Goal: Information Seeking & Learning: Compare options

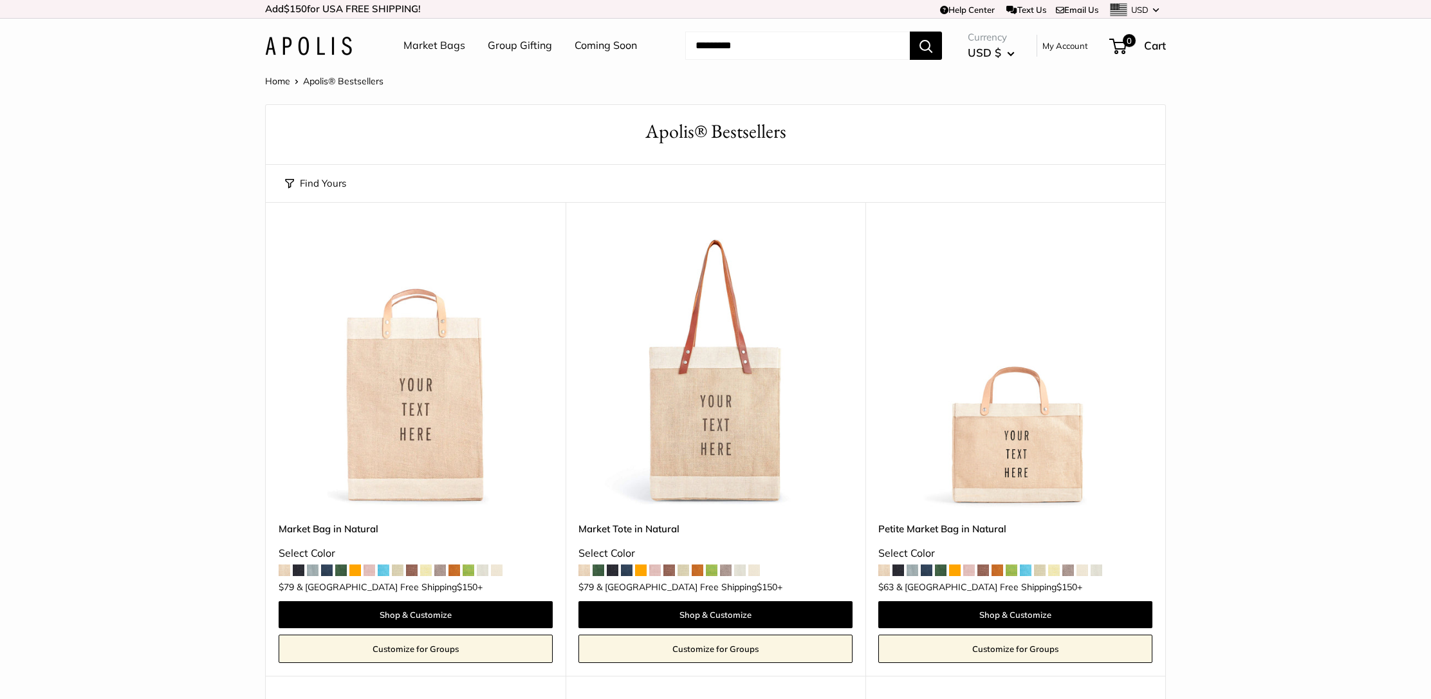
click at [0, 0] on img at bounding box center [0, 0] width 0 height 0
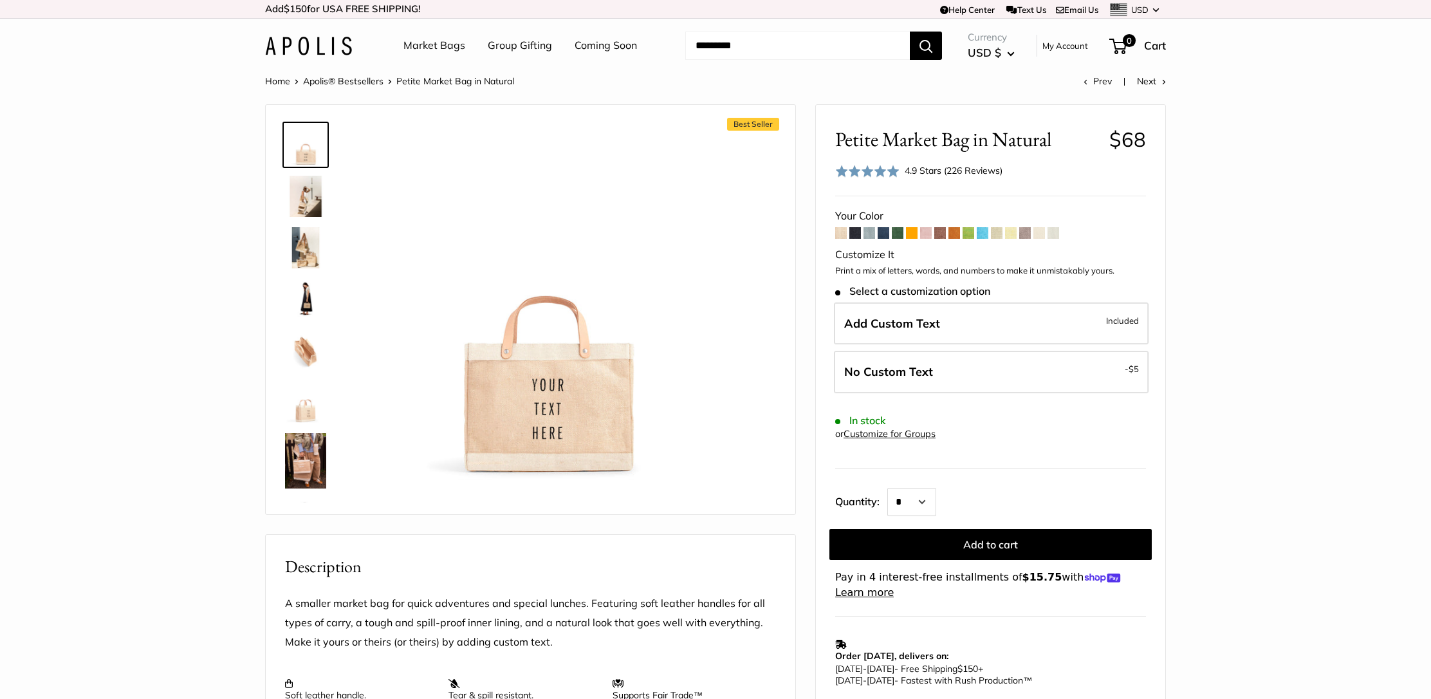
click at [290, 475] on img at bounding box center [305, 460] width 41 height 55
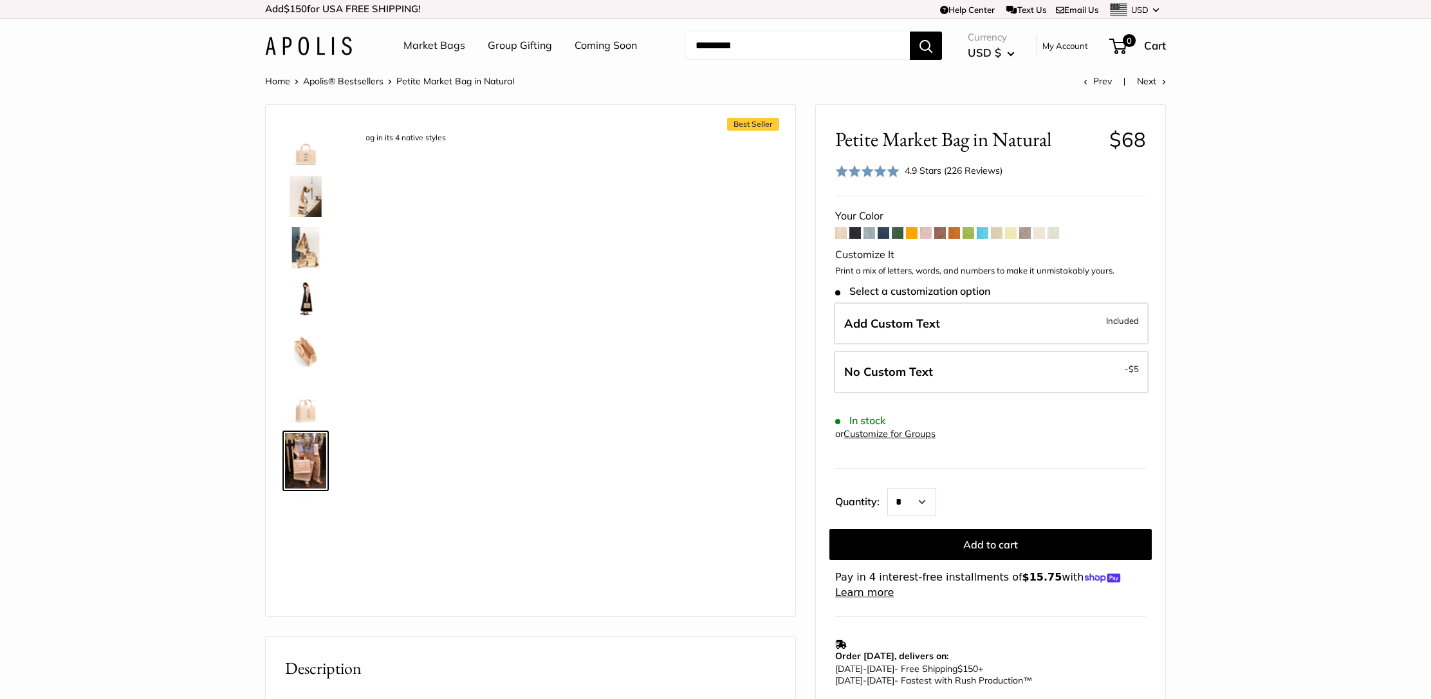
scroll to position [150, 0]
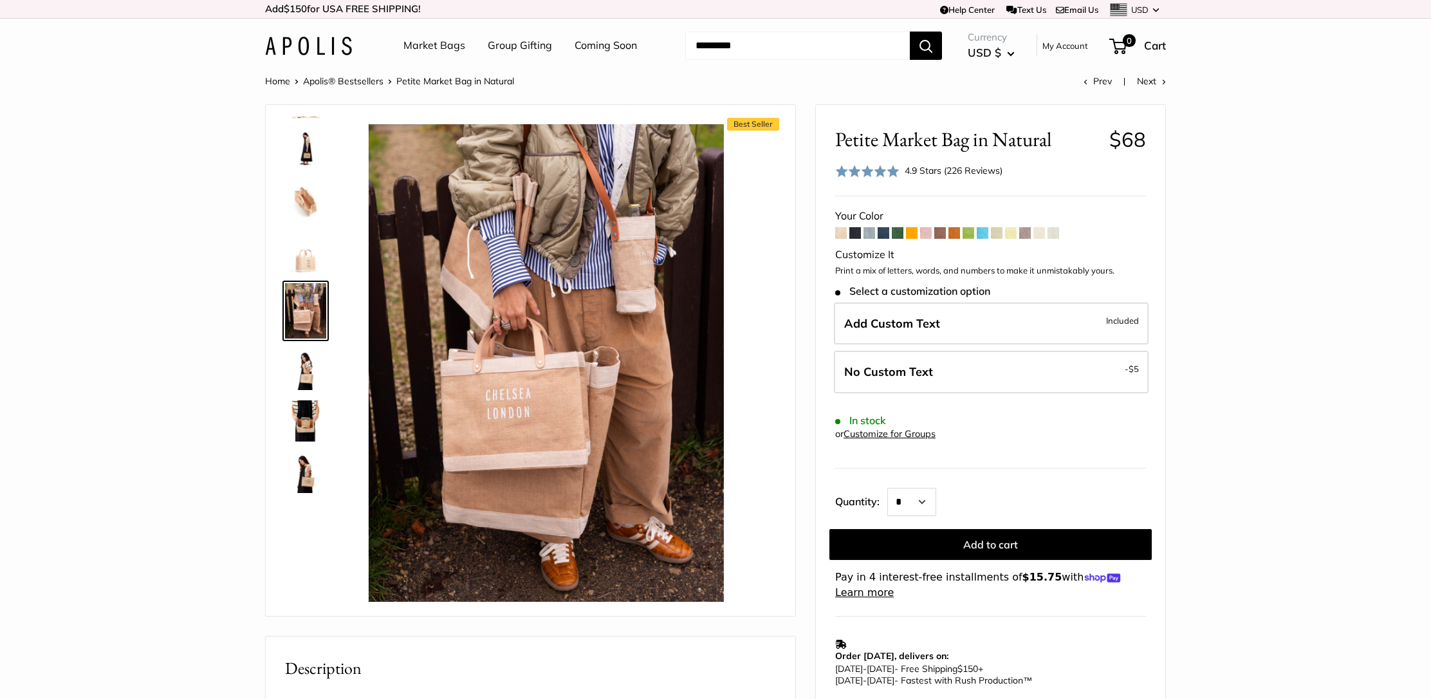
click at [302, 426] on img at bounding box center [305, 420] width 41 height 41
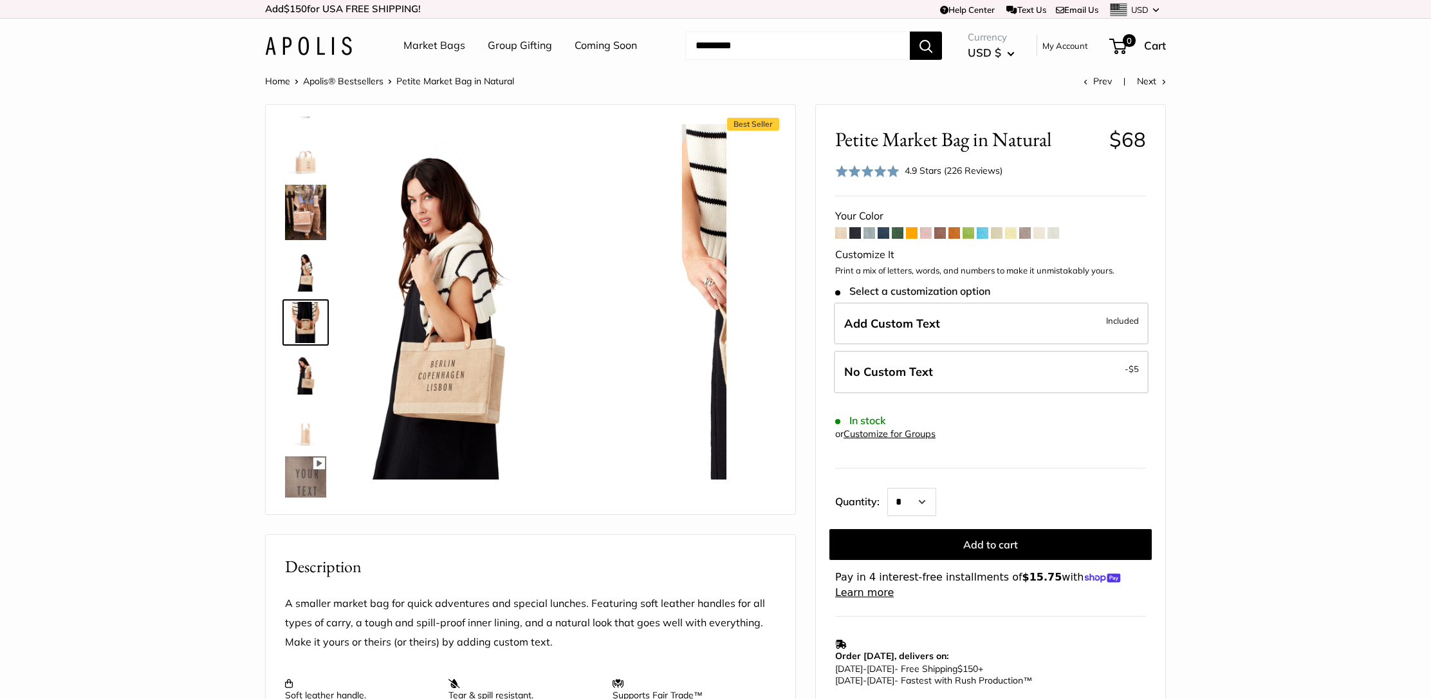
scroll to position [260, 0]
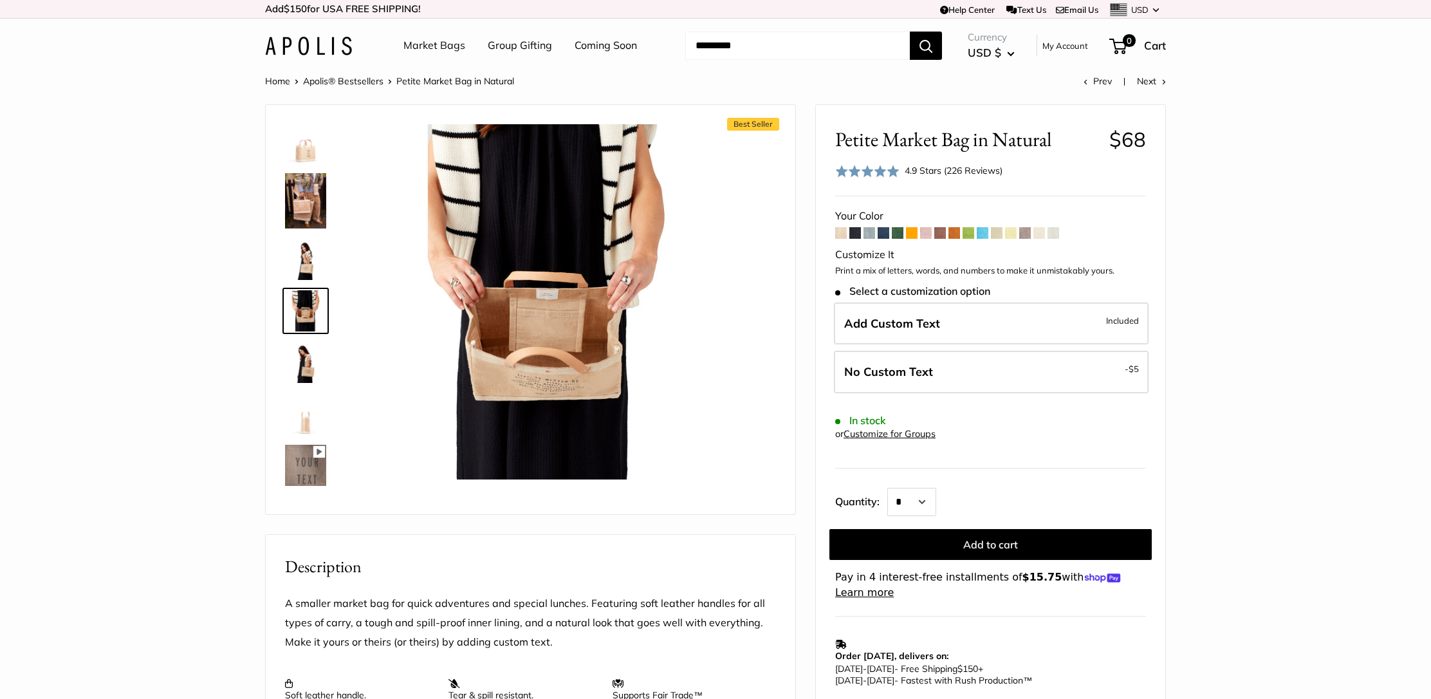
click at [855, 229] on span at bounding box center [855, 233] width 12 height 12
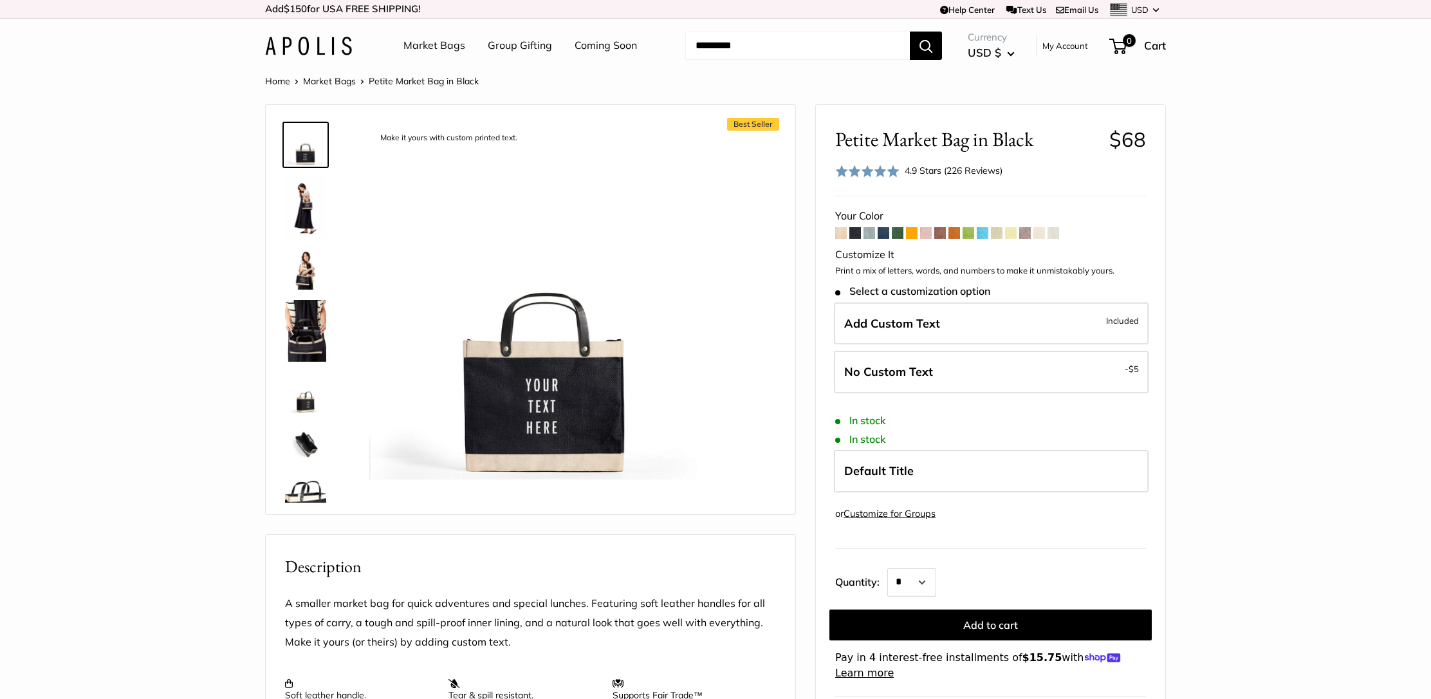
click at [869, 232] on span at bounding box center [869, 233] width 12 height 12
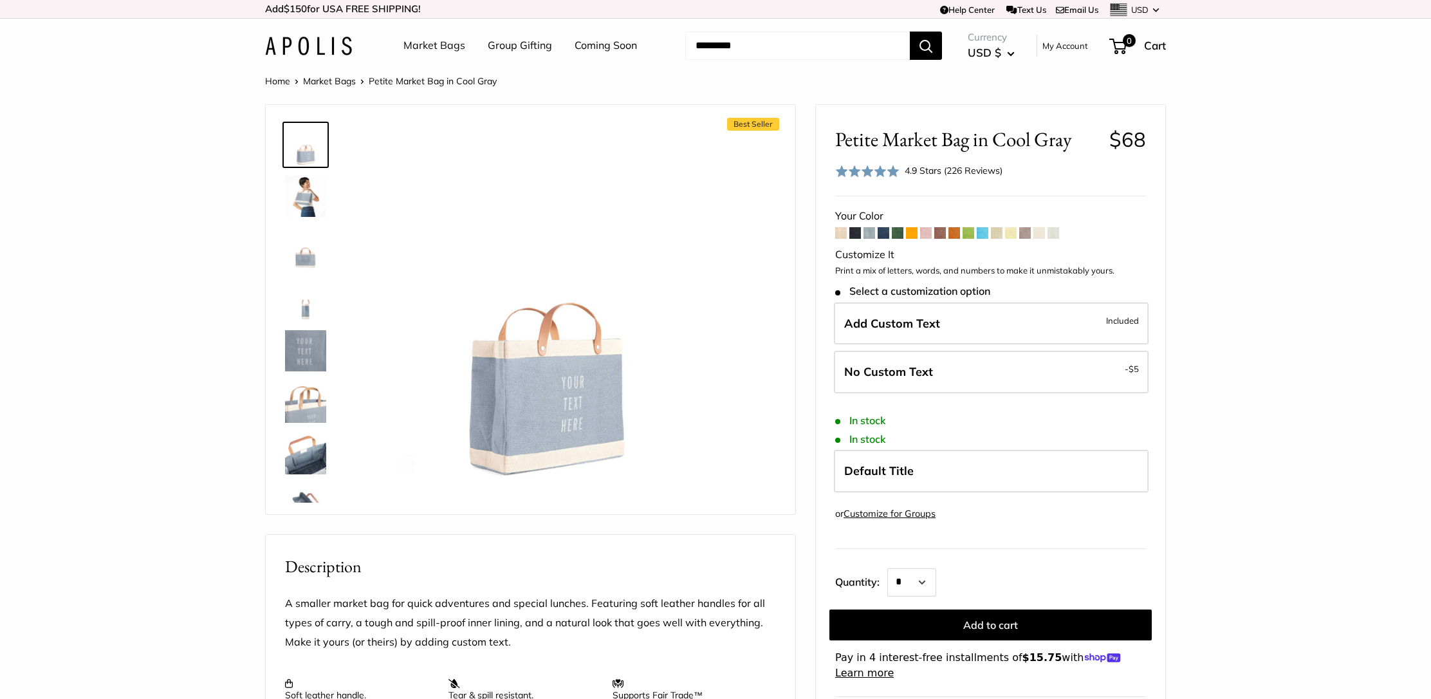
click at [885, 233] on span at bounding box center [884, 233] width 12 height 12
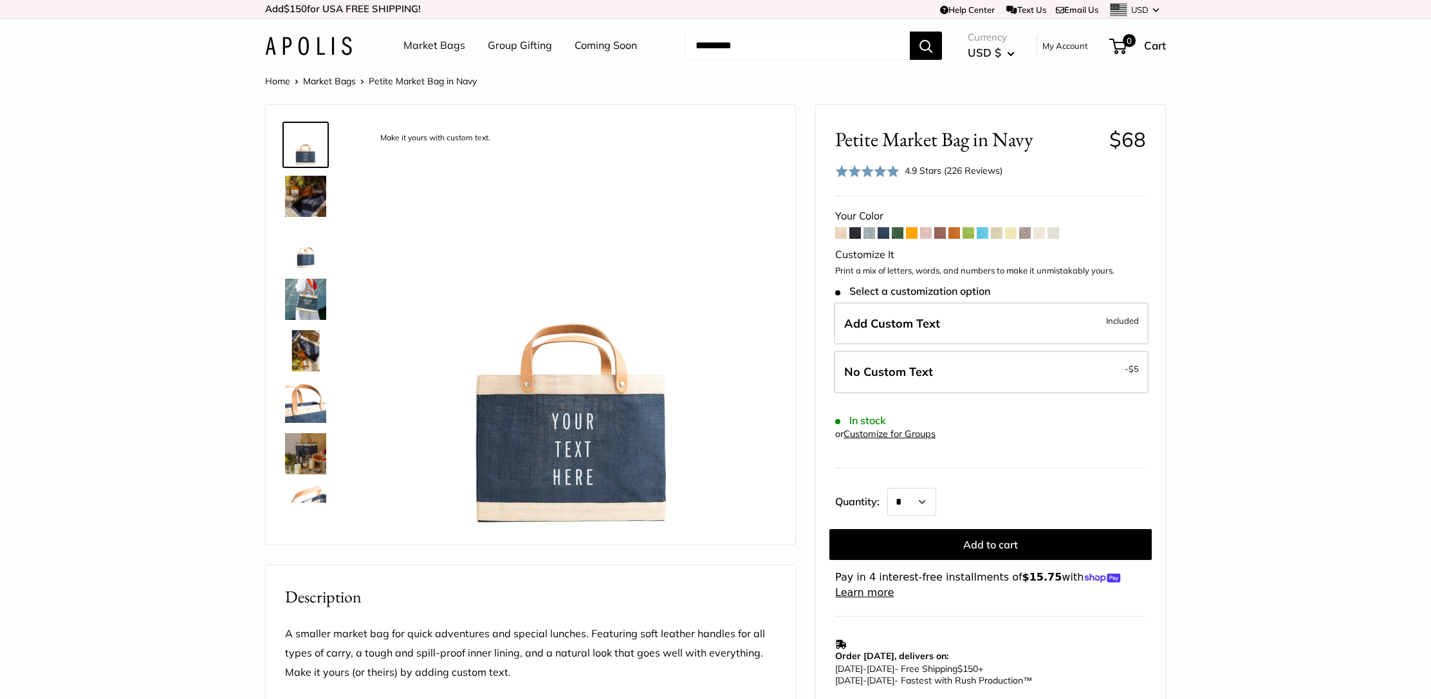
click at [1054, 231] on span at bounding box center [1054, 233] width 12 height 12
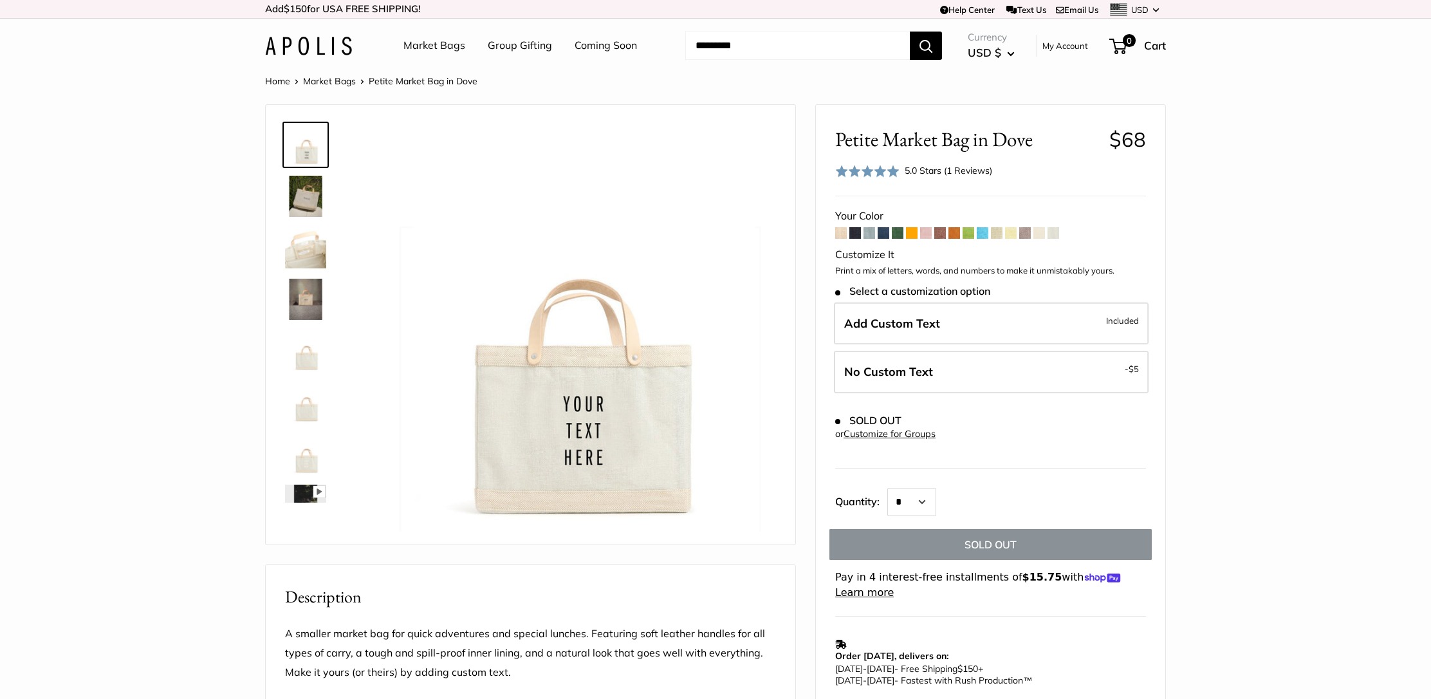
click at [1043, 232] on span at bounding box center [1039, 233] width 12 height 12
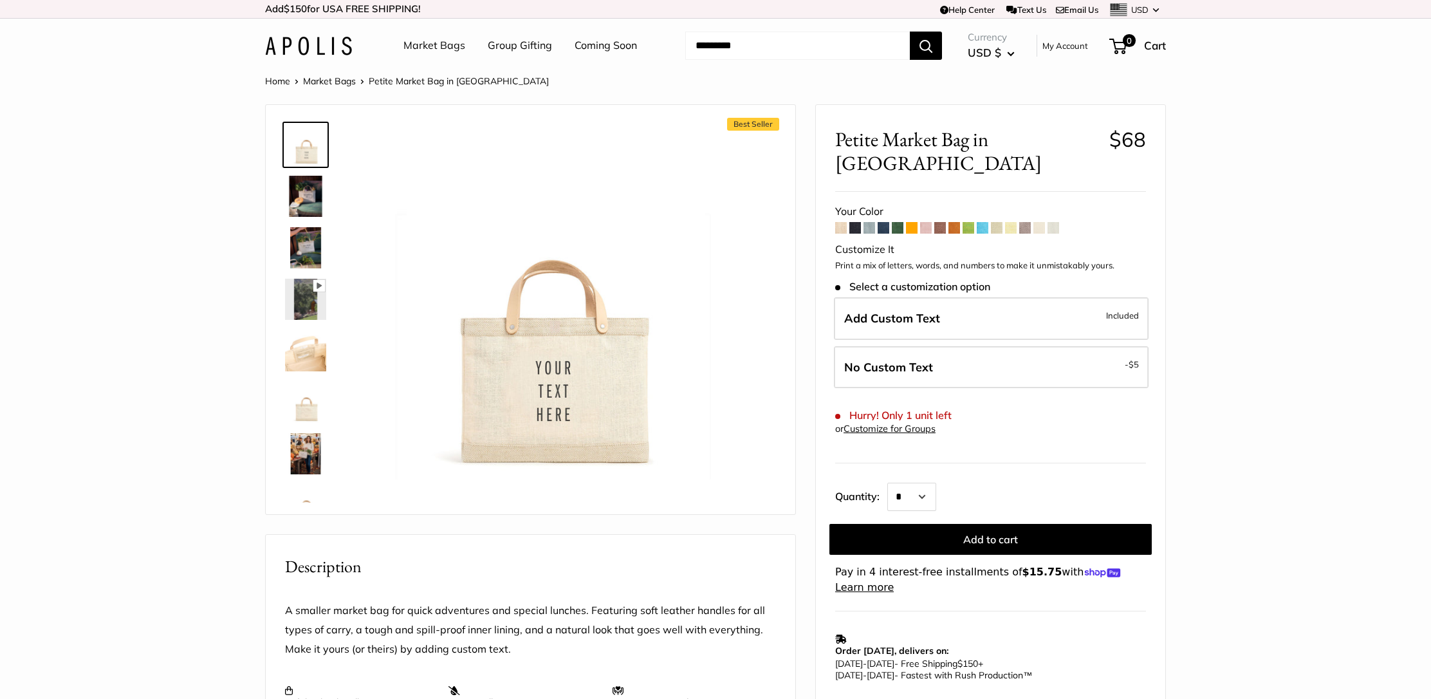
click at [1028, 222] on span at bounding box center [1025, 228] width 12 height 12
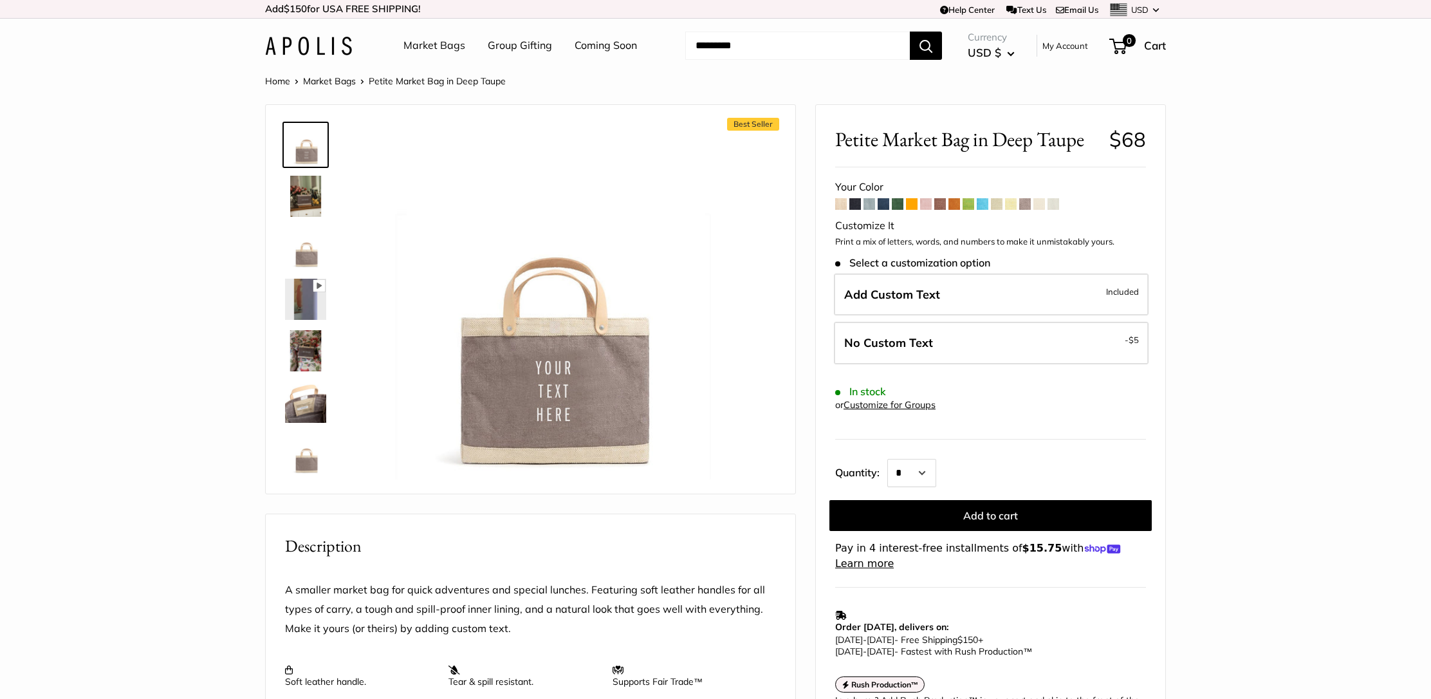
click at [1001, 205] on span at bounding box center [997, 204] width 12 height 12
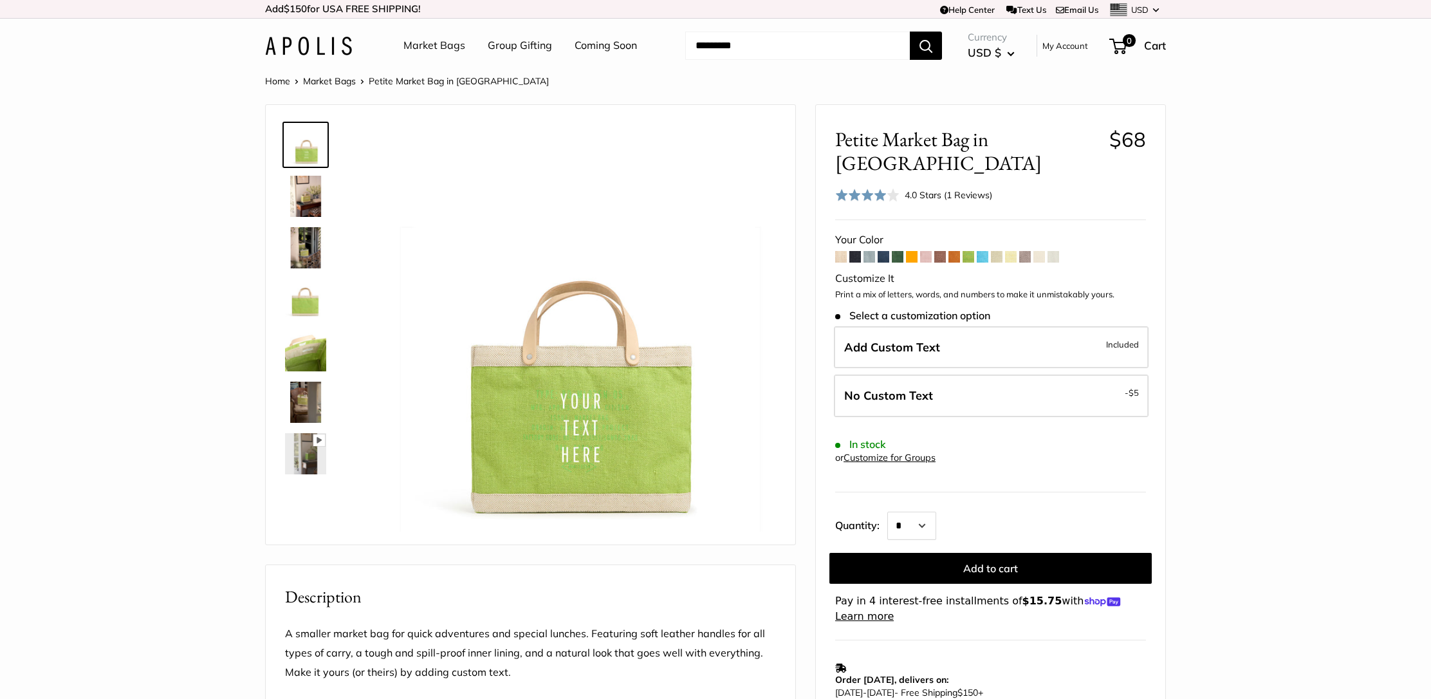
click at [955, 251] on span at bounding box center [954, 257] width 12 height 12
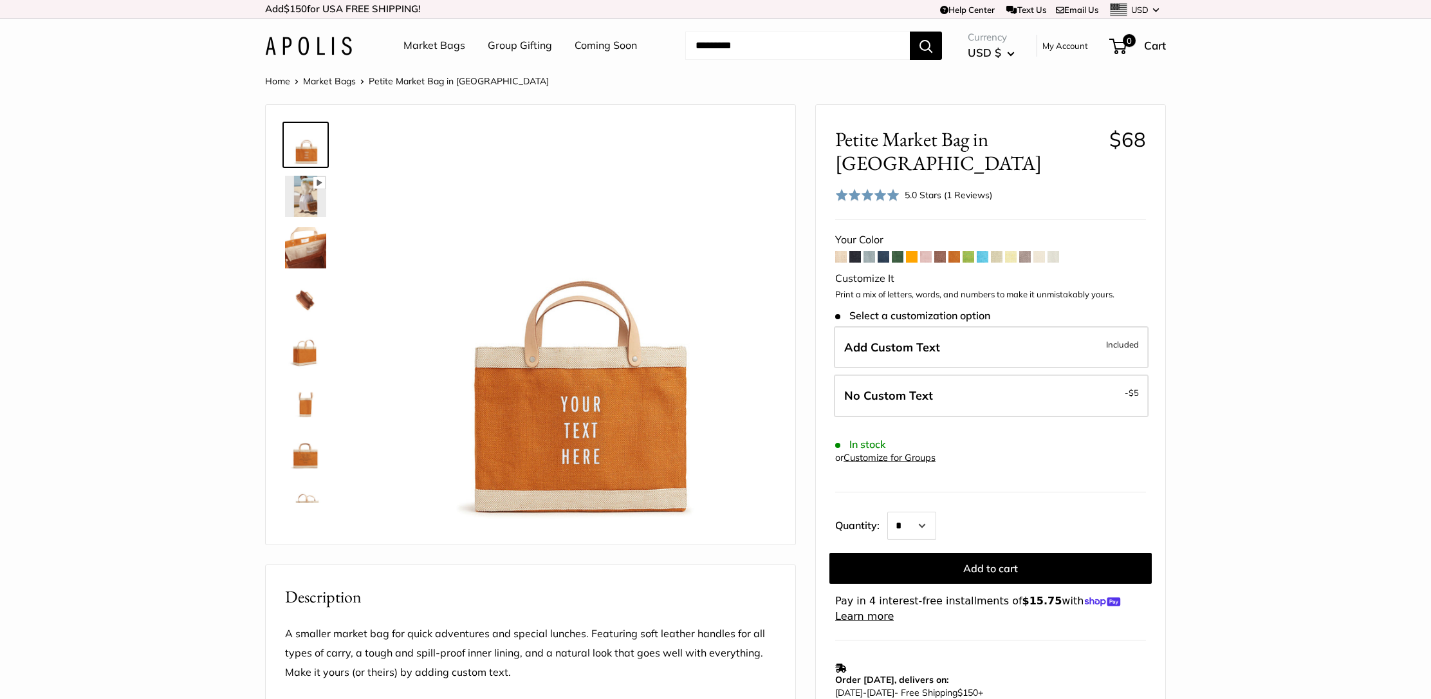
click at [945, 251] on span at bounding box center [940, 257] width 12 height 12
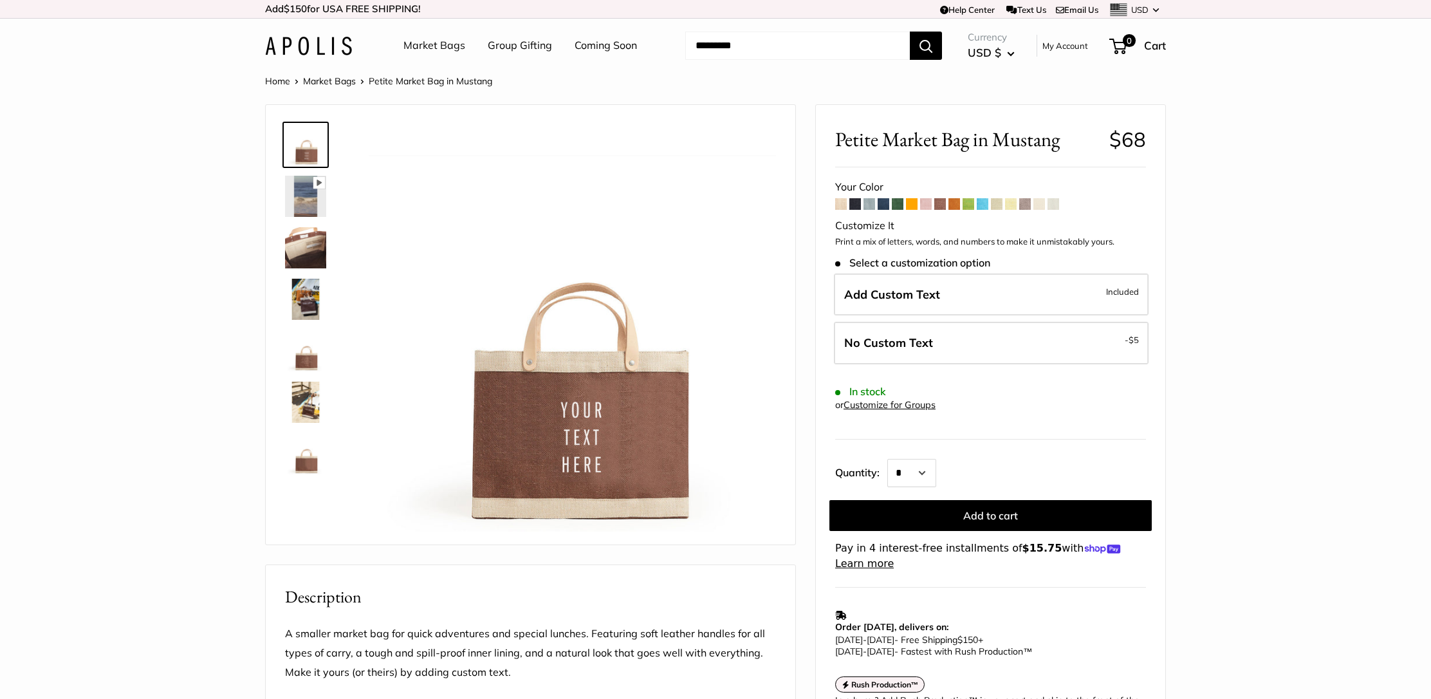
click at [310, 243] on img at bounding box center [305, 247] width 41 height 41
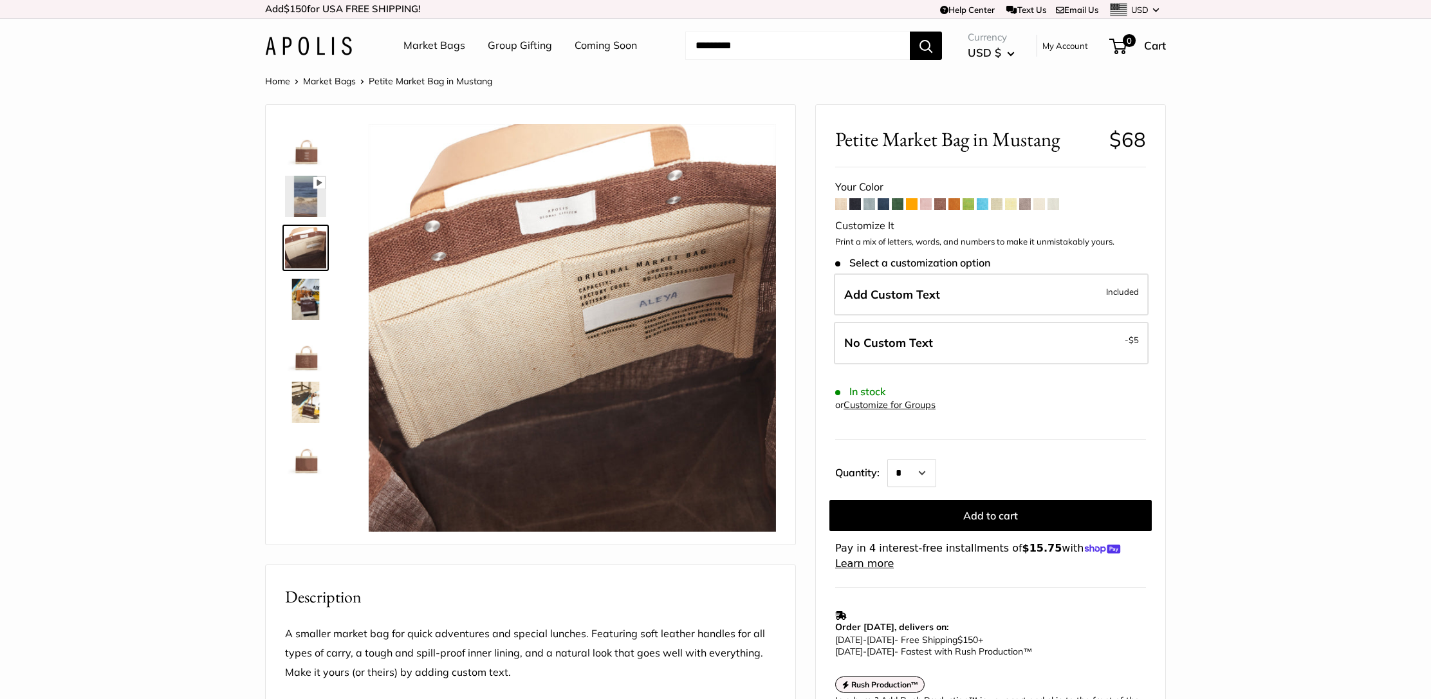
click at [299, 307] on img at bounding box center [305, 299] width 41 height 41
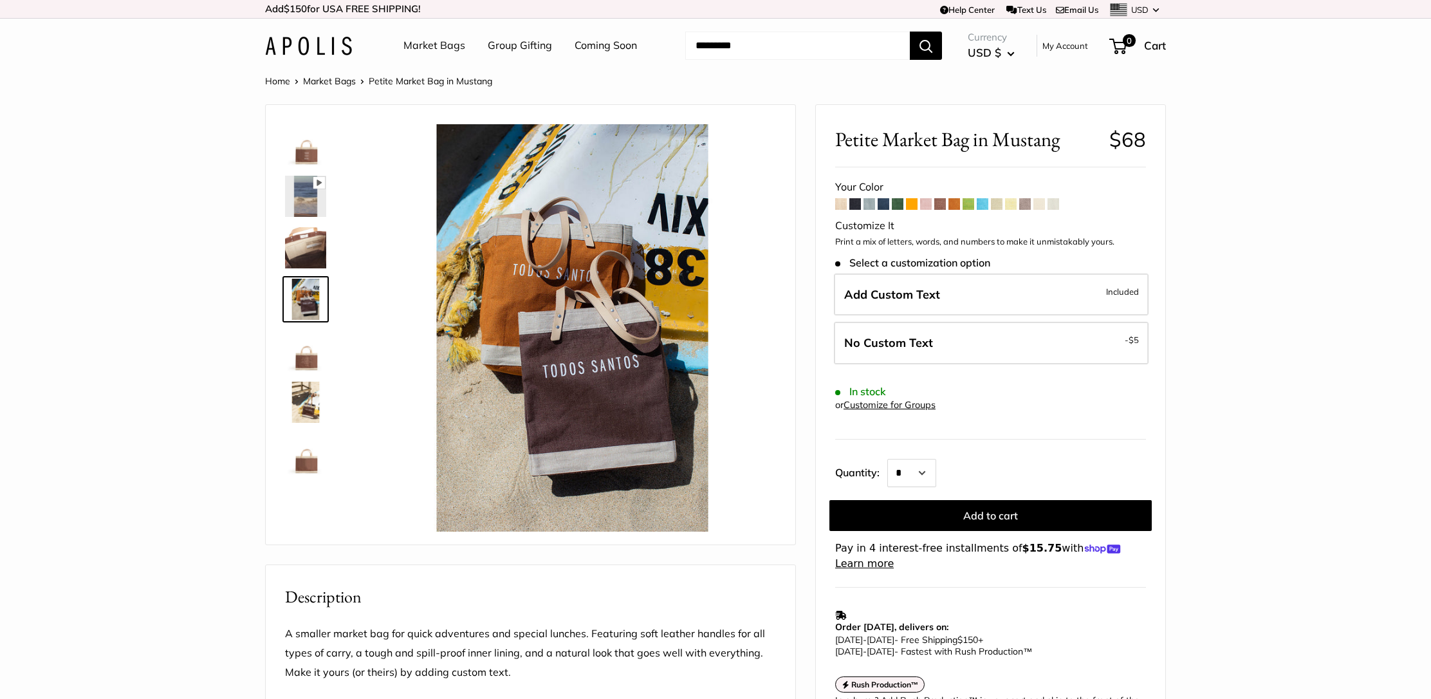
click at [315, 361] on img at bounding box center [305, 350] width 41 height 41
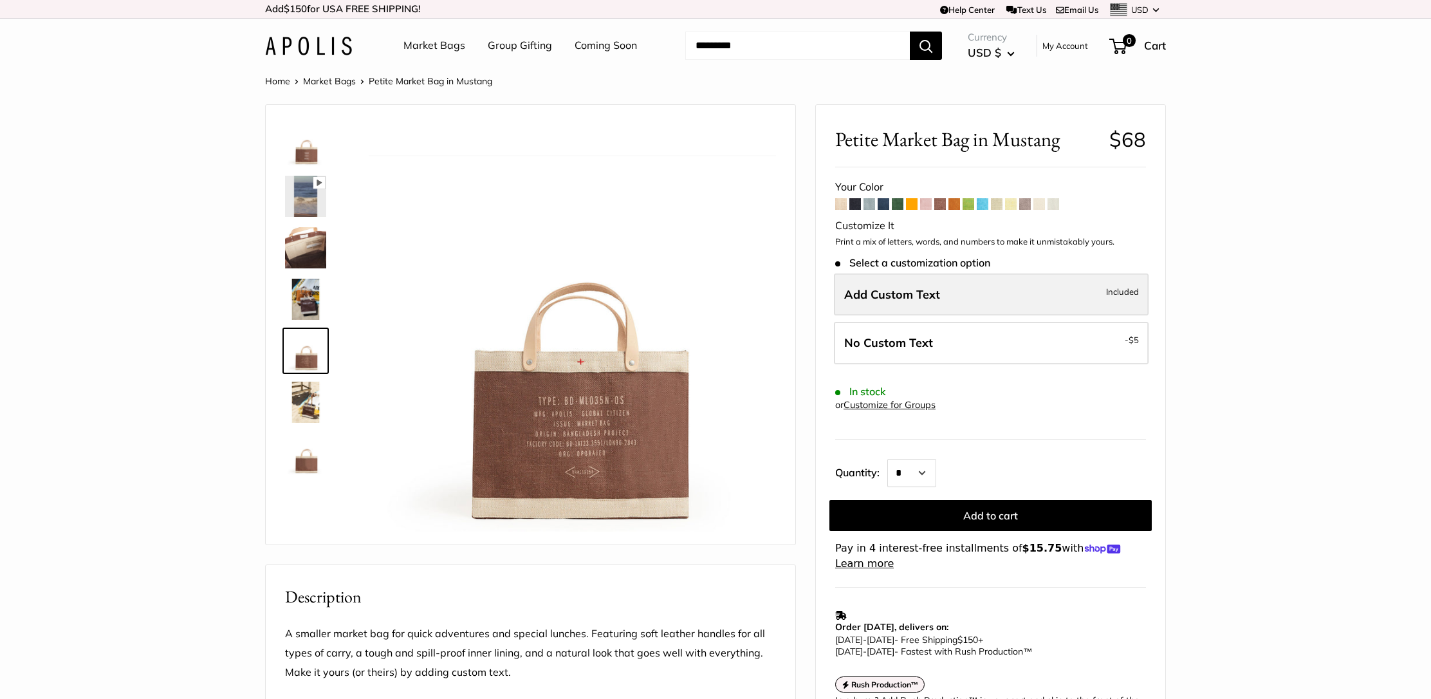
click at [887, 281] on label "Add Custom Text Included" at bounding box center [991, 294] width 315 height 42
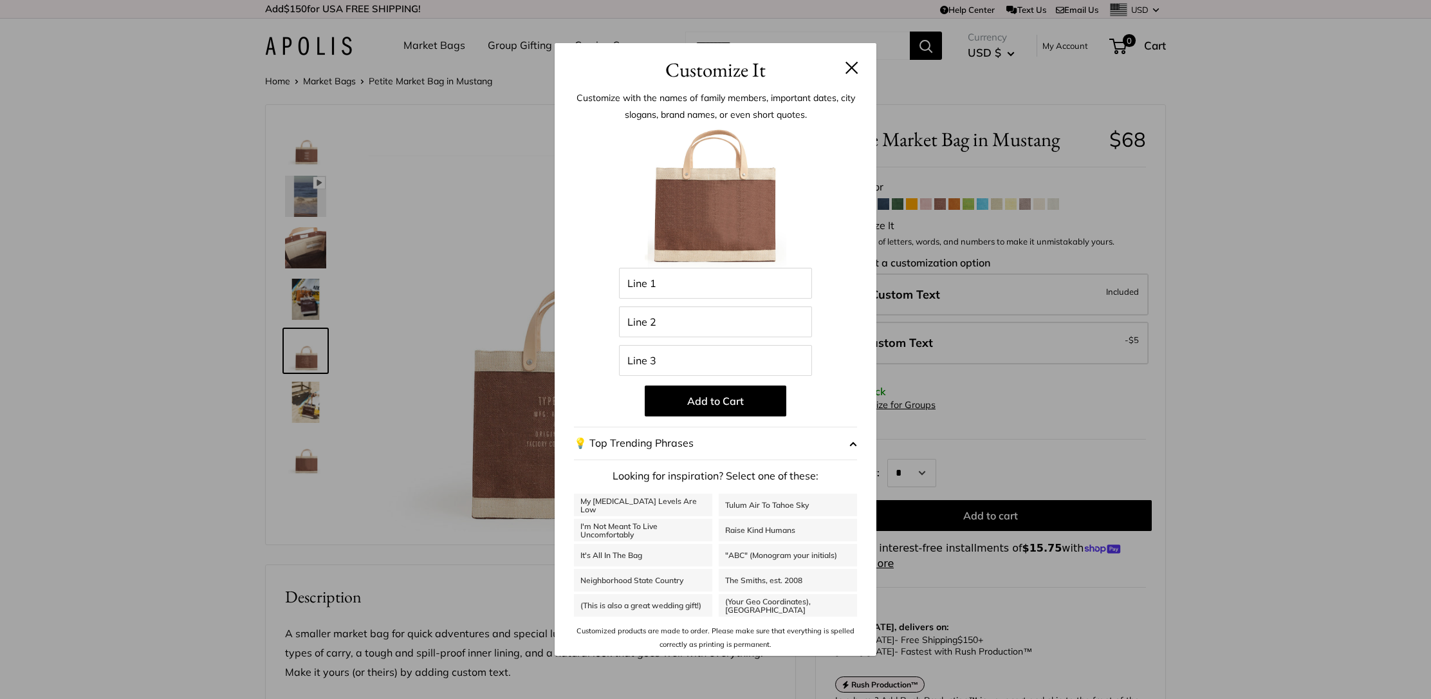
click at [852, 71] on button at bounding box center [851, 67] width 13 height 13
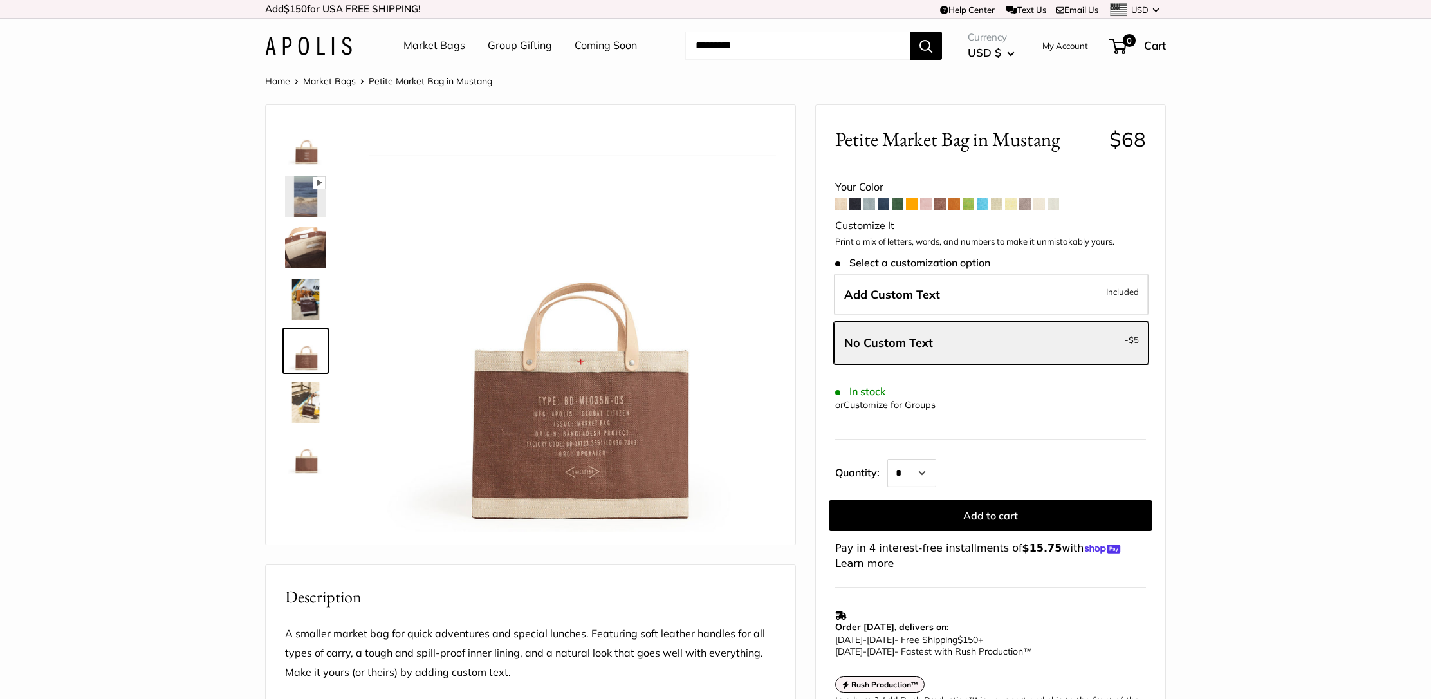
click at [927, 203] on span at bounding box center [926, 204] width 12 height 12
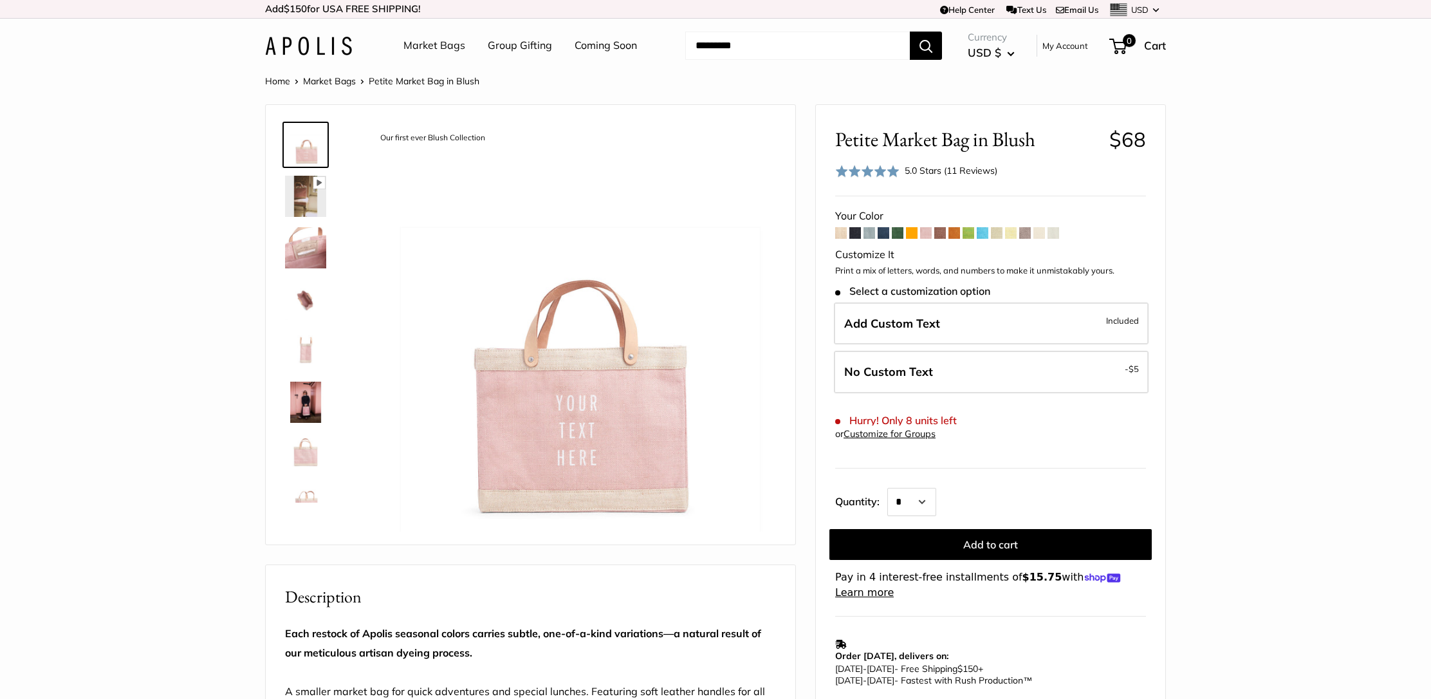
click at [914, 233] on span at bounding box center [912, 233] width 12 height 12
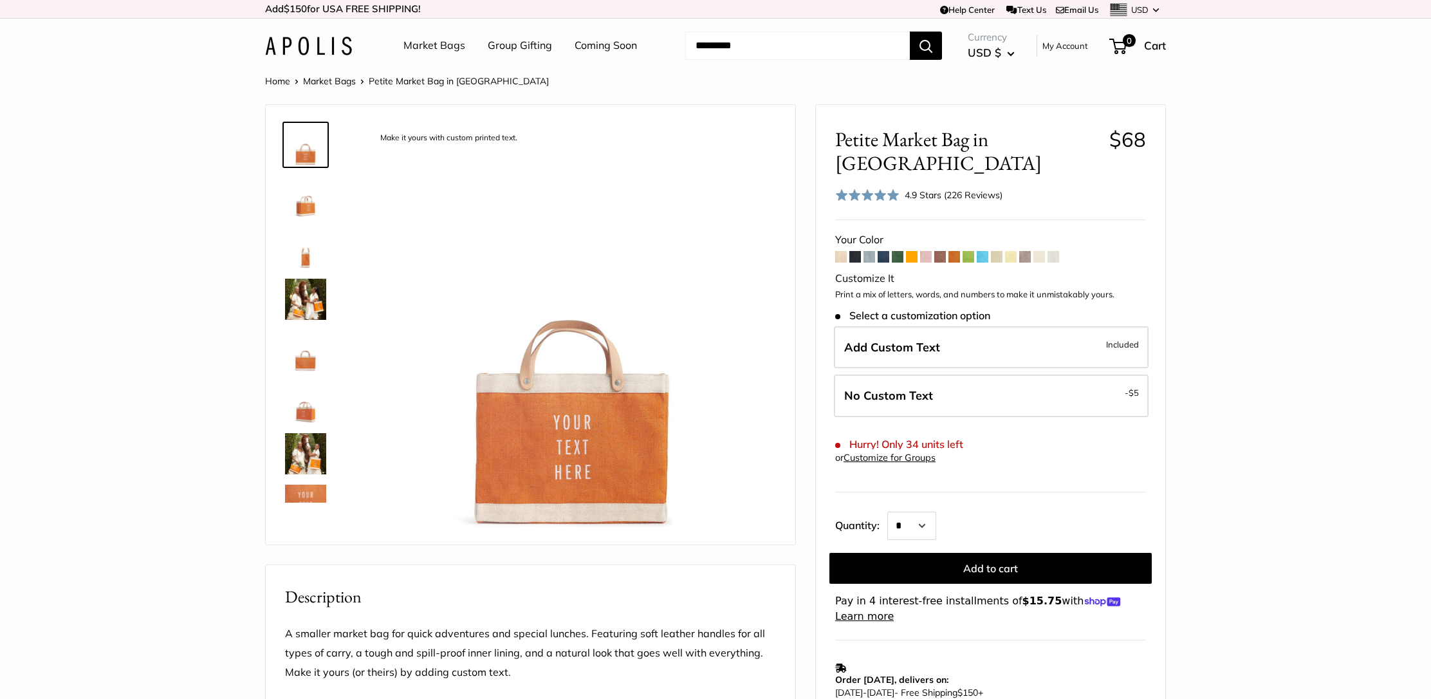
click at [304, 302] on img at bounding box center [305, 299] width 41 height 41
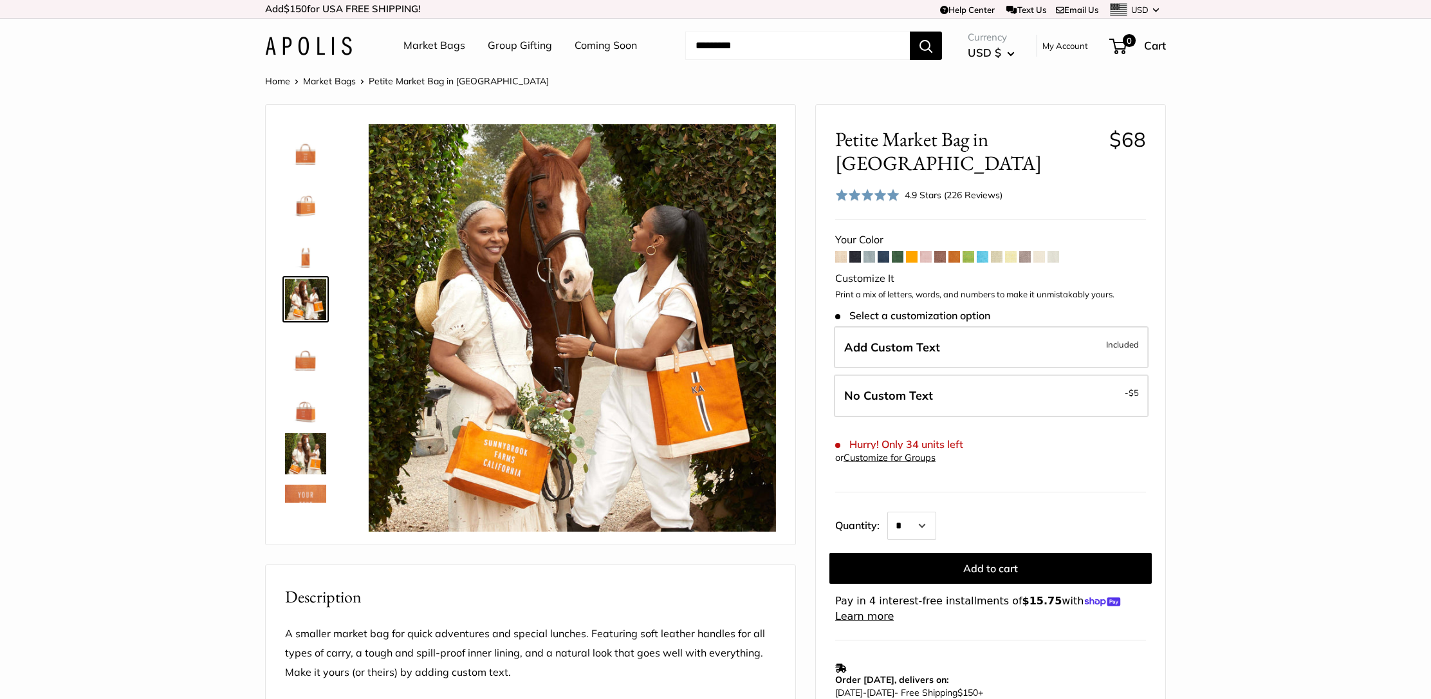
click at [898, 251] on span at bounding box center [898, 257] width 12 height 12
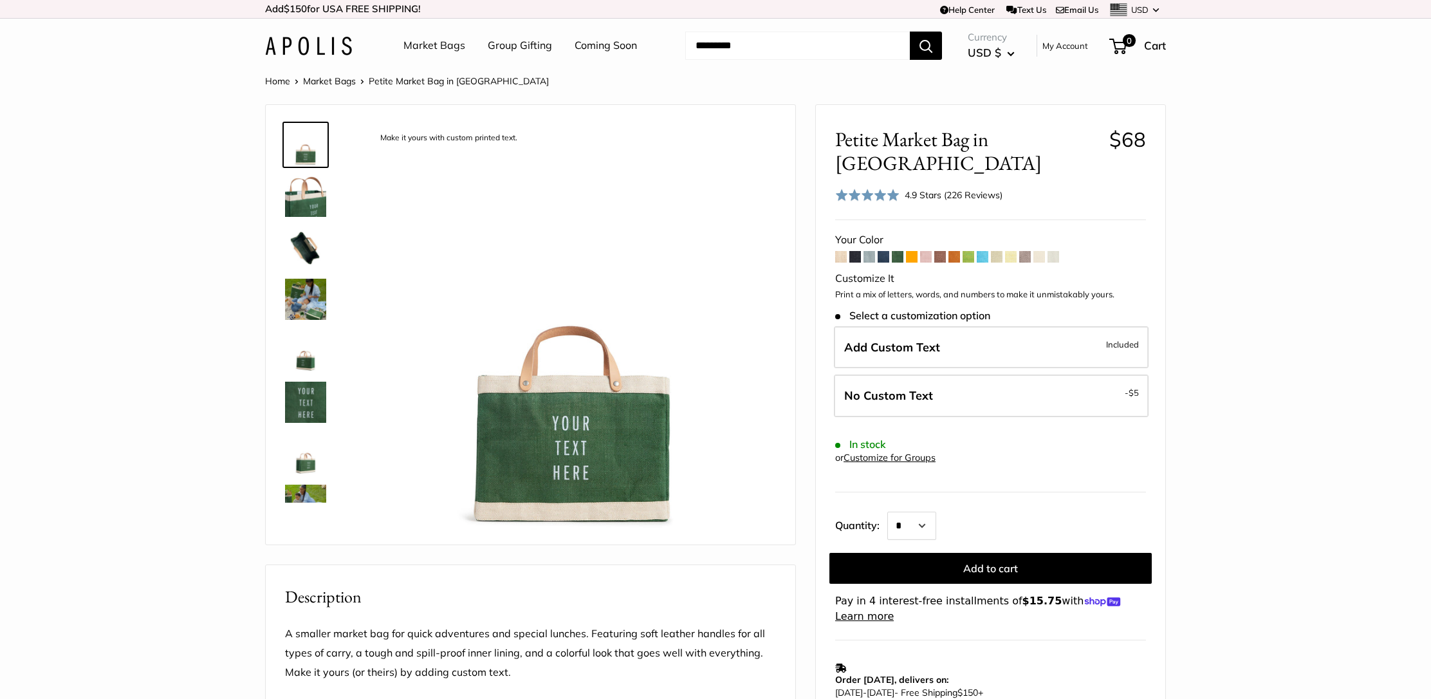
click at [317, 302] on img at bounding box center [305, 299] width 41 height 41
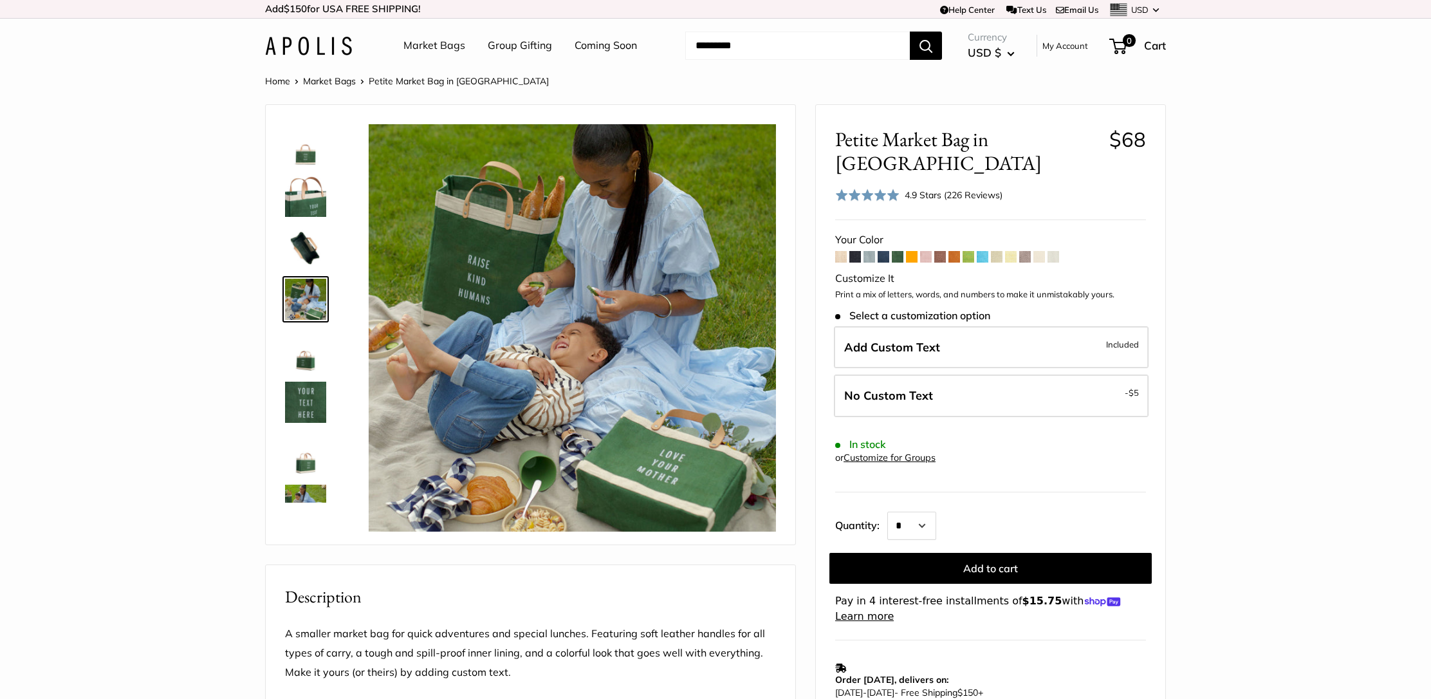
click at [315, 490] on img at bounding box center [305, 505] width 41 height 41
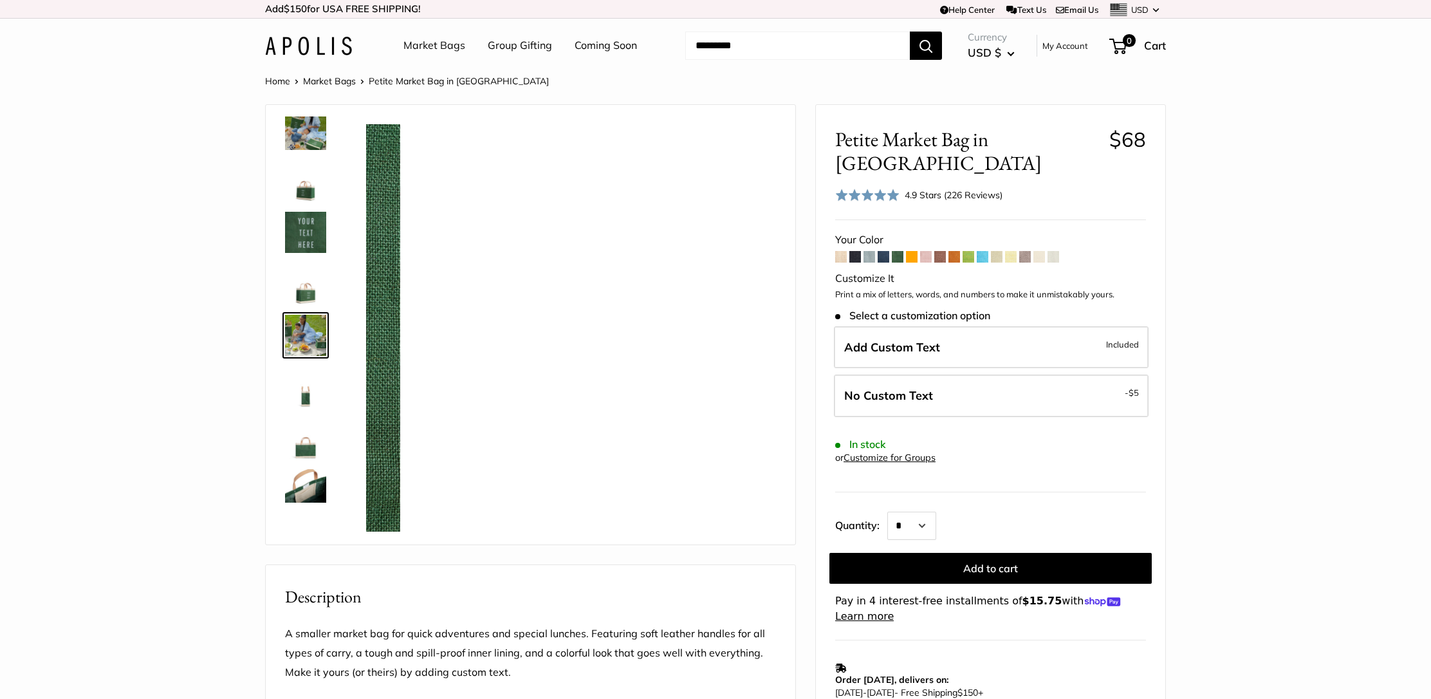
scroll to position [194, 0]
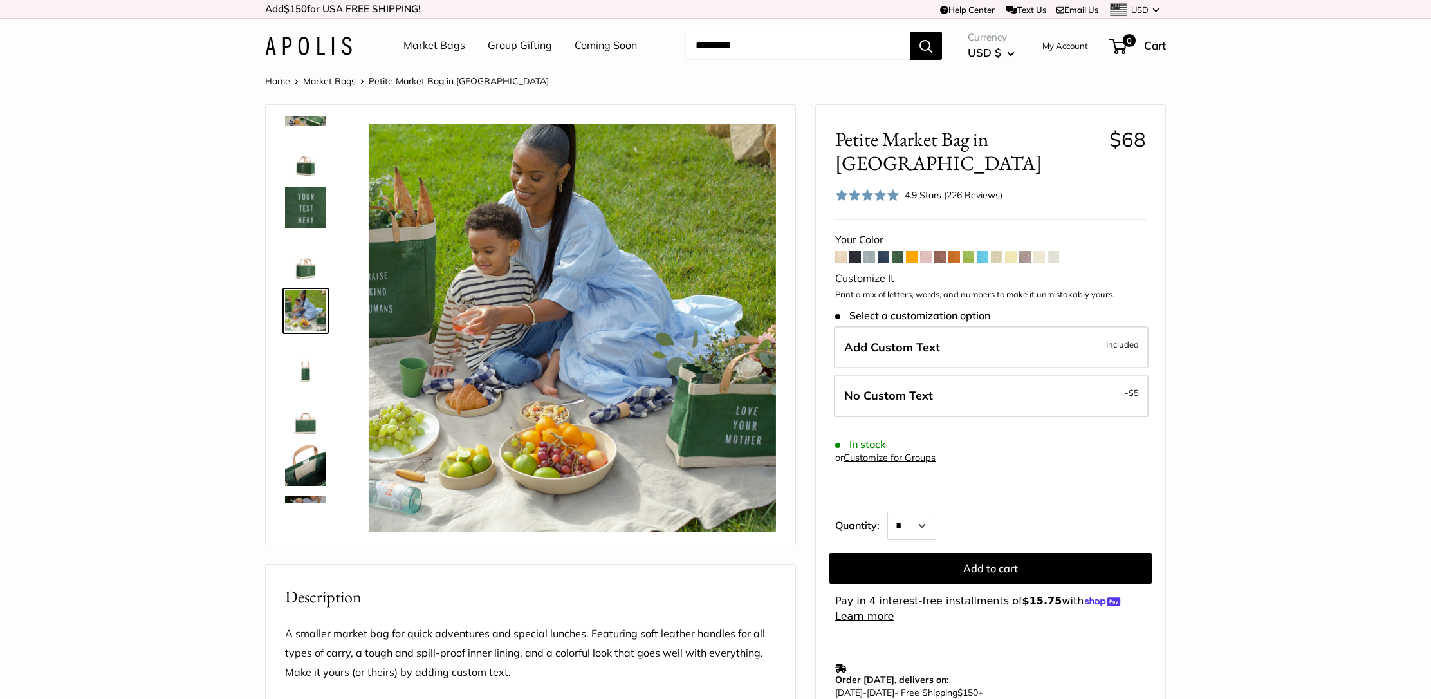
click at [887, 251] on span at bounding box center [884, 257] width 12 height 12
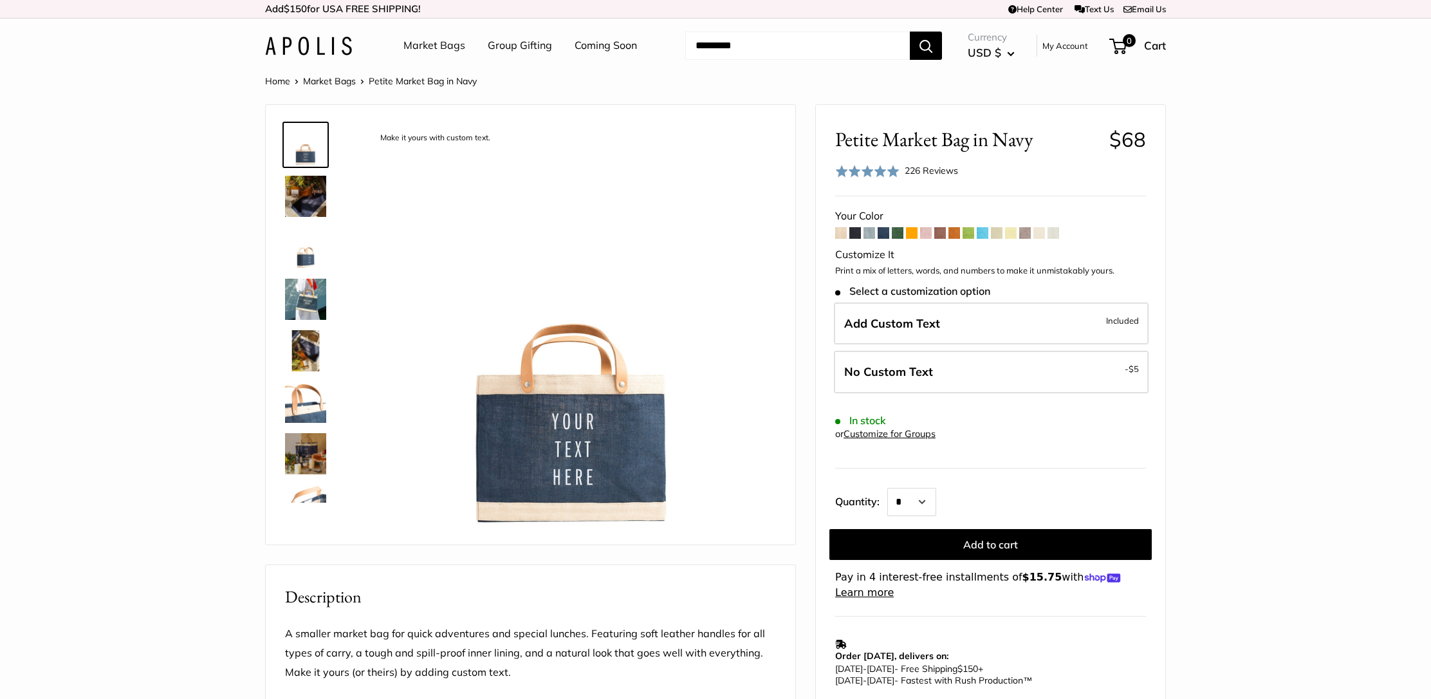
click at [295, 293] on img at bounding box center [305, 299] width 41 height 41
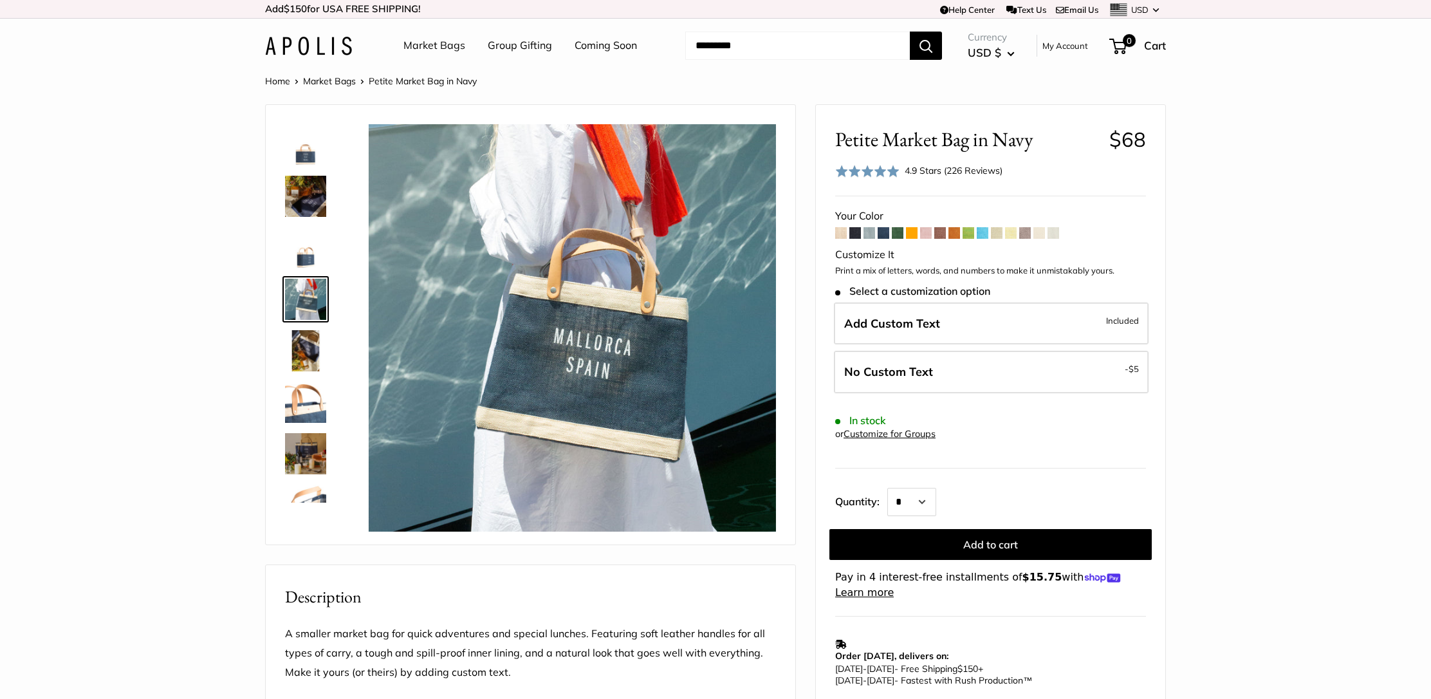
click at [306, 448] on img at bounding box center [305, 453] width 41 height 41
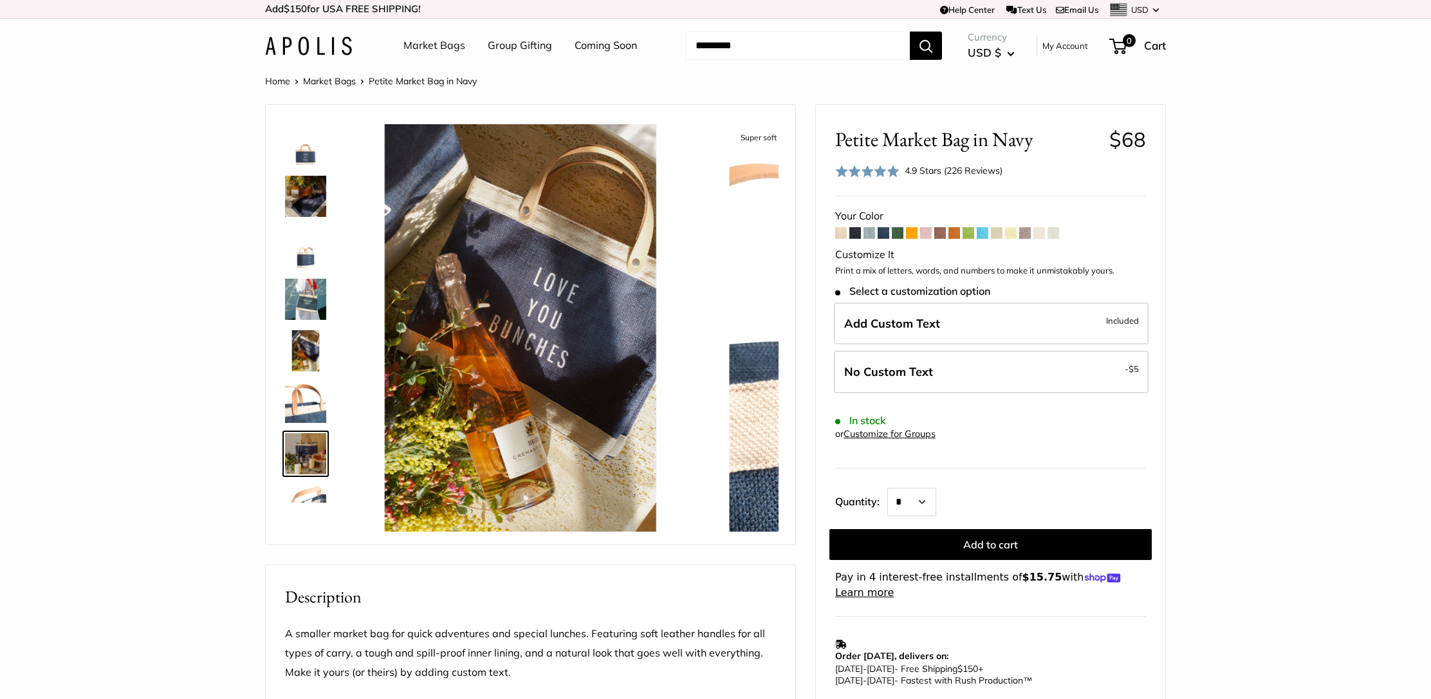
scroll to position [143, 0]
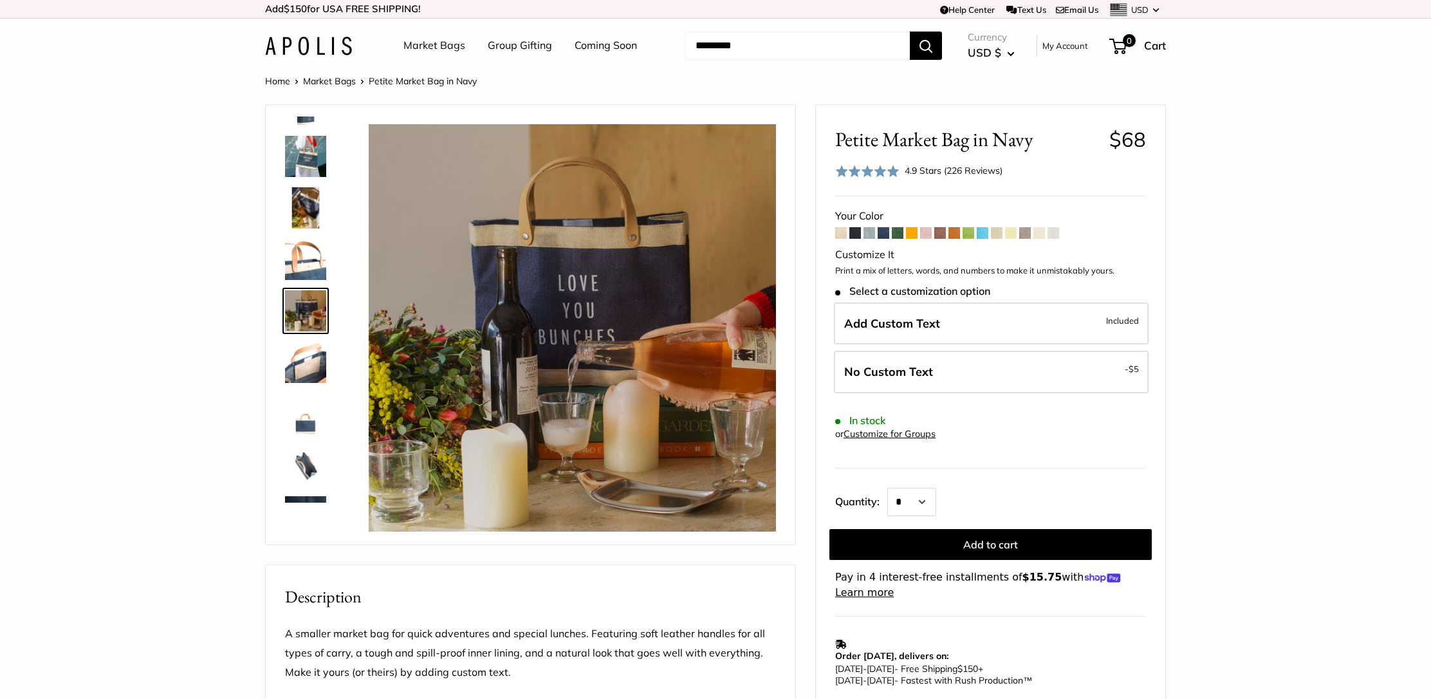
click at [306, 468] on img at bounding box center [305, 465] width 41 height 41
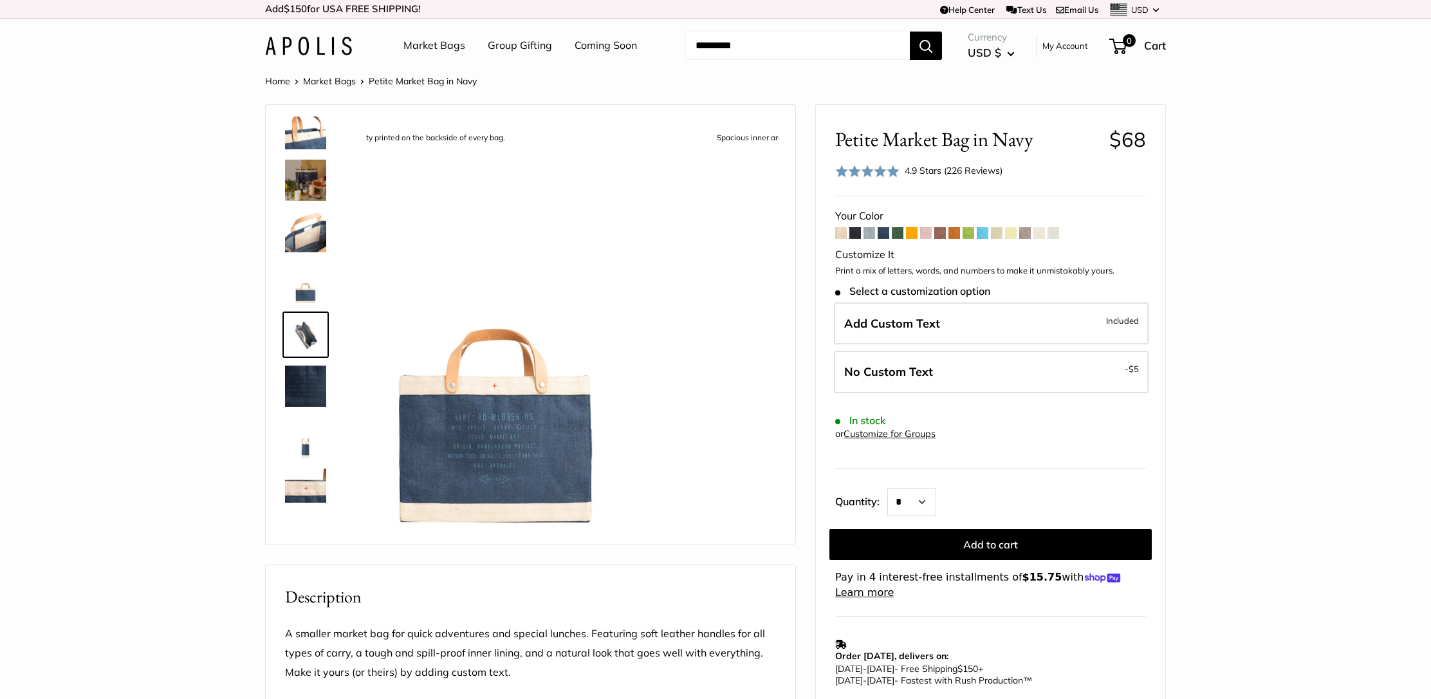
scroll to position [297, 0]
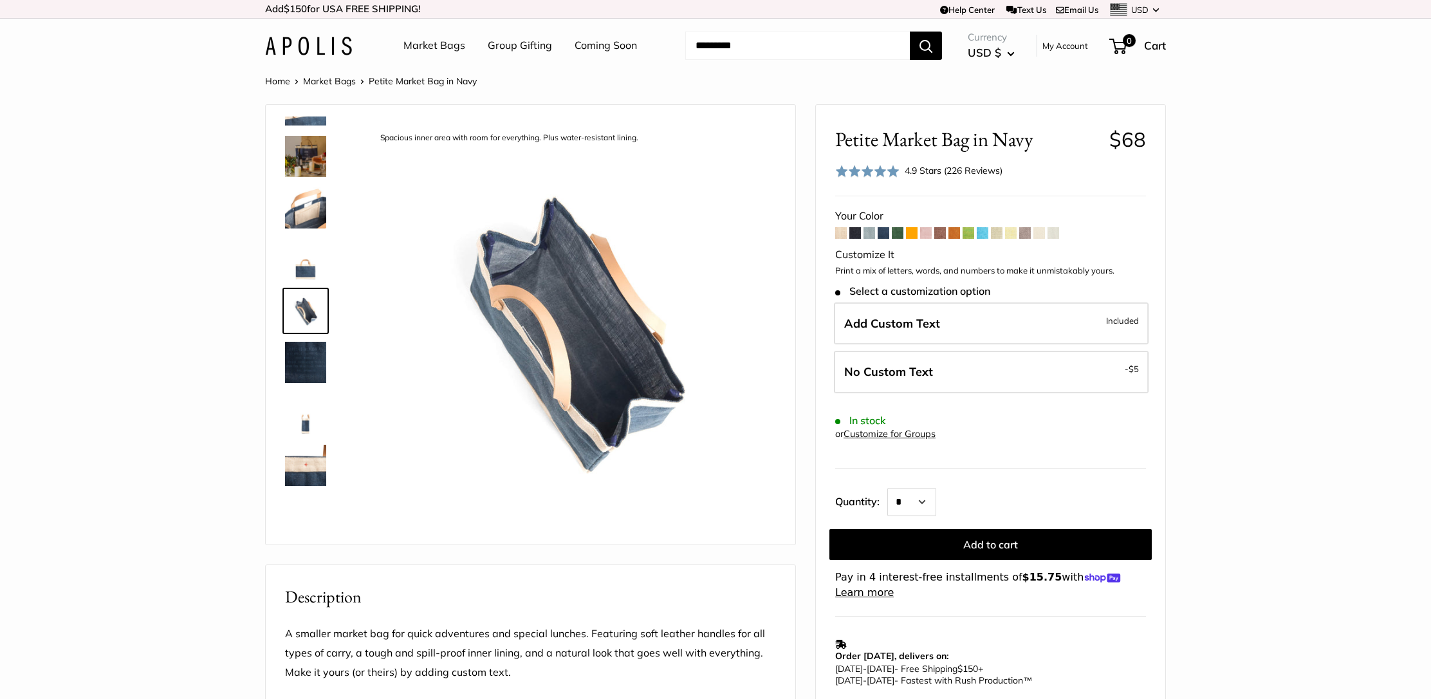
click at [302, 472] on img at bounding box center [305, 465] width 41 height 41
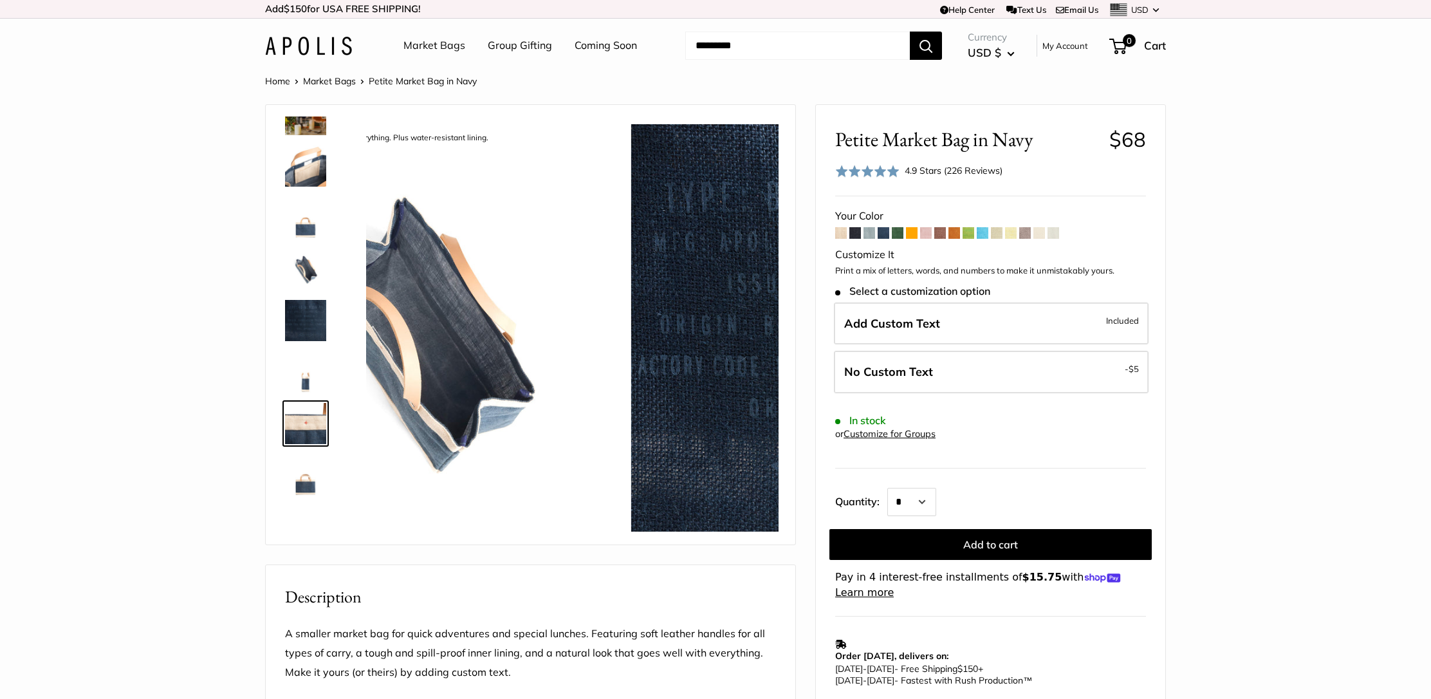
scroll to position [340, 0]
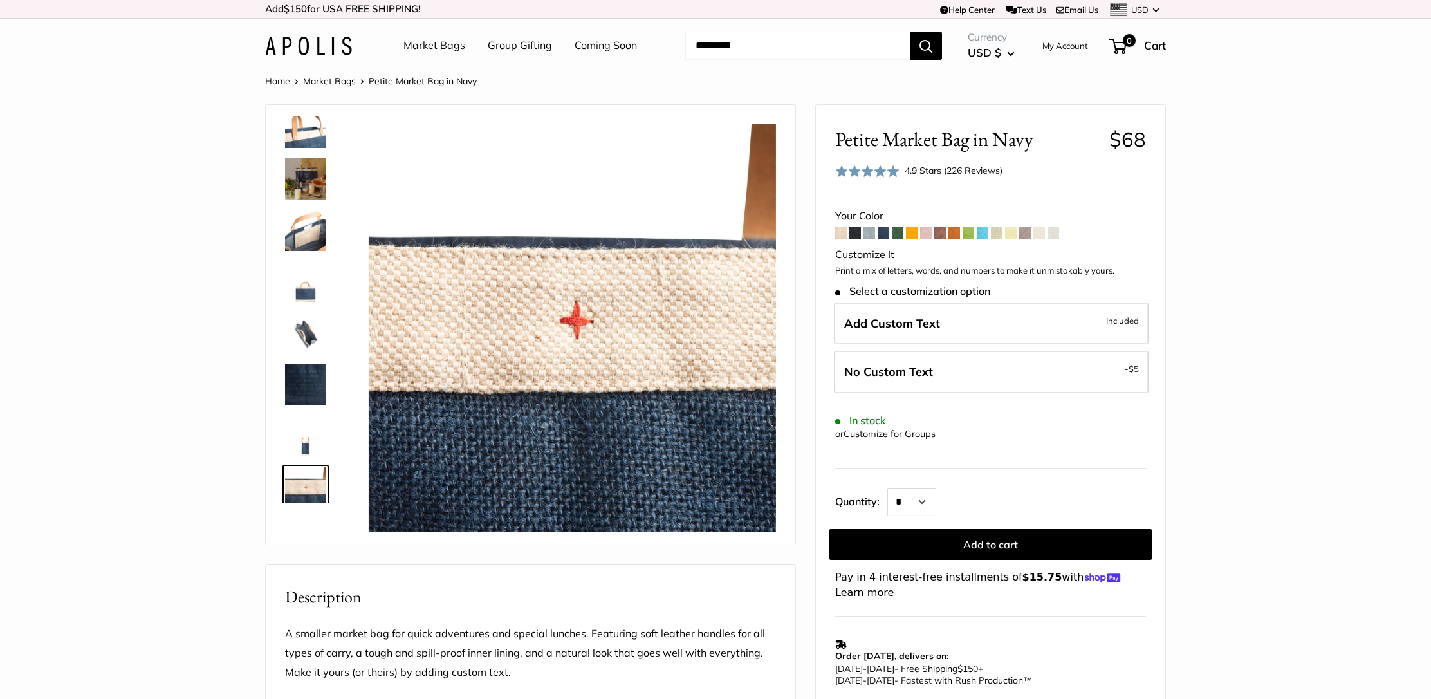
click at [305, 170] on img at bounding box center [305, 178] width 41 height 41
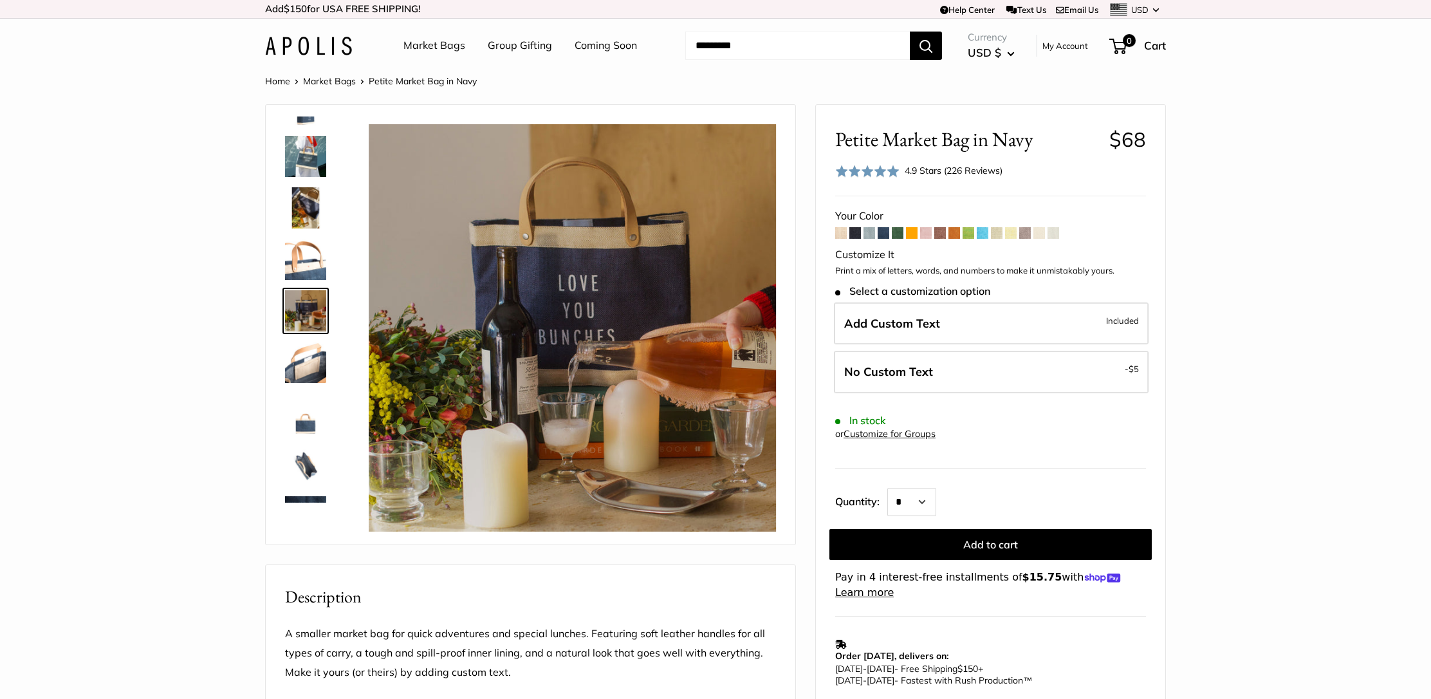
scroll to position [0, 0]
click at [869, 231] on span at bounding box center [869, 233] width 12 height 12
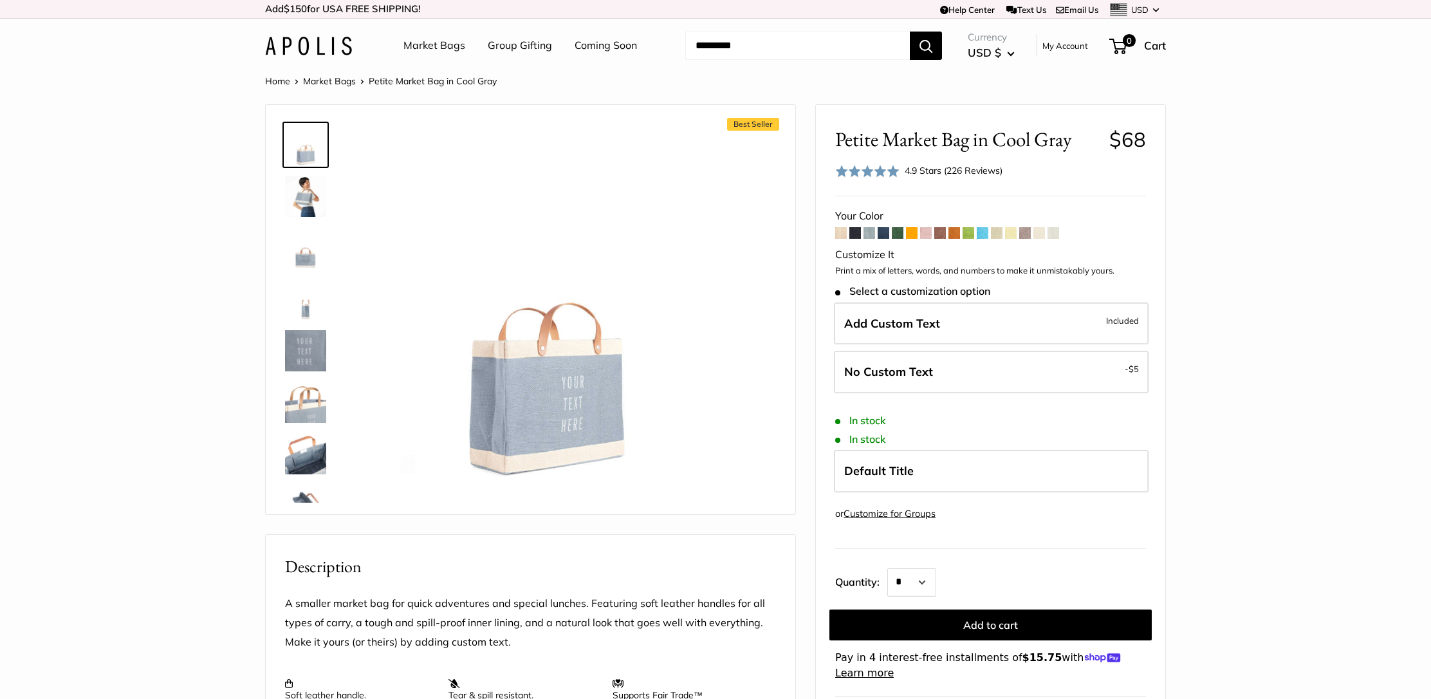
click at [299, 198] on img at bounding box center [305, 196] width 41 height 41
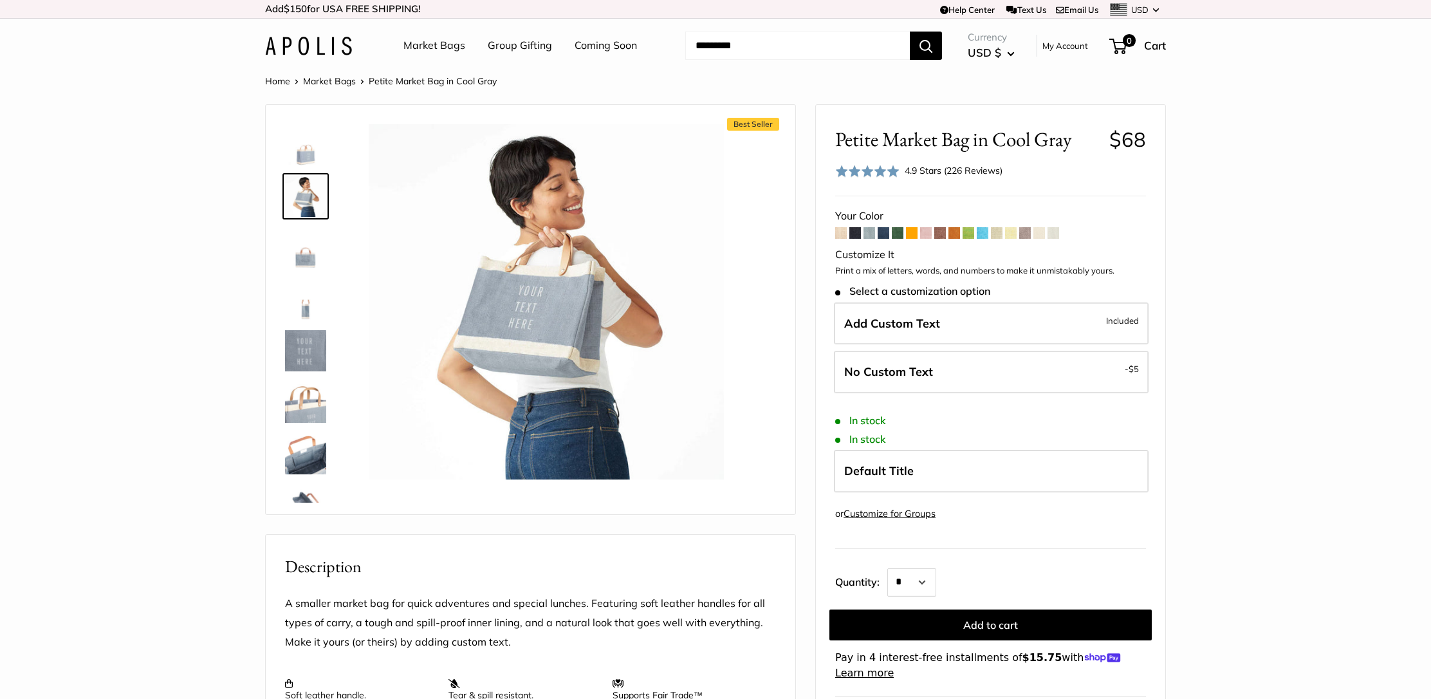
click at [303, 495] on img at bounding box center [305, 505] width 41 height 41
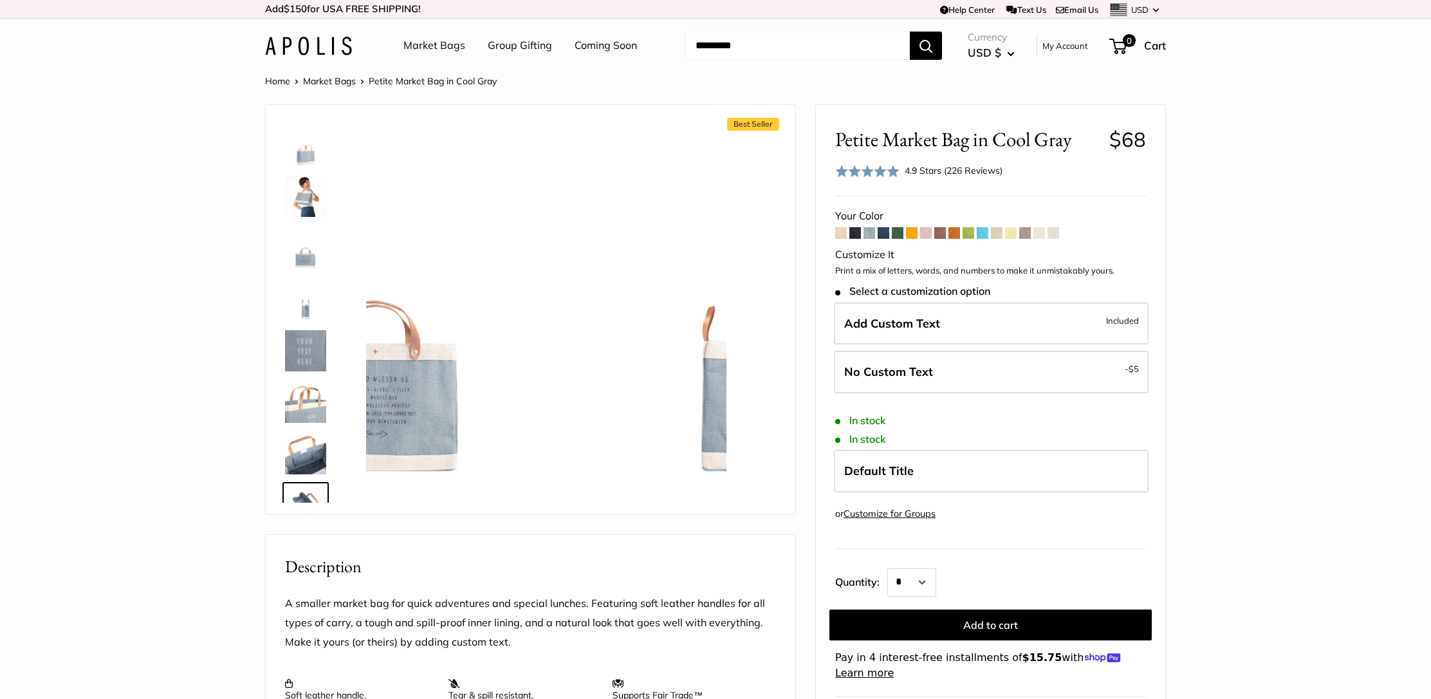
scroll to position [134, 0]
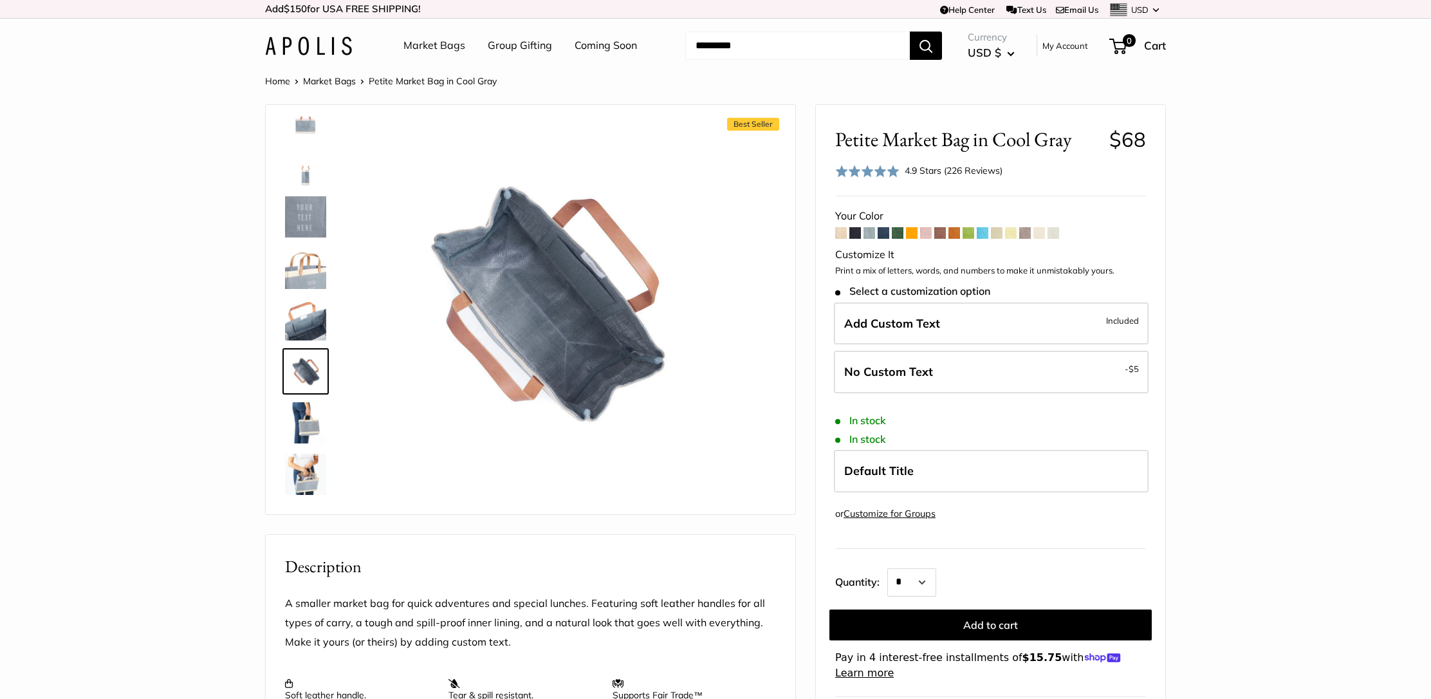
click at [309, 416] on img at bounding box center [305, 422] width 41 height 41
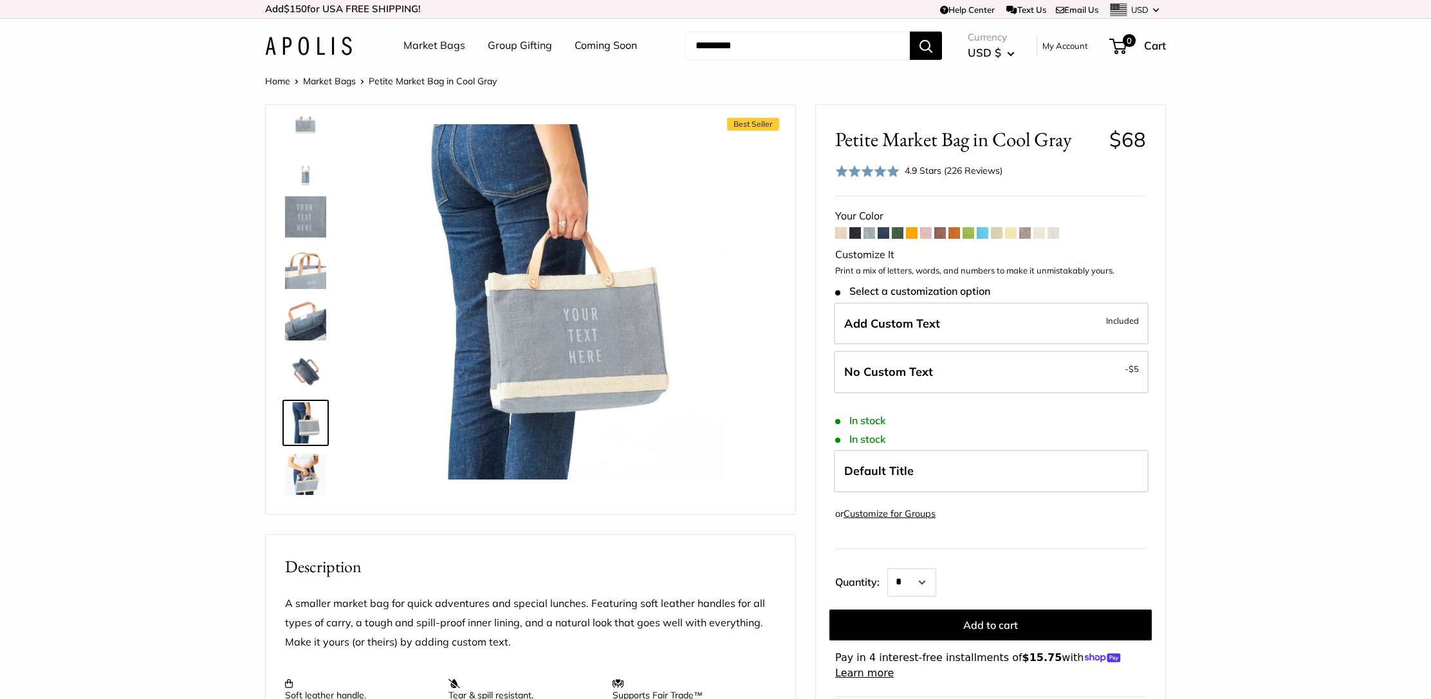
click at [912, 230] on span at bounding box center [912, 233] width 12 height 12
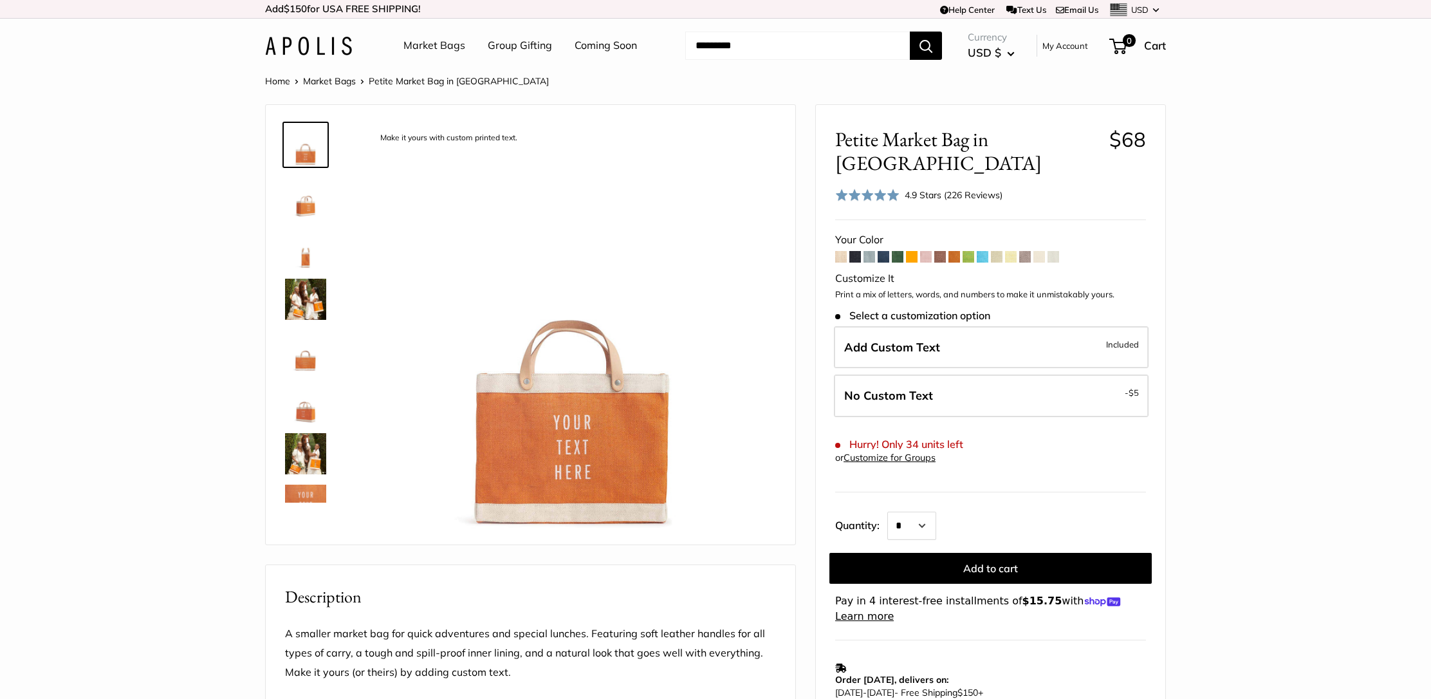
click at [954, 251] on span at bounding box center [954, 257] width 12 height 12
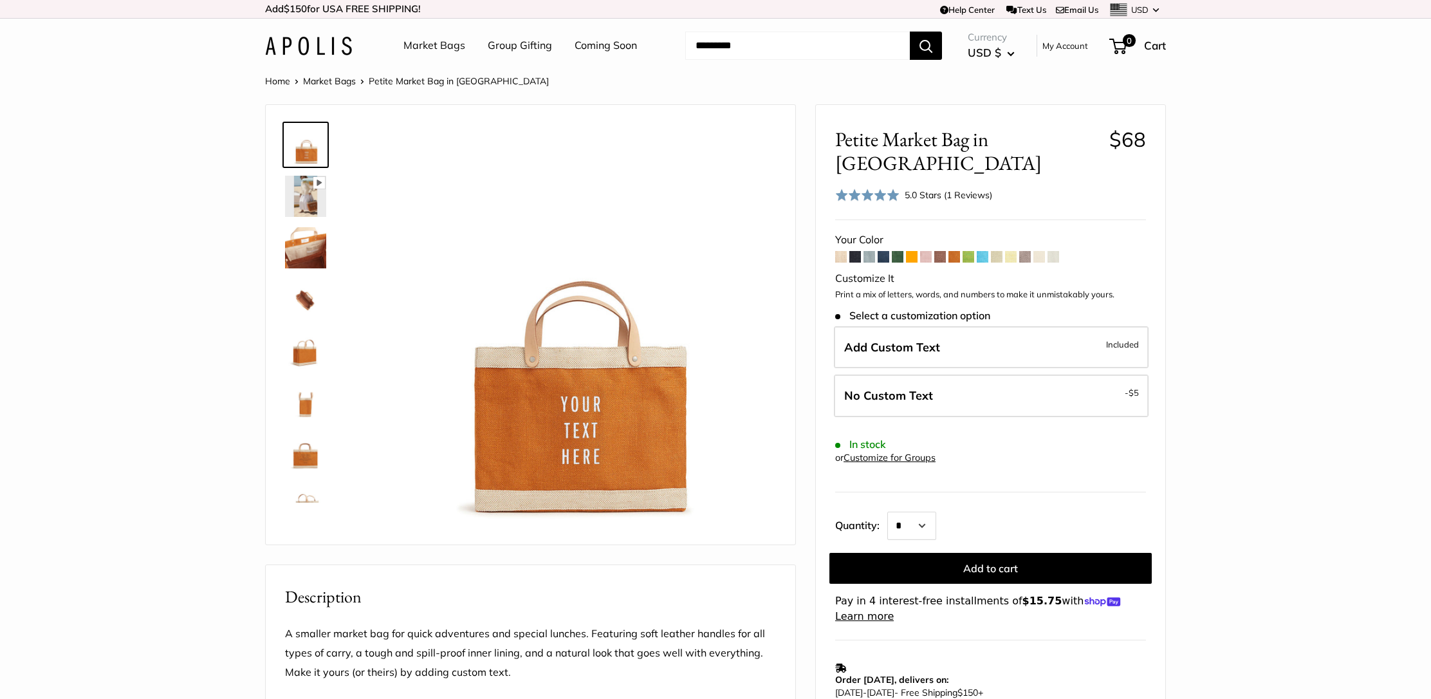
click at [302, 198] on img at bounding box center [305, 196] width 41 height 41
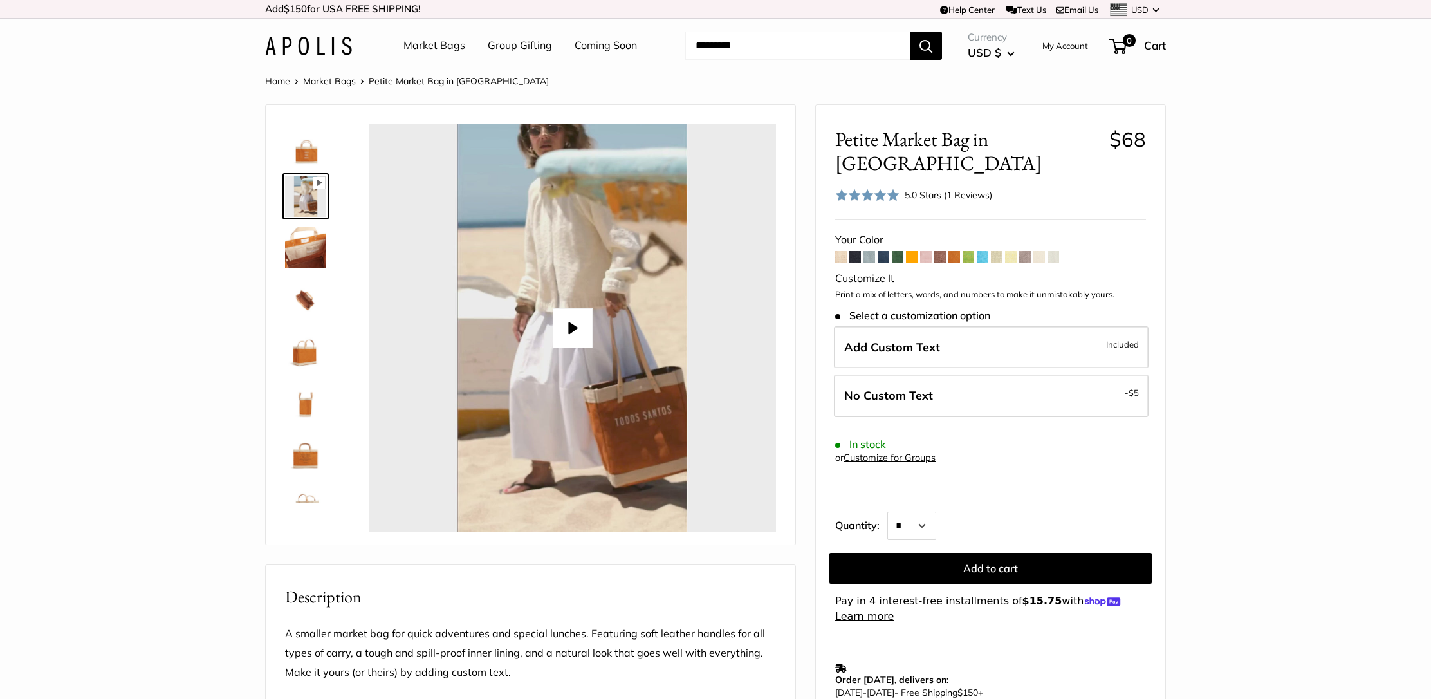
type input "*"
click at [1024, 251] on span at bounding box center [1025, 257] width 12 height 12
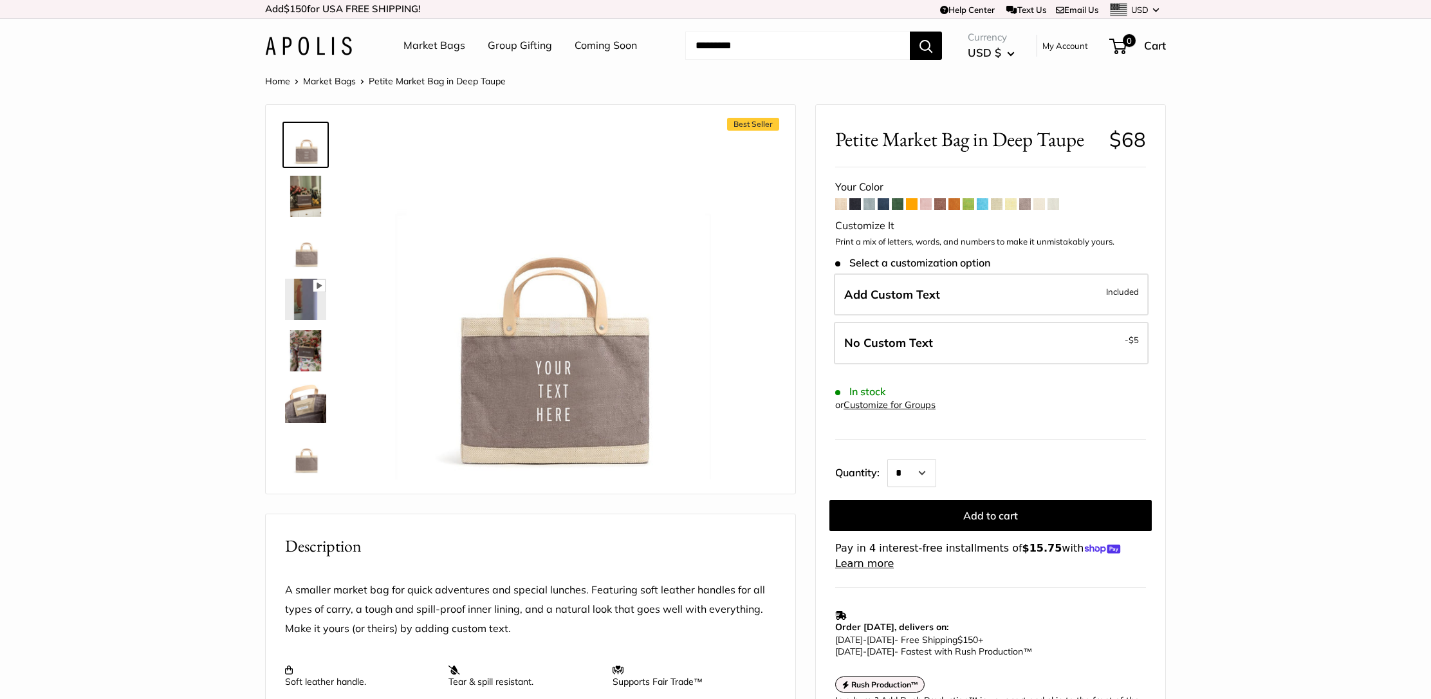
click at [311, 351] on img at bounding box center [305, 350] width 41 height 41
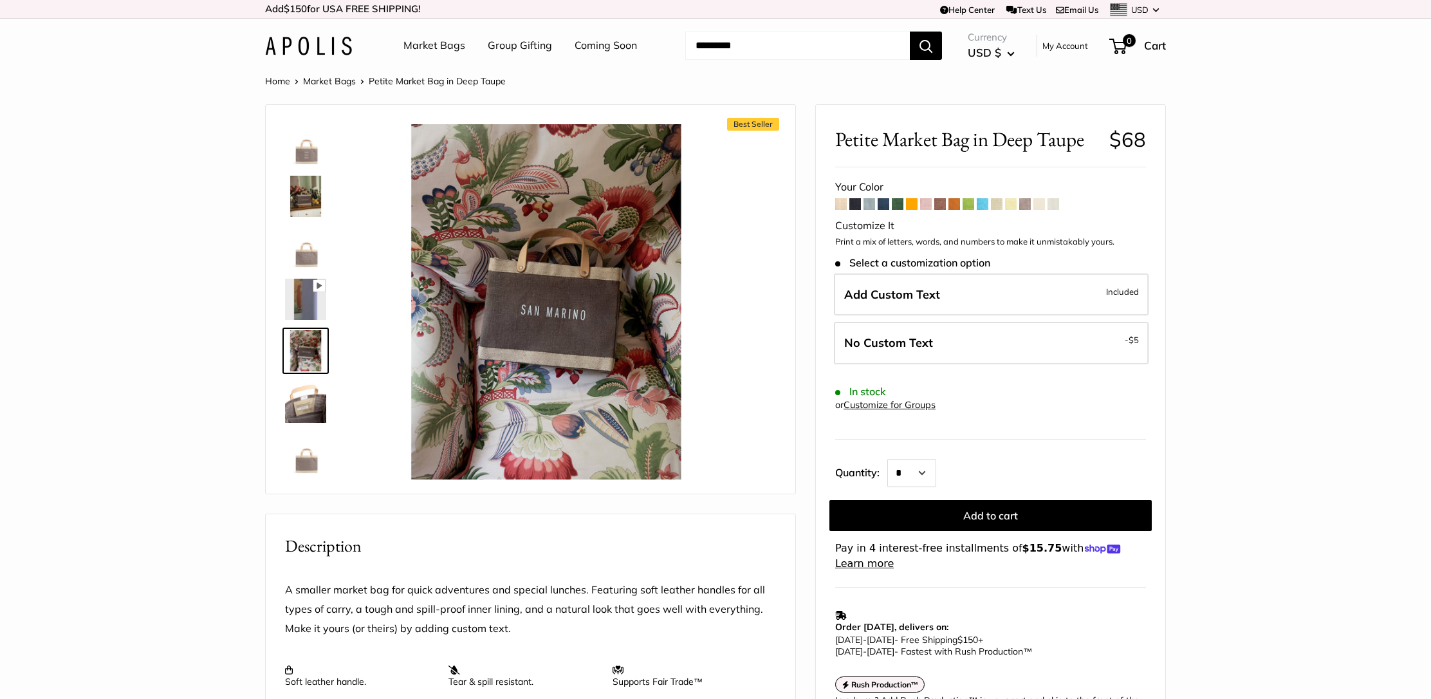
click at [309, 304] on img at bounding box center [305, 299] width 41 height 41
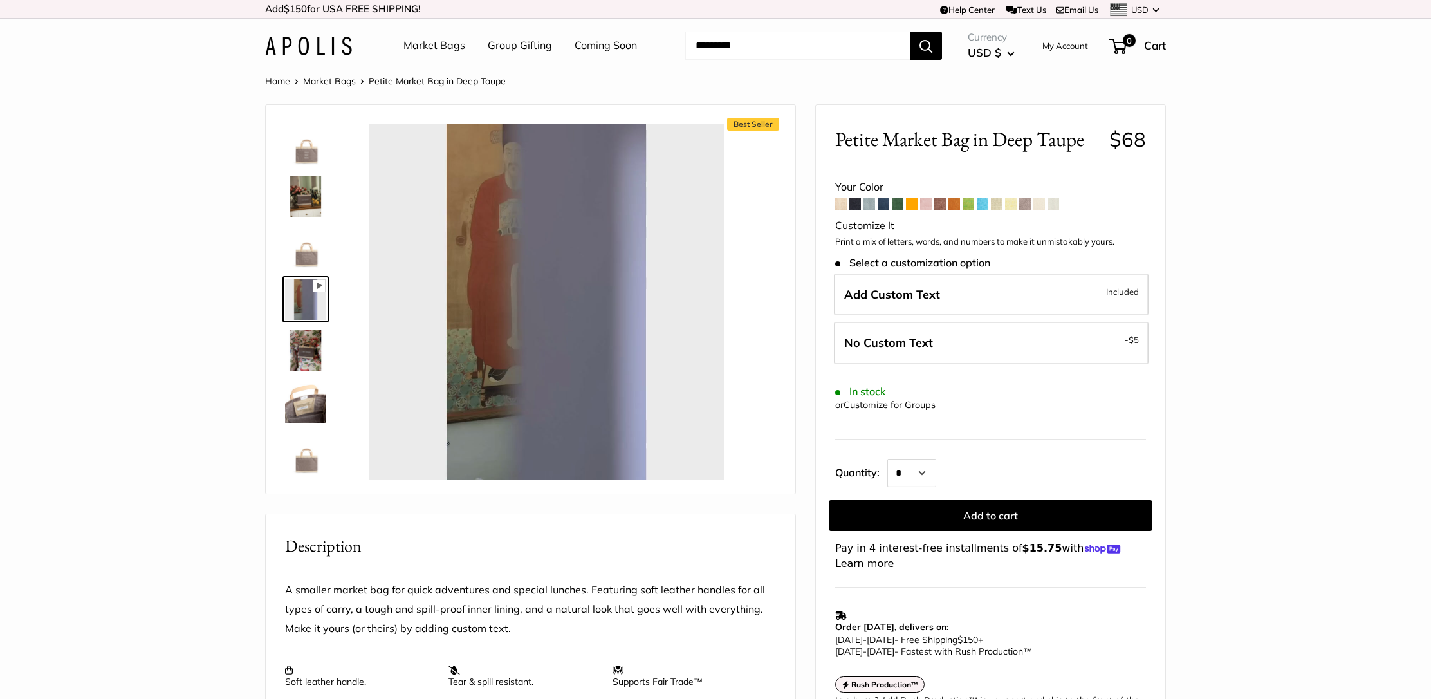
type input "*"
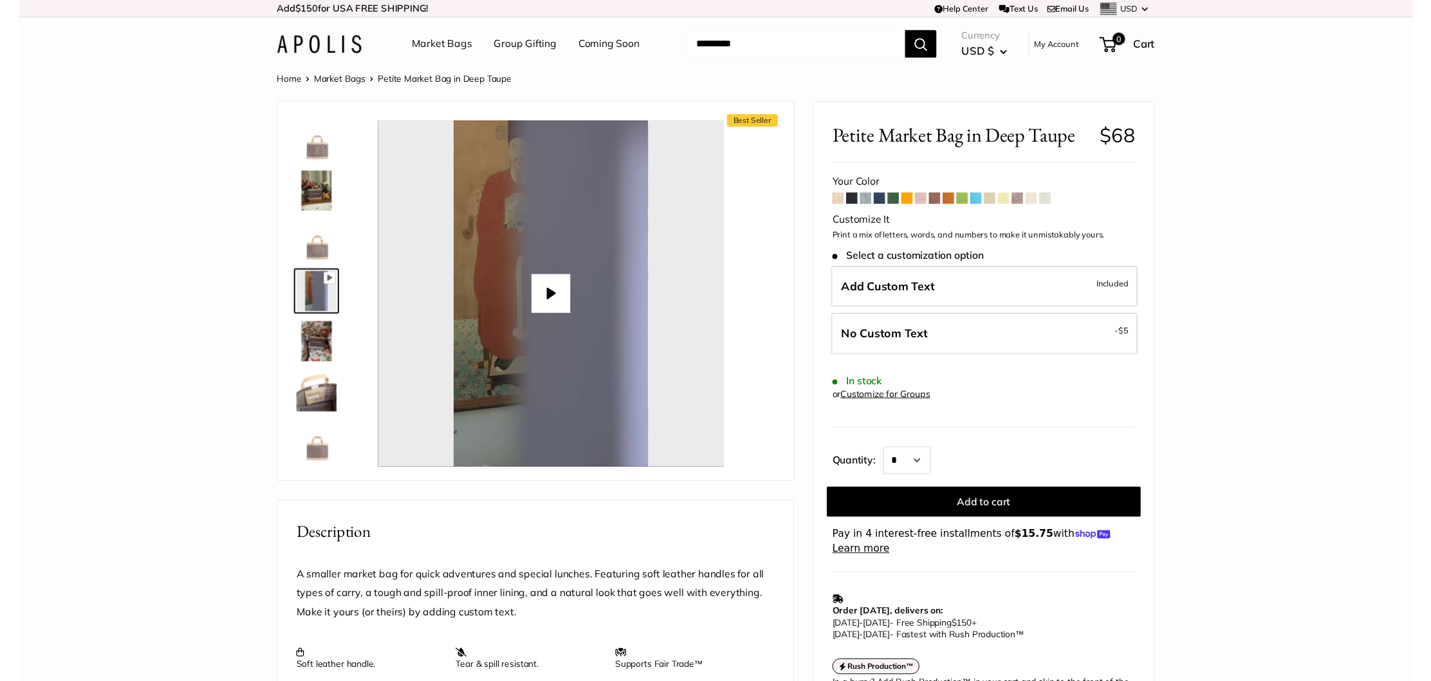
scroll to position [1, 0]
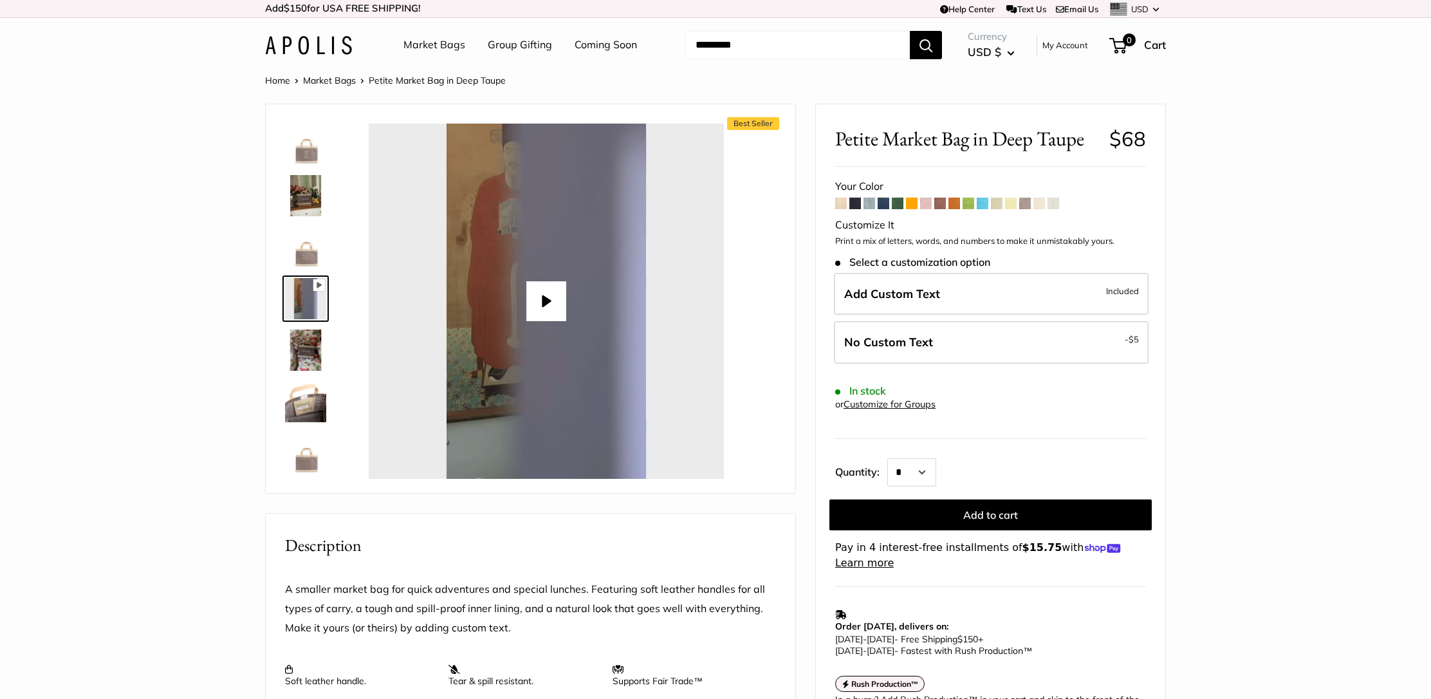
click at [612, 43] on link "Coming Soon" at bounding box center [606, 44] width 62 height 19
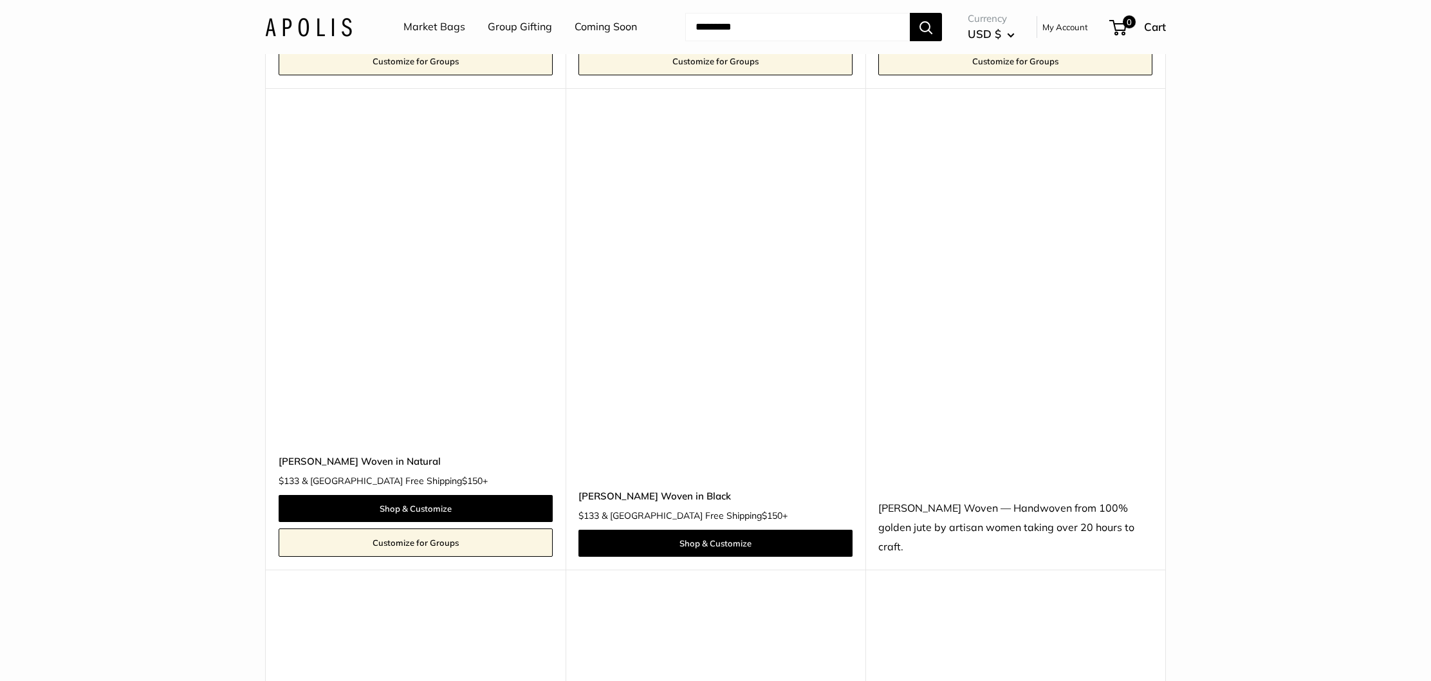
scroll to position [5414, 0]
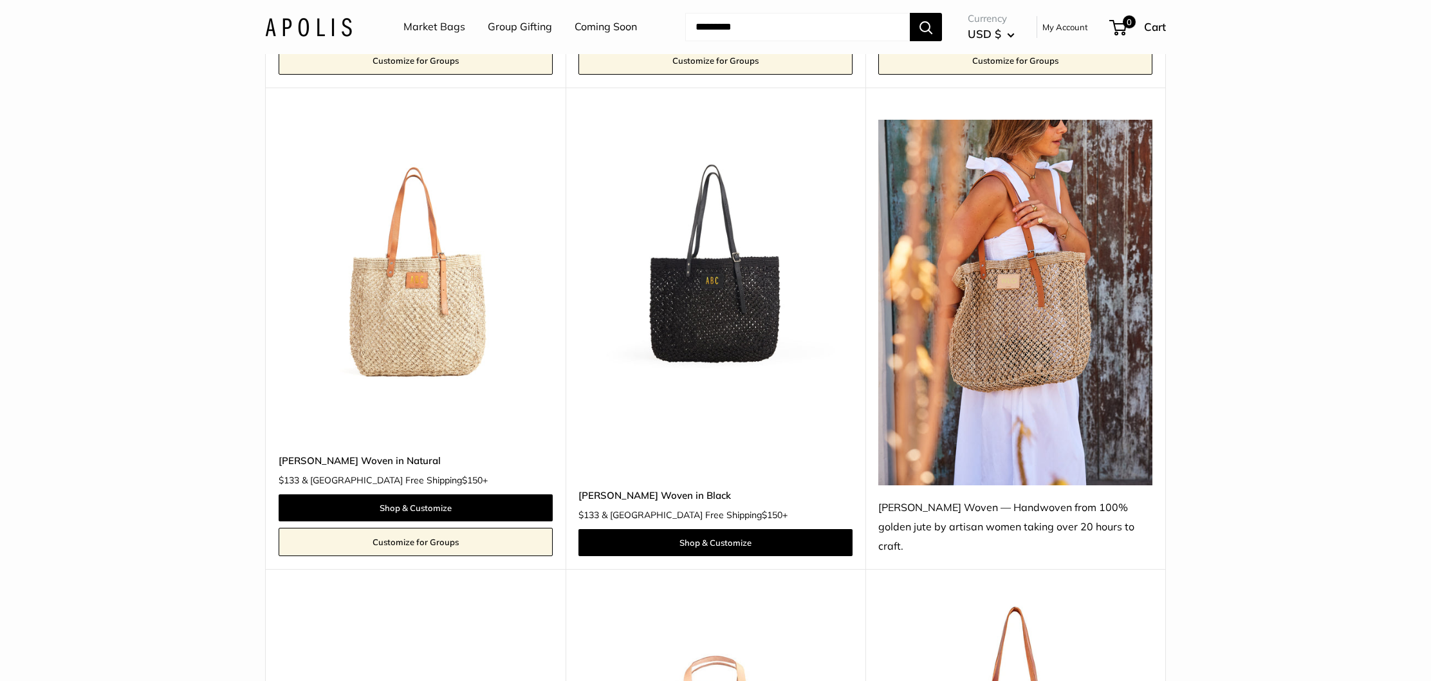
click at [0, 0] on img at bounding box center [0, 0] width 0 height 0
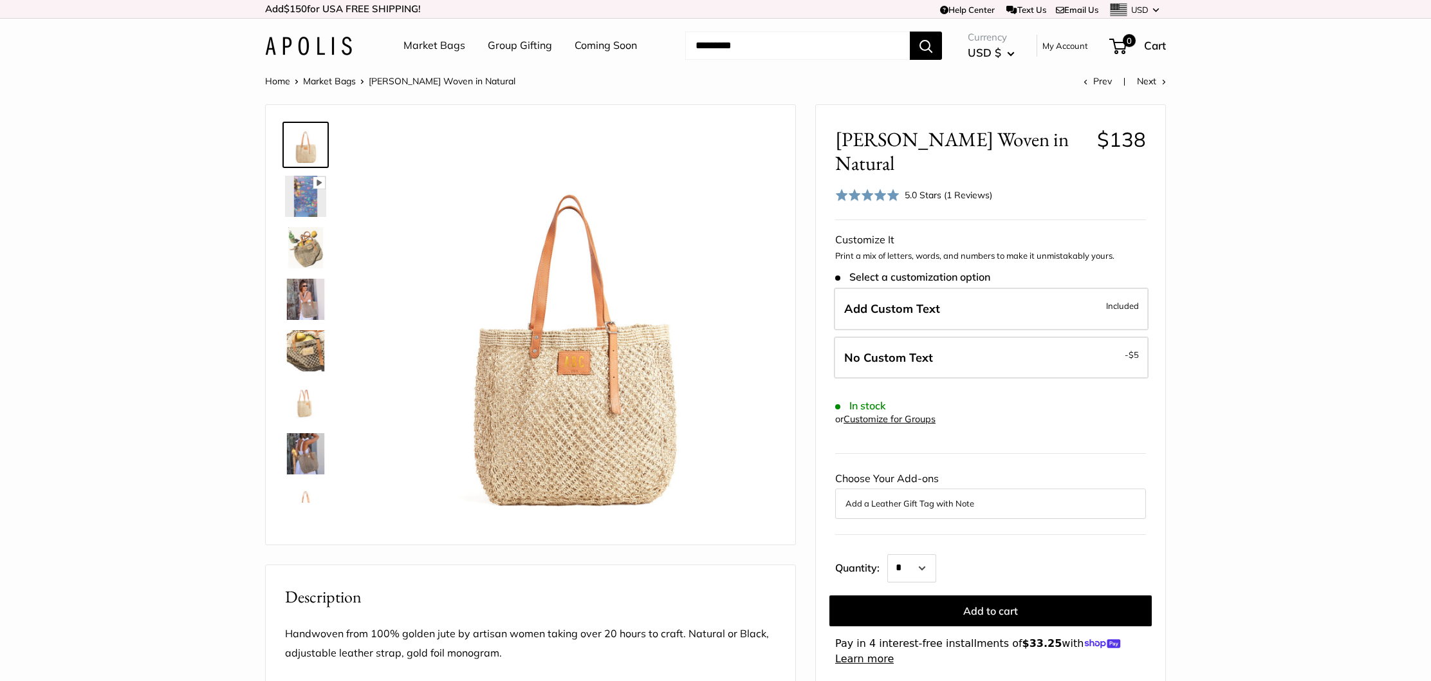
click at [303, 358] on img at bounding box center [305, 350] width 41 height 41
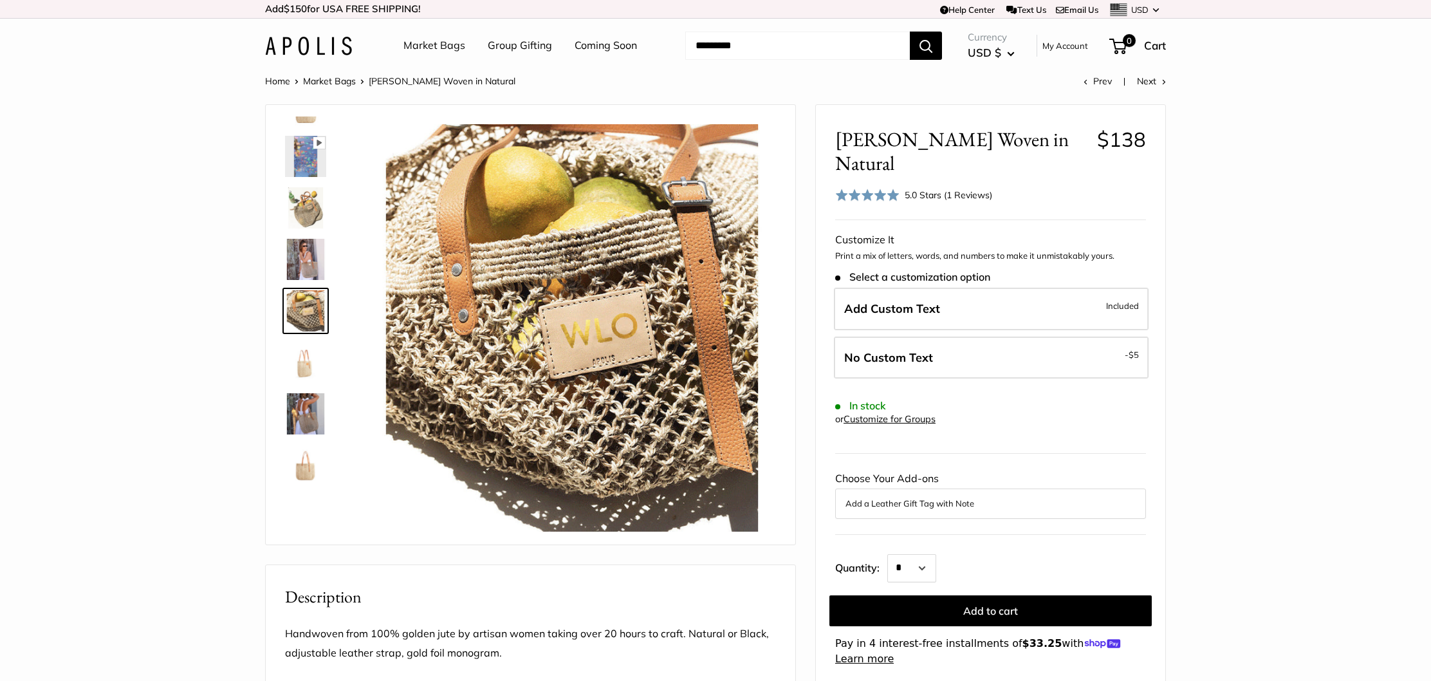
click at [307, 202] on img at bounding box center [305, 207] width 41 height 41
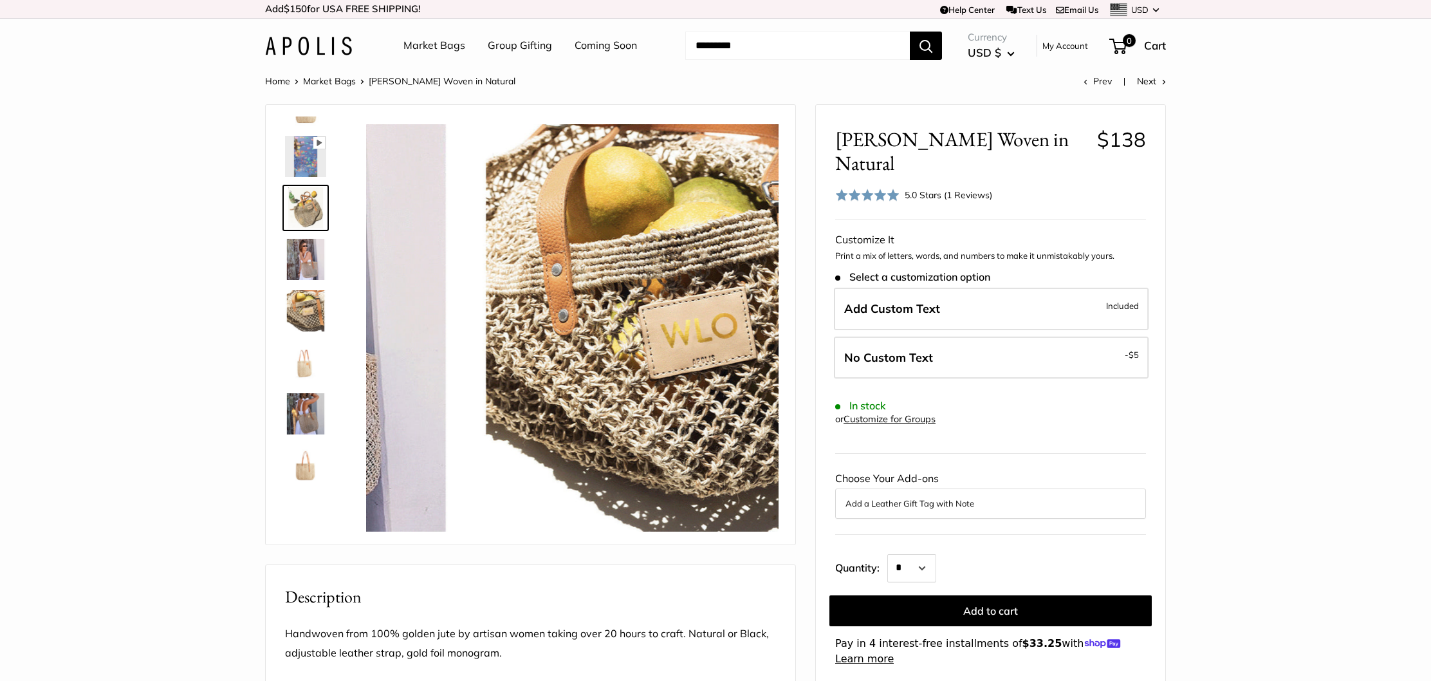
scroll to position [0, 0]
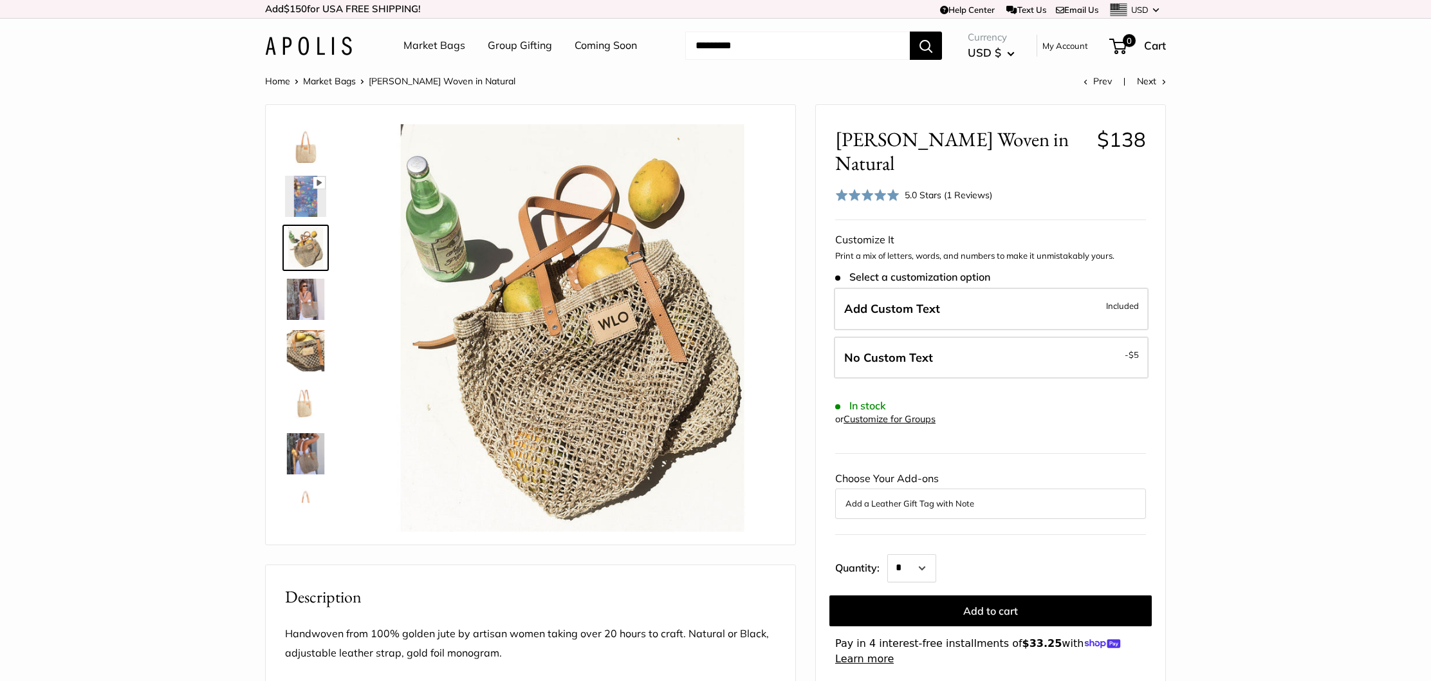
click at [310, 457] on img at bounding box center [305, 453] width 41 height 41
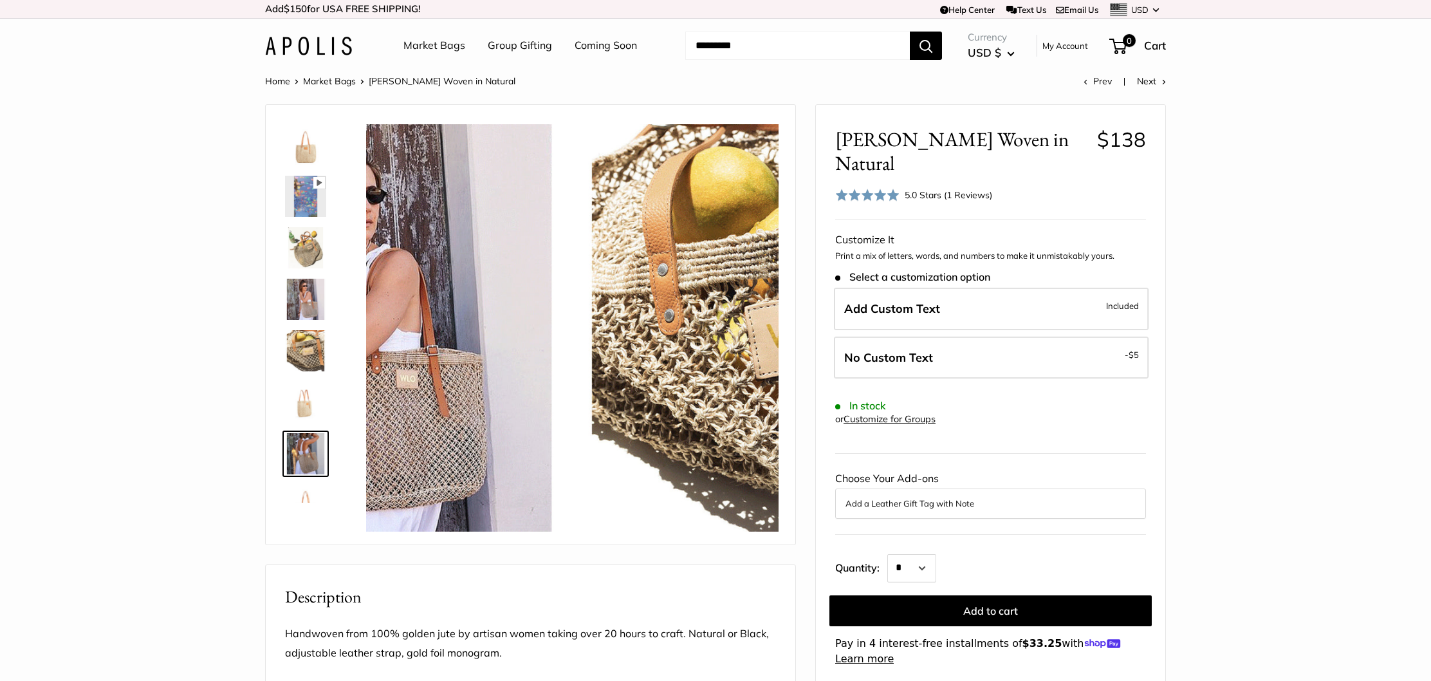
scroll to position [143, 0]
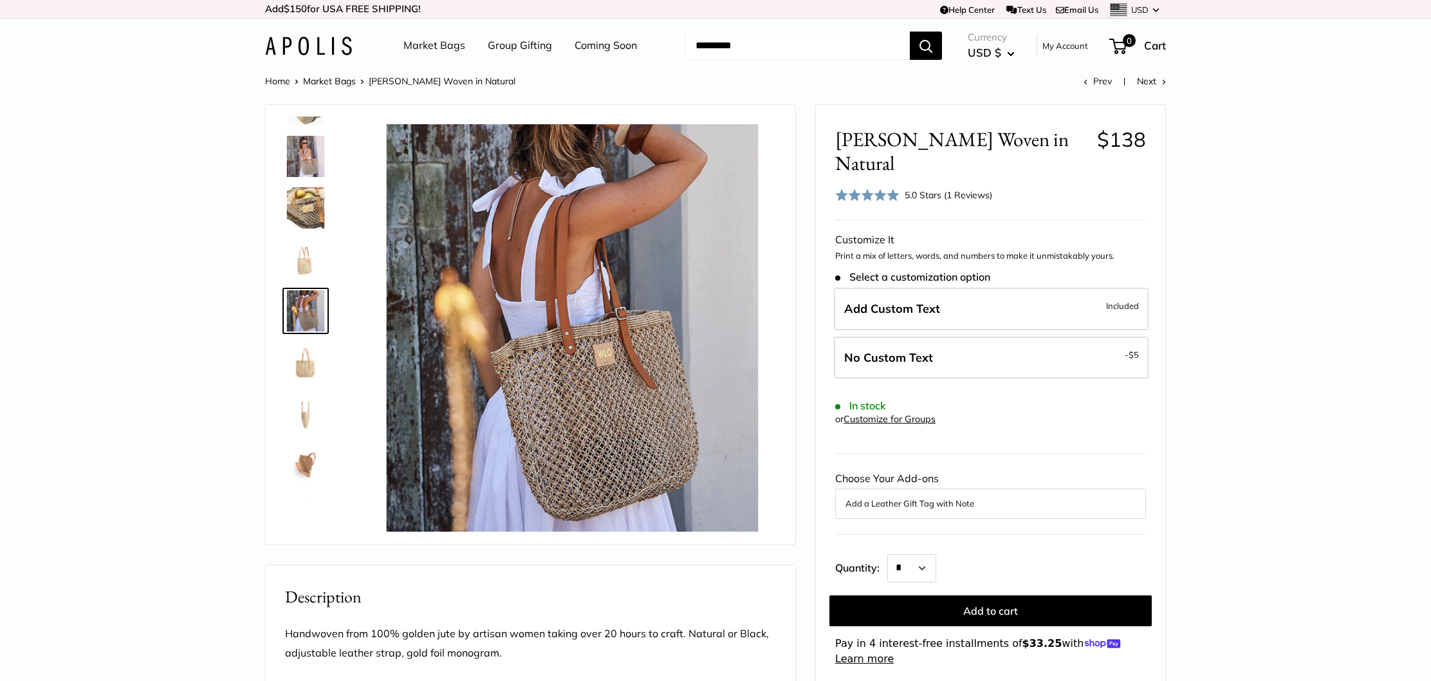
click at [306, 463] on img at bounding box center [305, 465] width 41 height 41
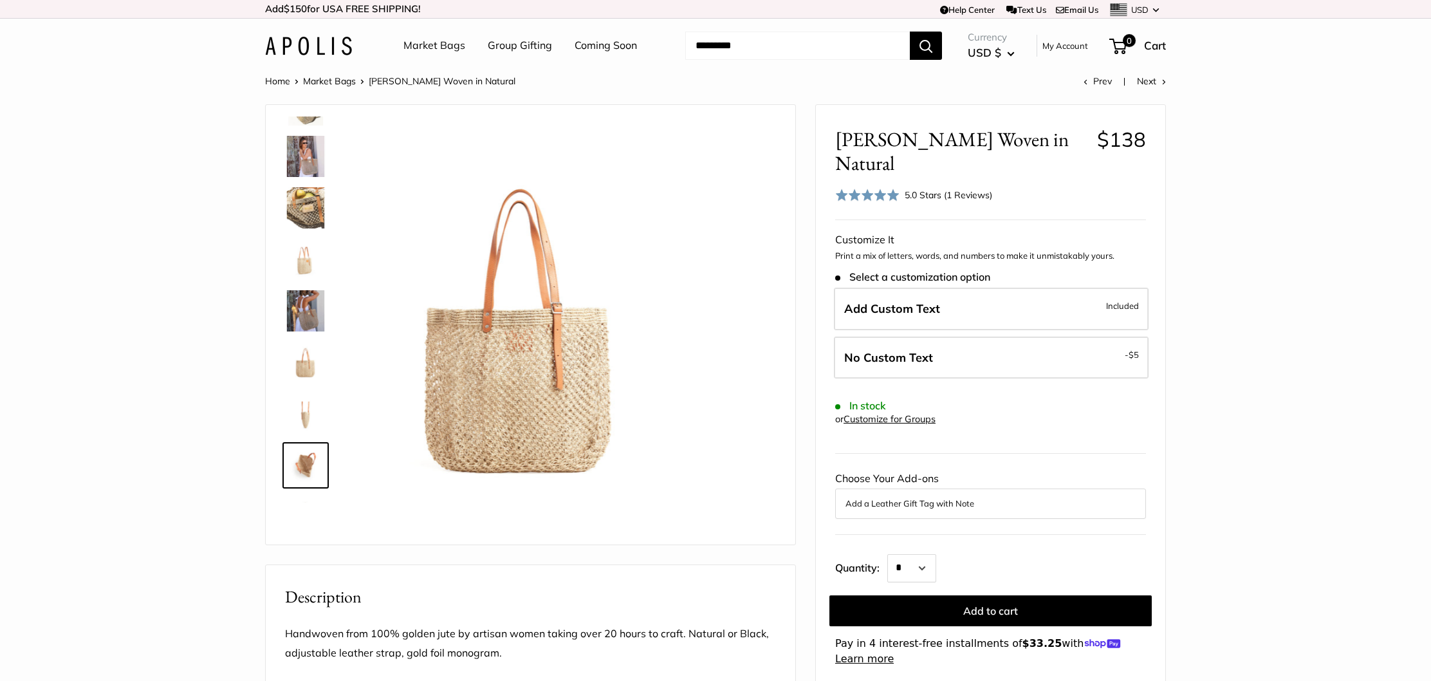
scroll to position [185, 0]
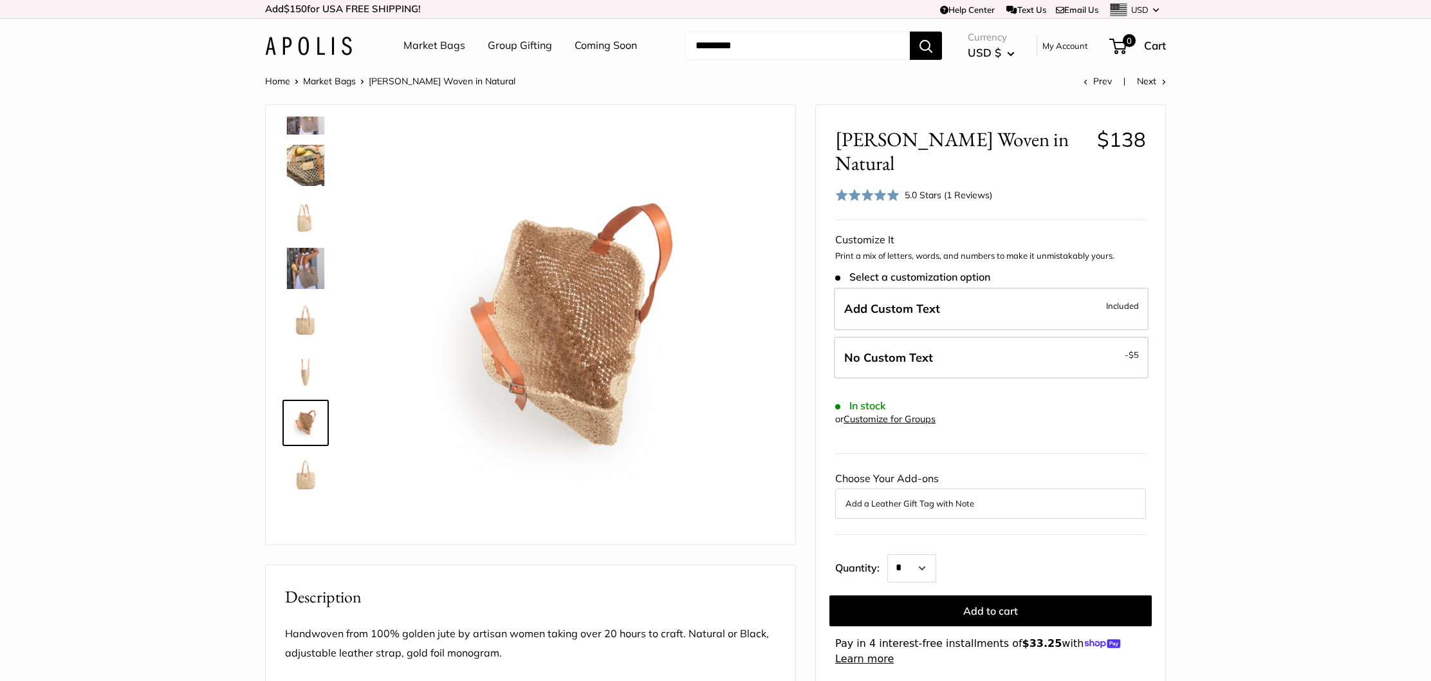
click at [304, 475] on img at bounding box center [305, 474] width 41 height 41
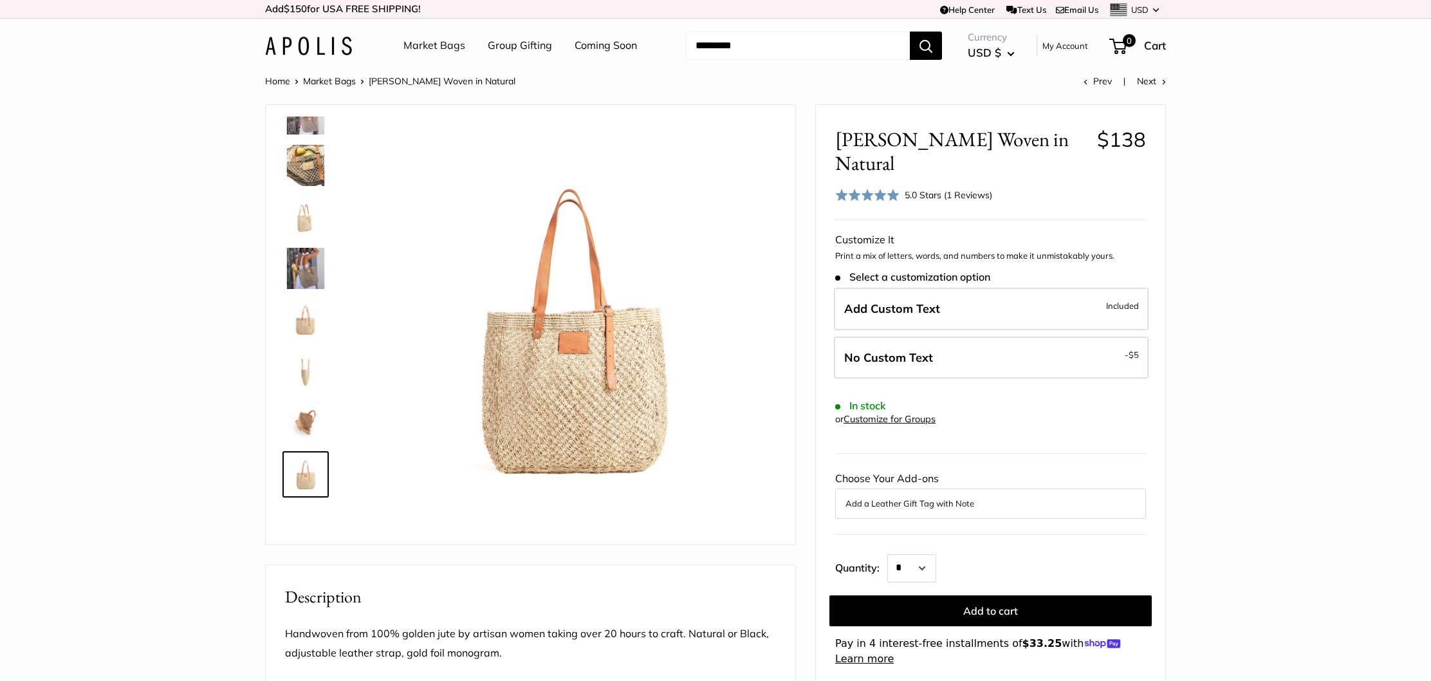
scroll to position [0, 0]
click at [423, 43] on link "Market Bags" at bounding box center [434, 45] width 62 height 19
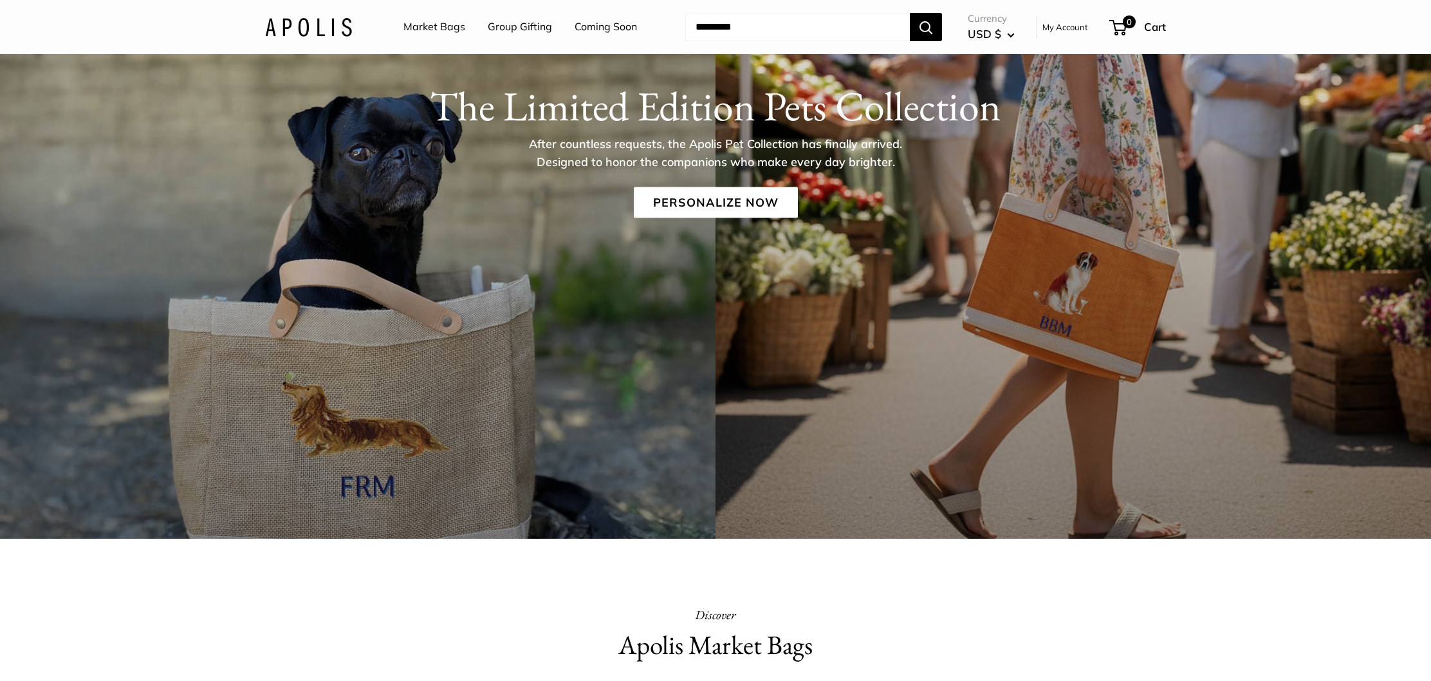
scroll to position [271, 0]
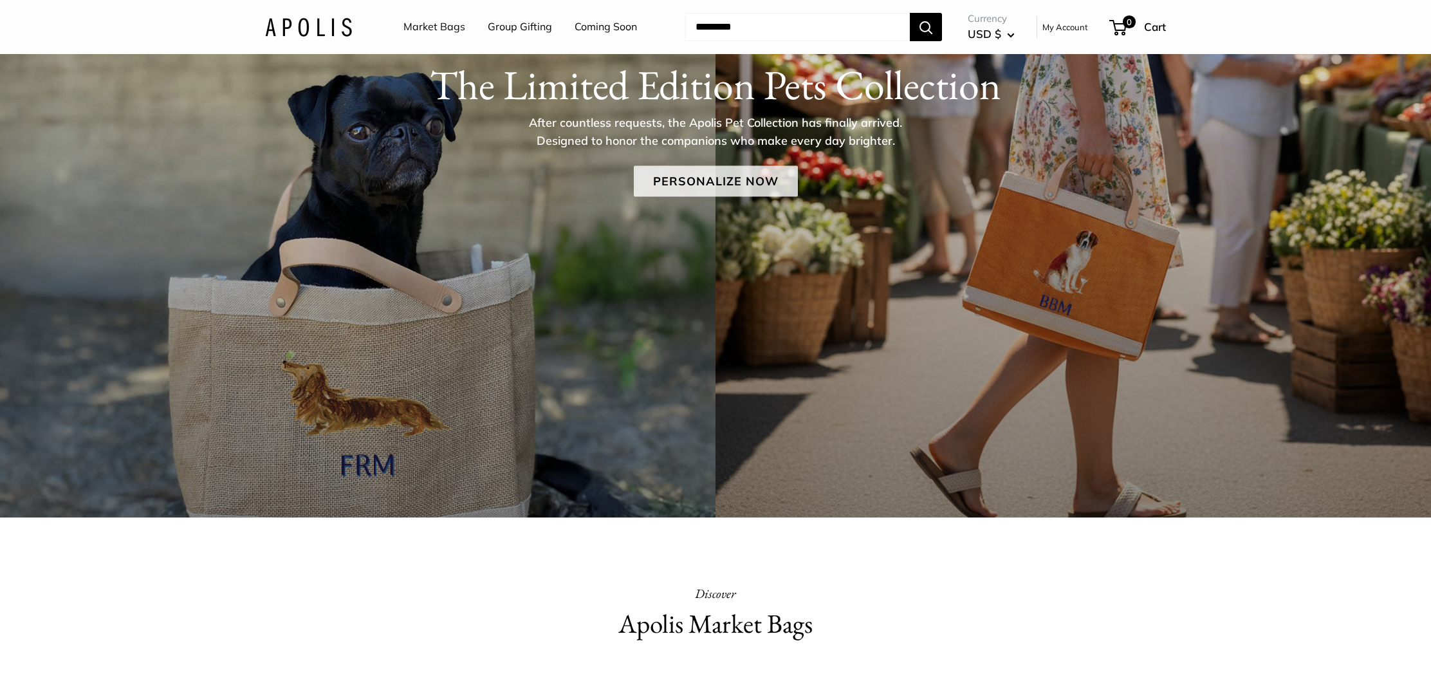
click at [720, 178] on link "Personalize Now" at bounding box center [716, 181] width 164 height 31
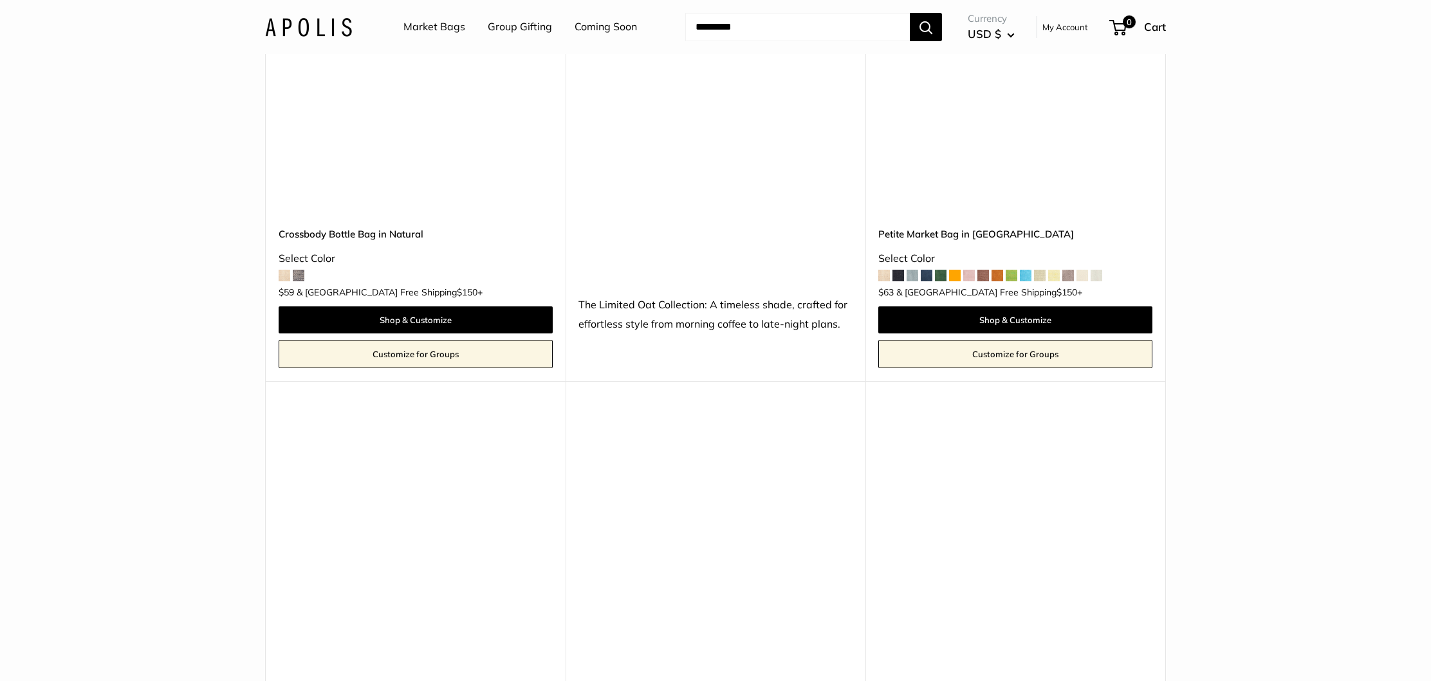
scroll to position [3509, 0]
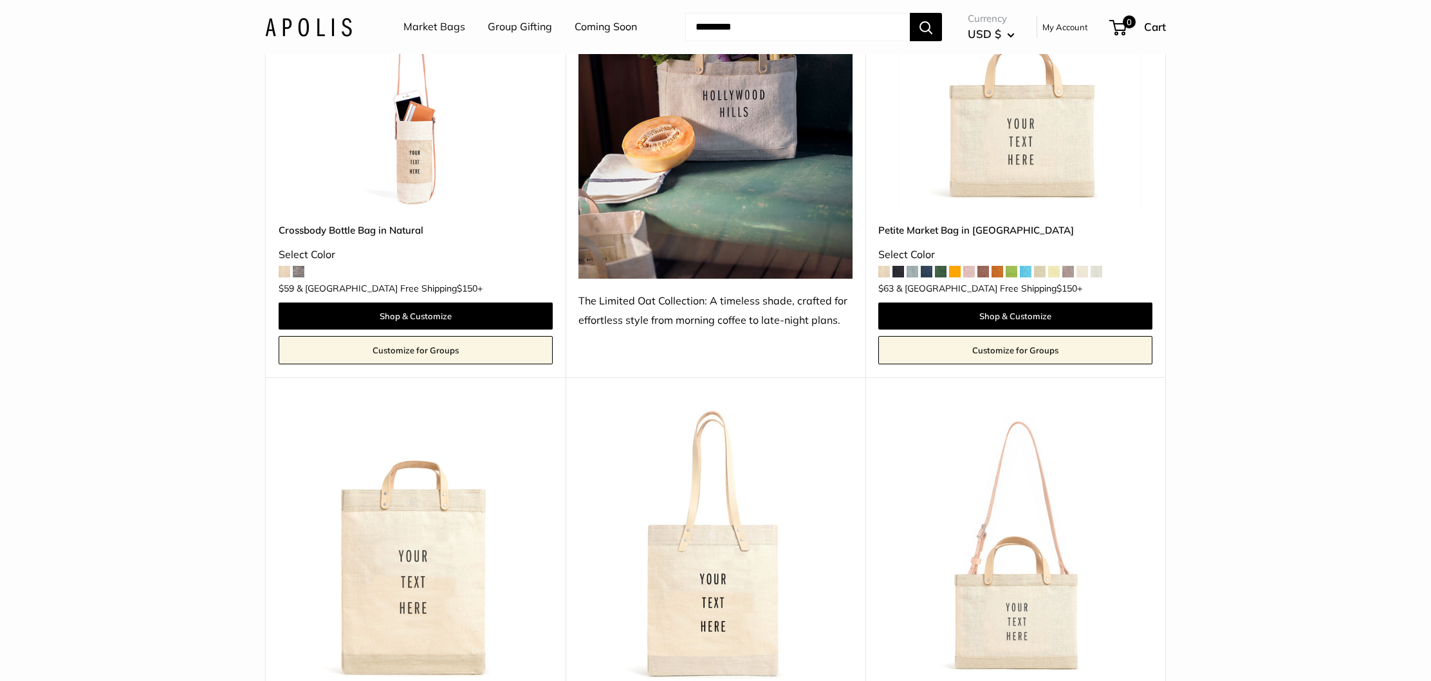
click at [0, 0] on img at bounding box center [0, 0] width 0 height 0
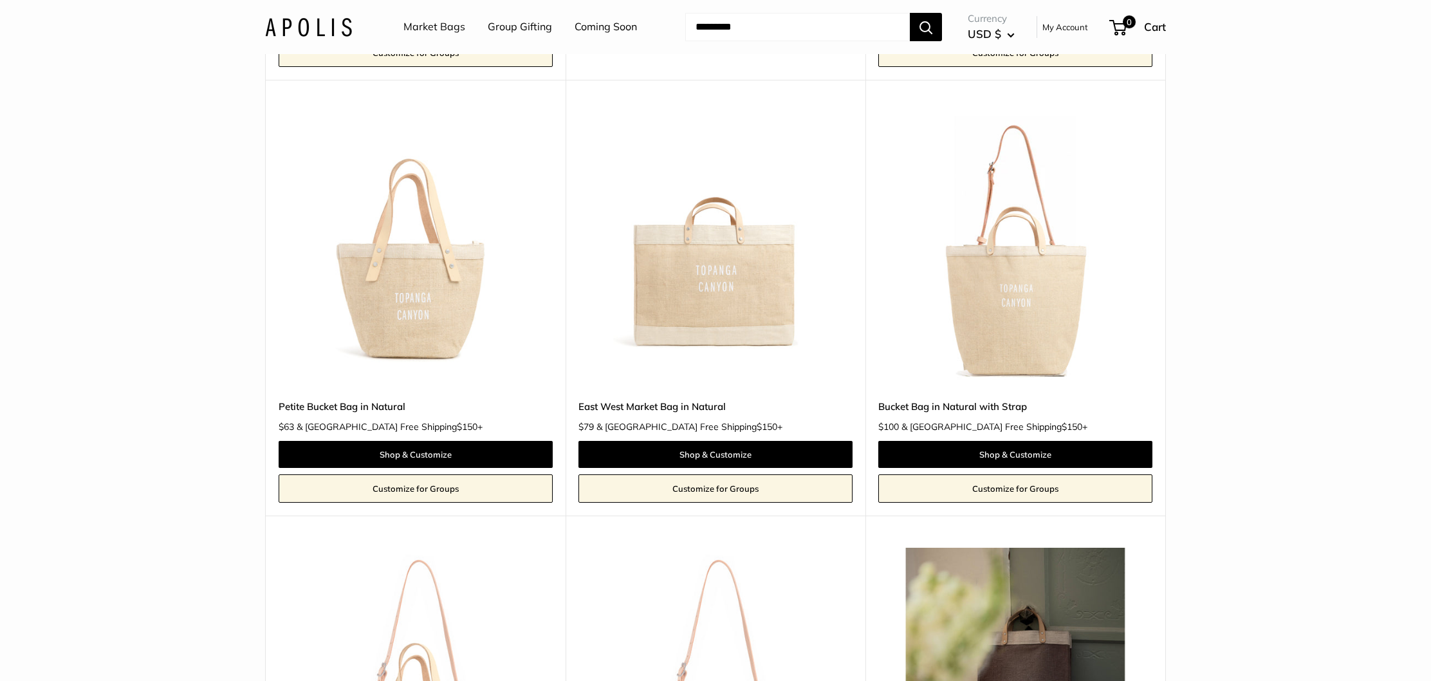
scroll to position [4727, 0]
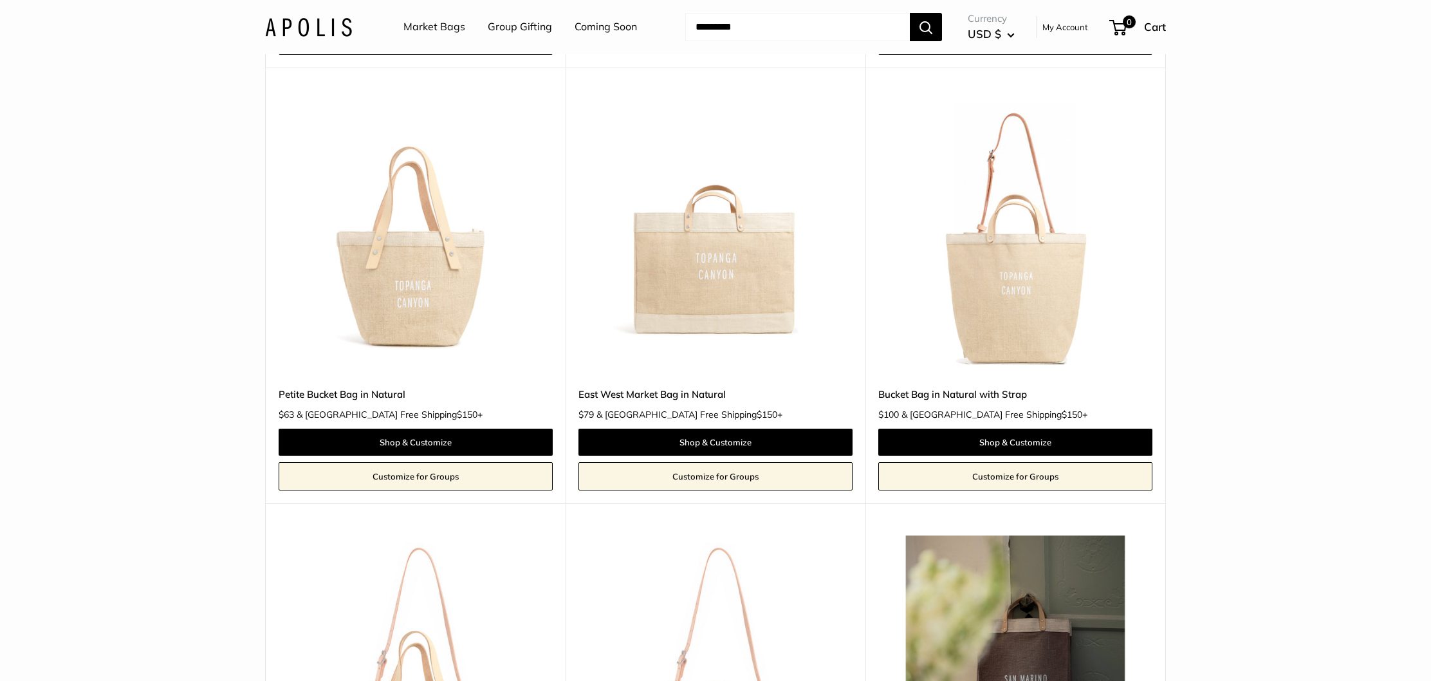
click at [0, 0] on img at bounding box center [0, 0] width 0 height 0
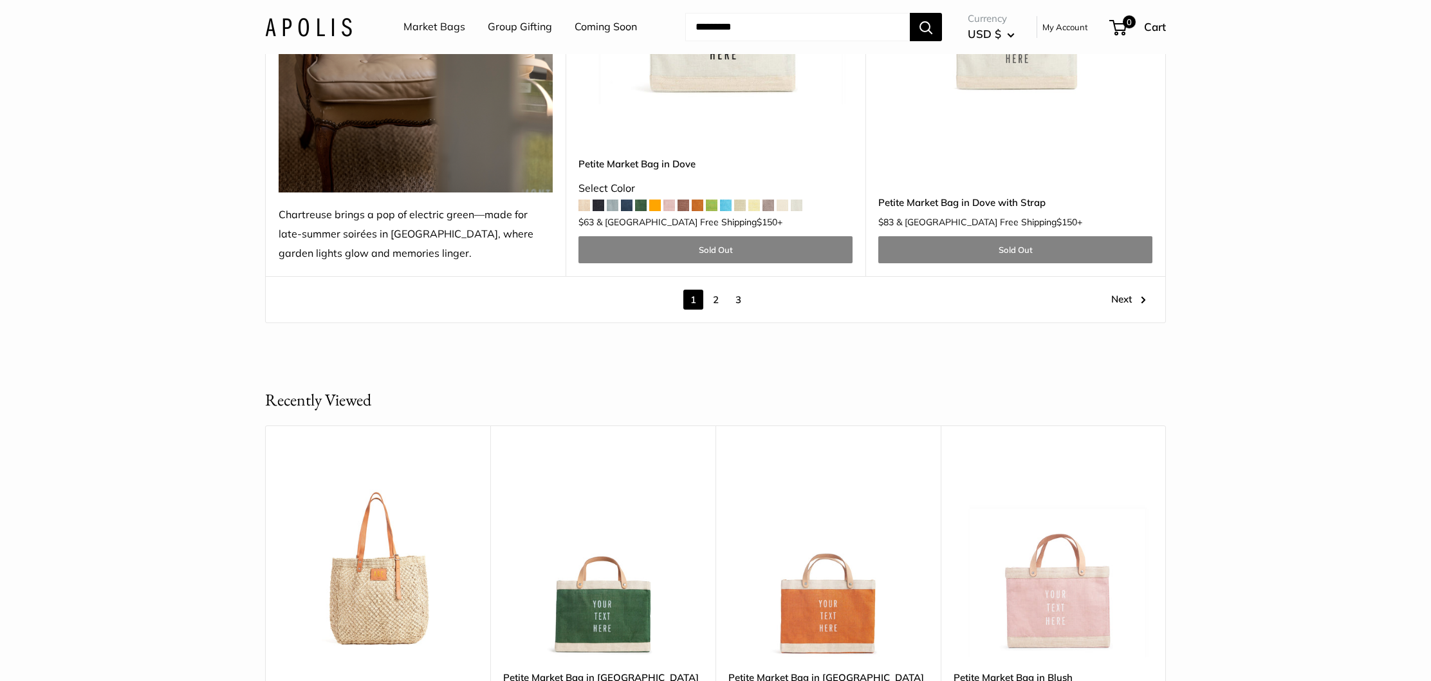
scroll to position [7423, 0]
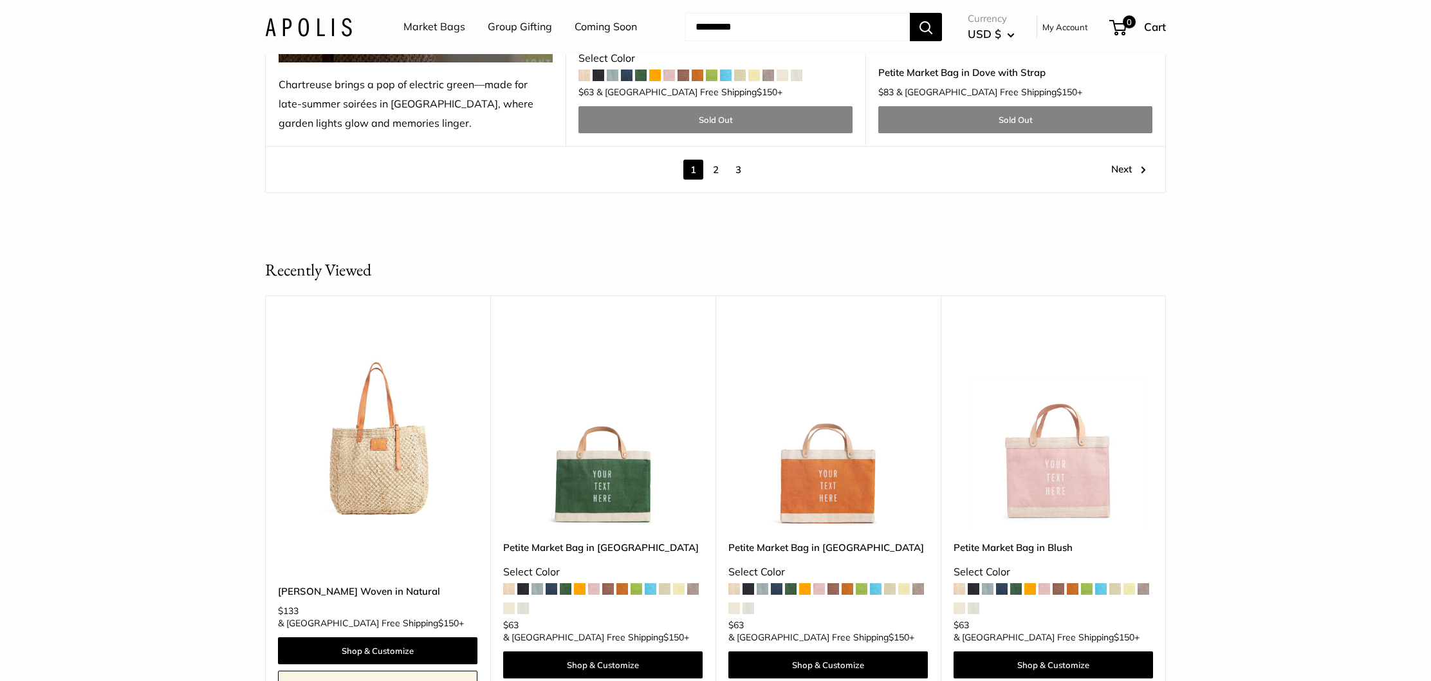
click at [717, 160] on link "2" at bounding box center [716, 170] width 20 height 20
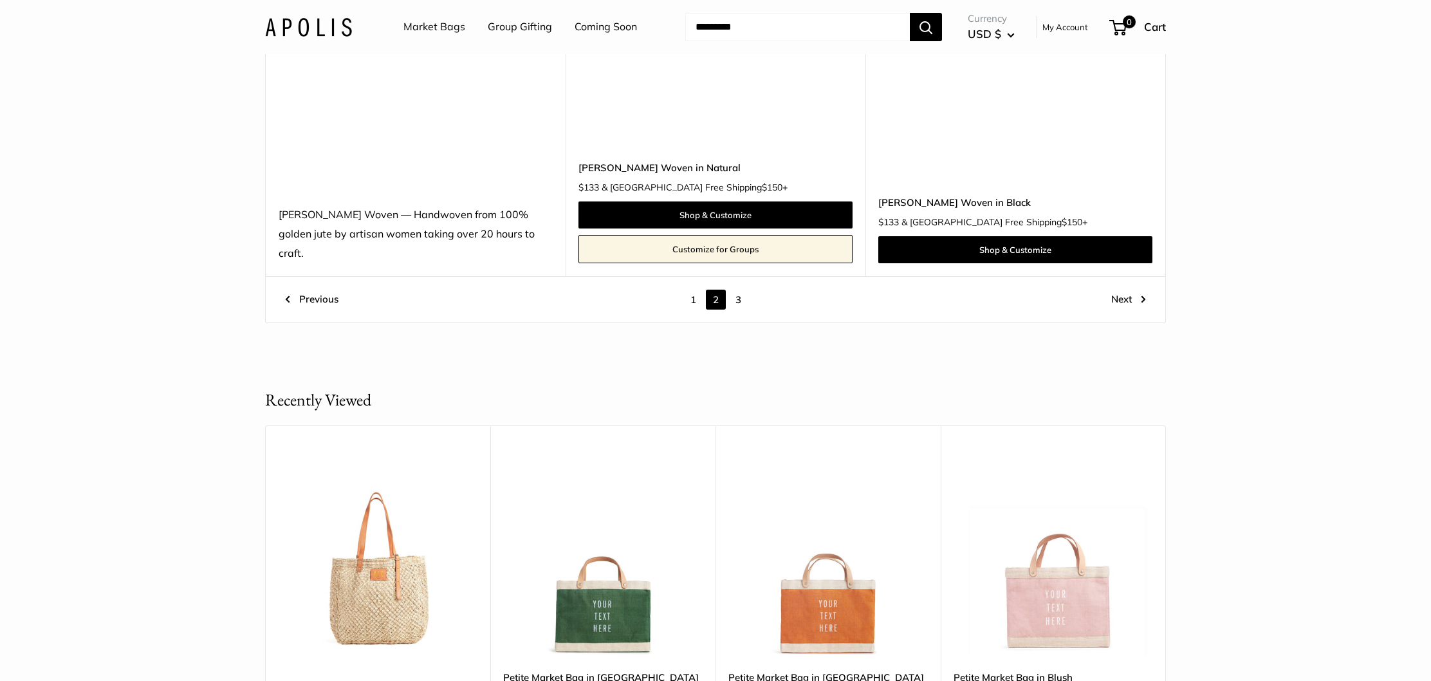
scroll to position [7532, 0]
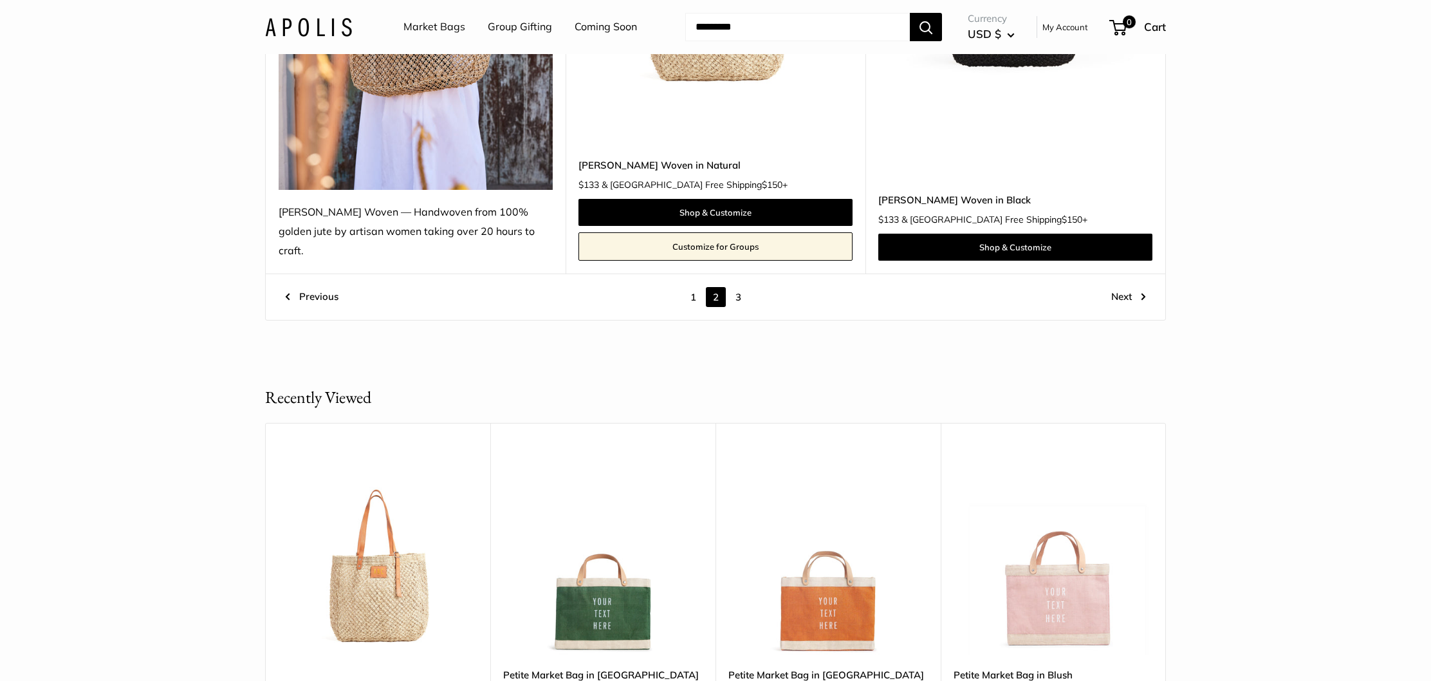
click at [735, 287] on link "3" at bounding box center [738, 297] width 20 height 20
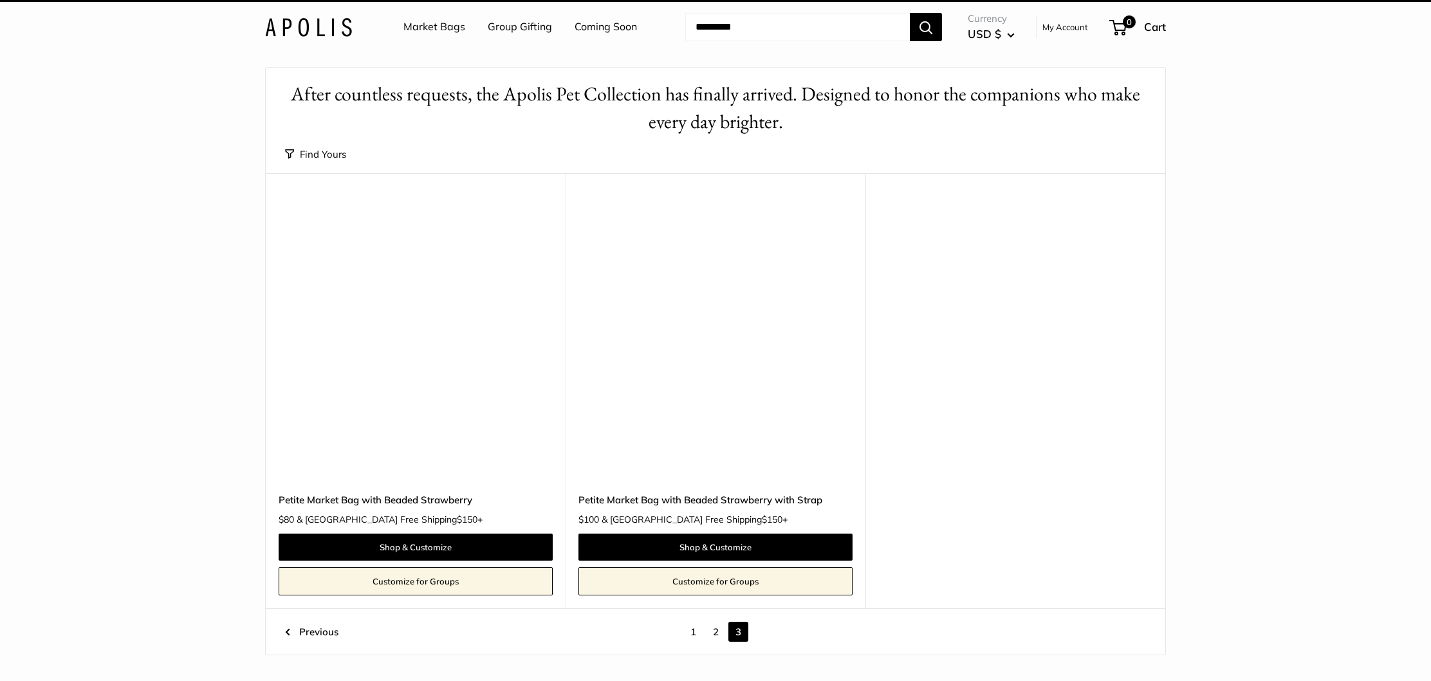
scroll to position [34, 0]
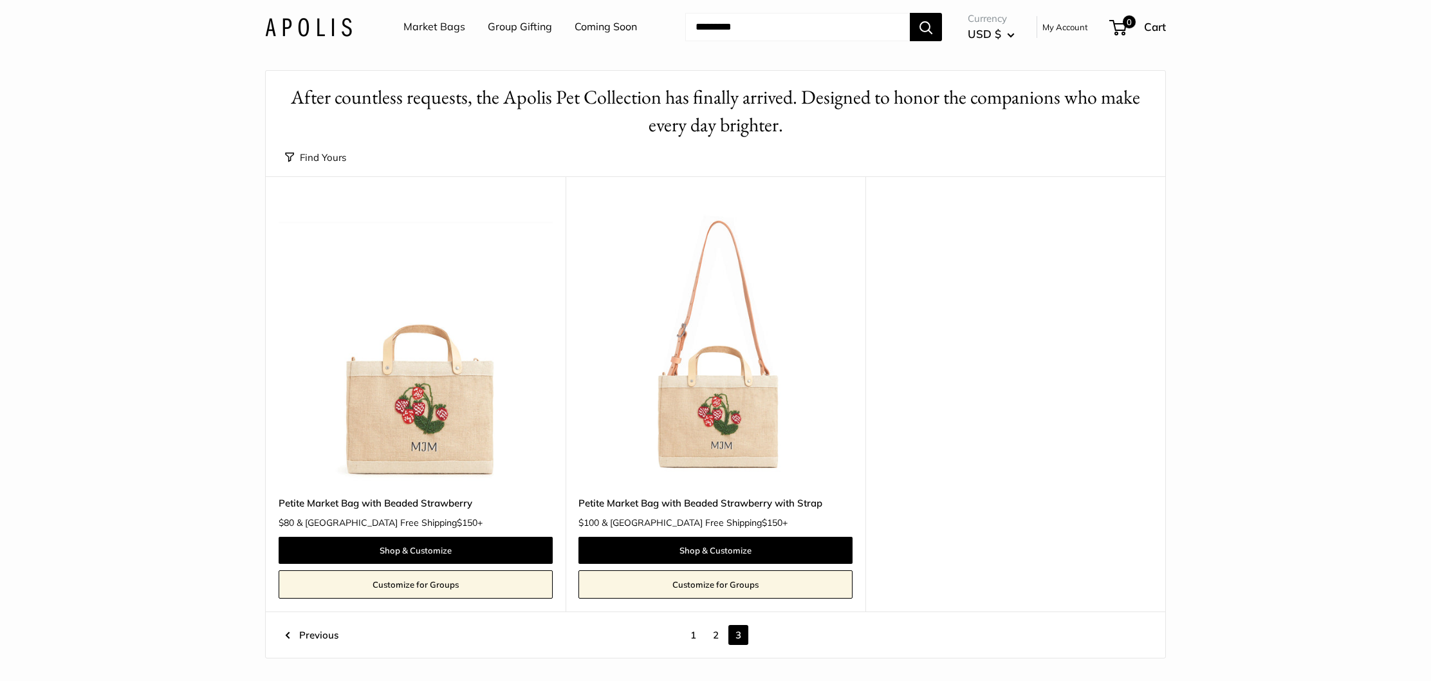
click at [0, 0] on img at bounding box center [0, 0] width 0 height 0
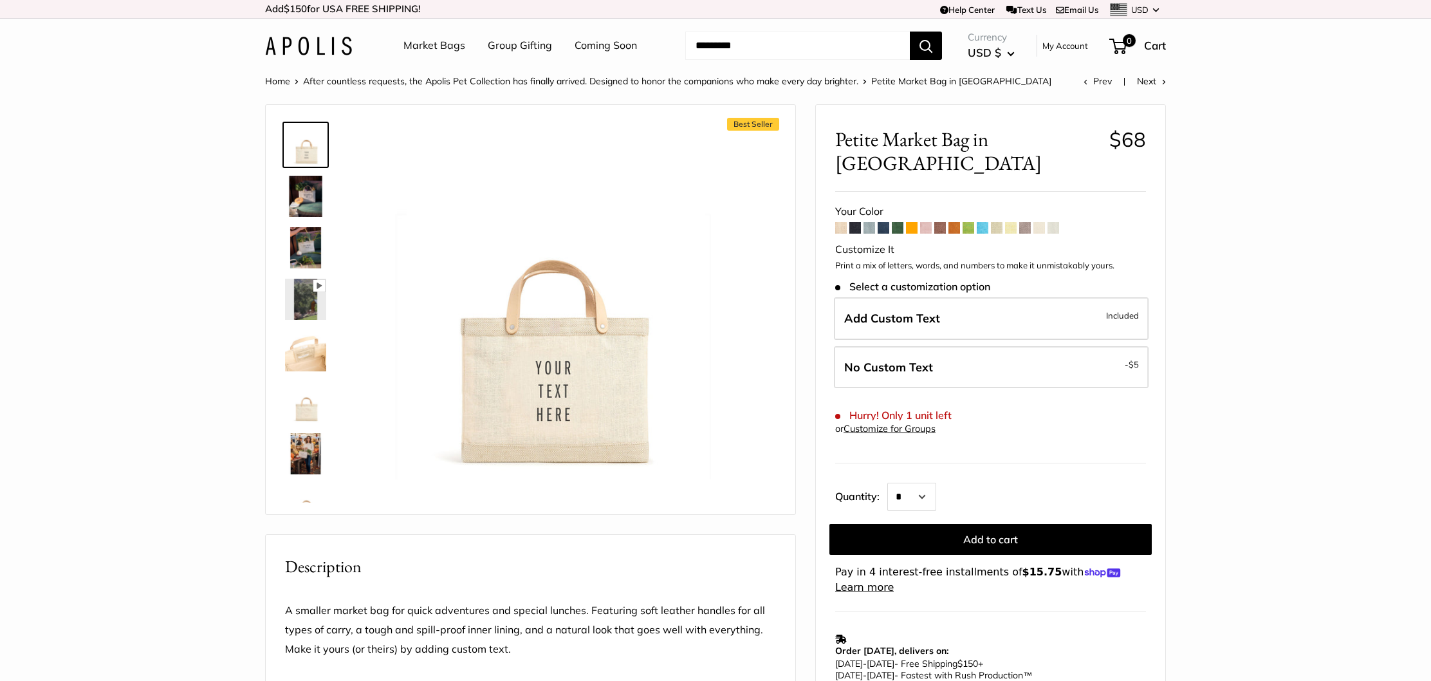
click at [299, 194] on img at bounding box center [305, 196] width 41 height 41
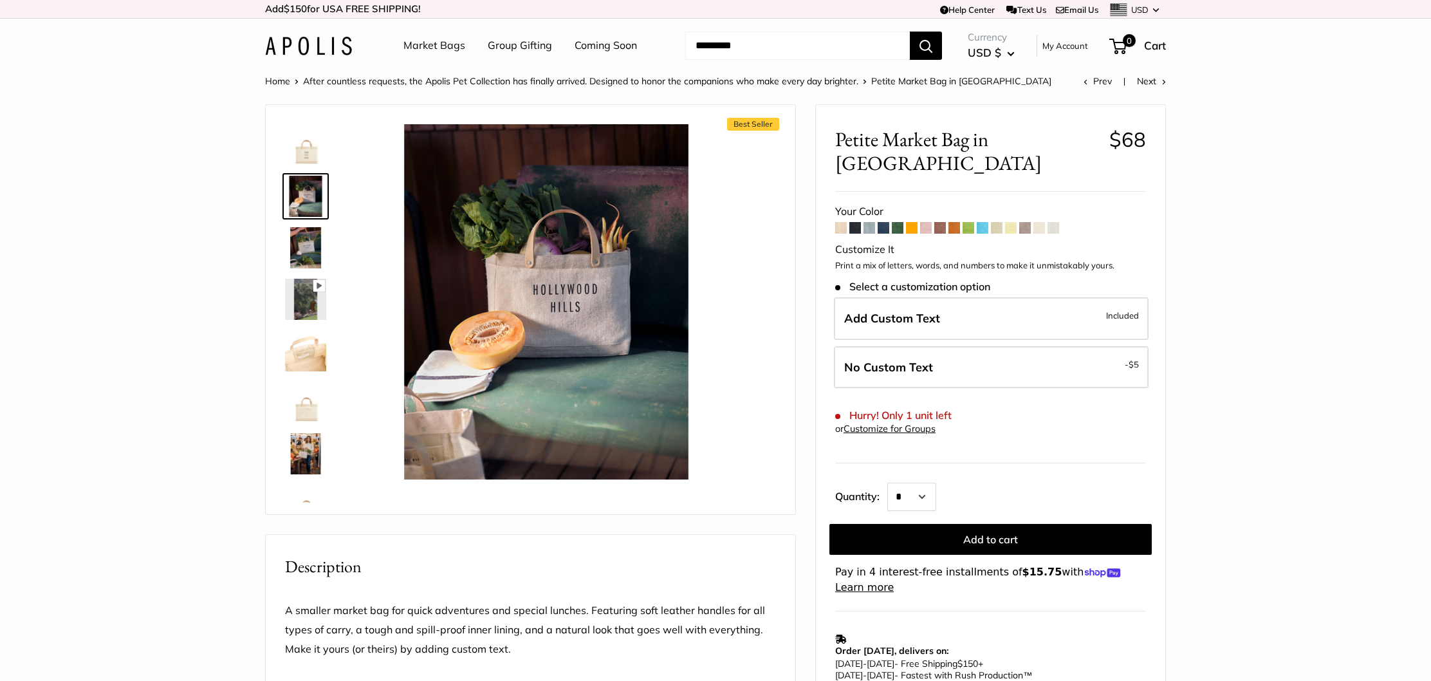
click at [304, 240] on img at bounding box center [305, 247] width 41 height 41
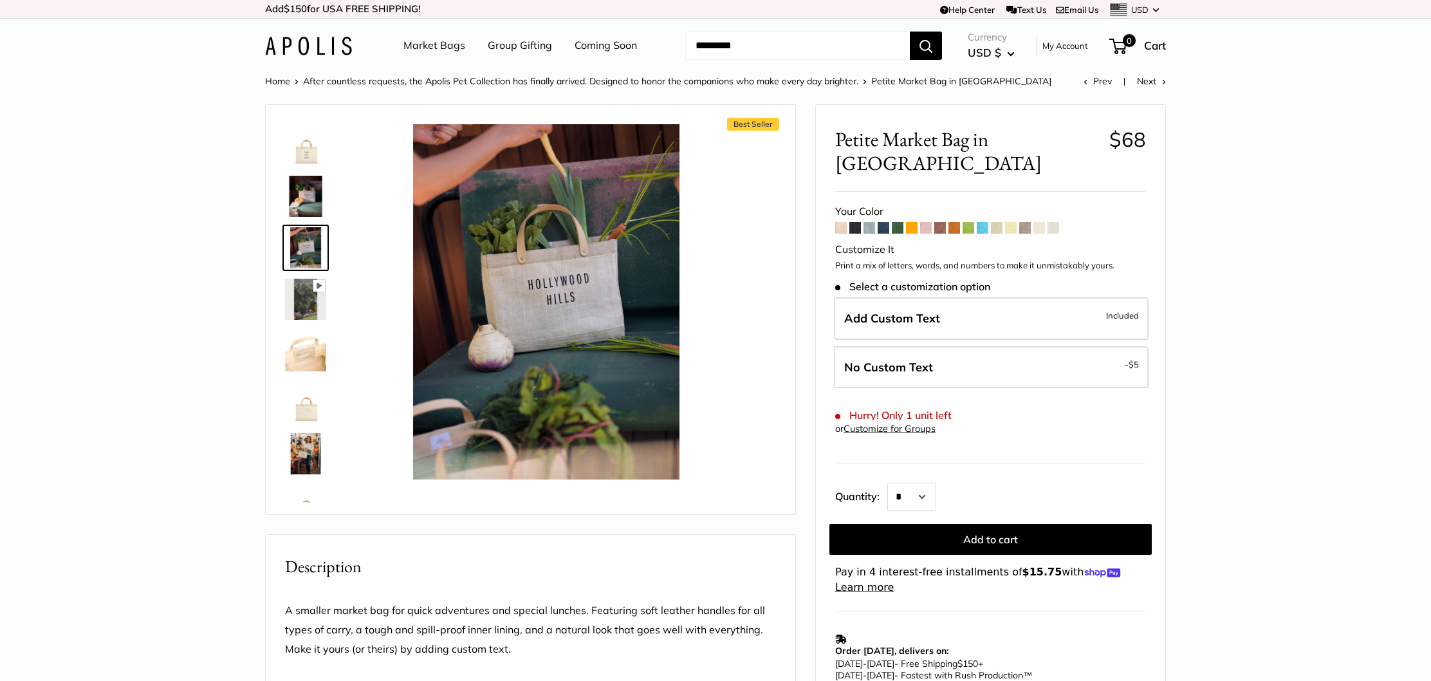
click at [300, 363] on img at bounding box center [305, 350] width 41 height 41
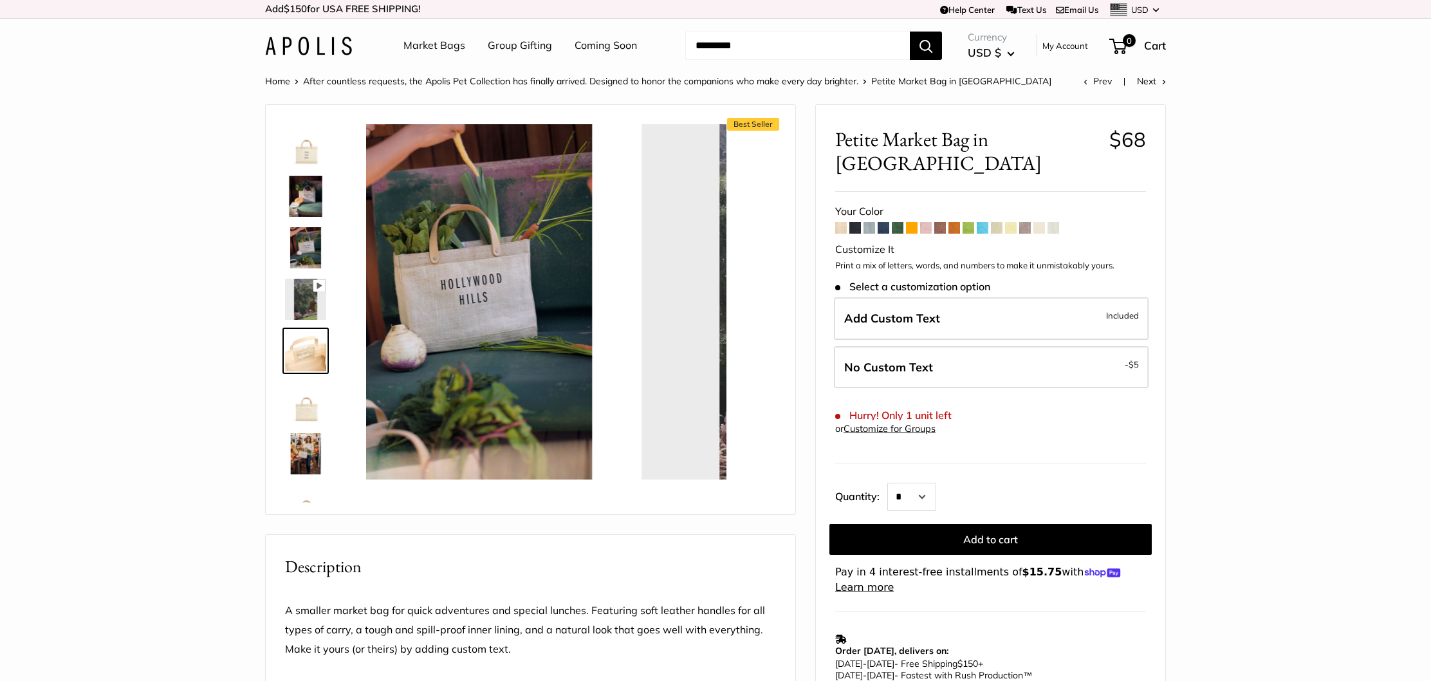
scroll to position [31, 0]
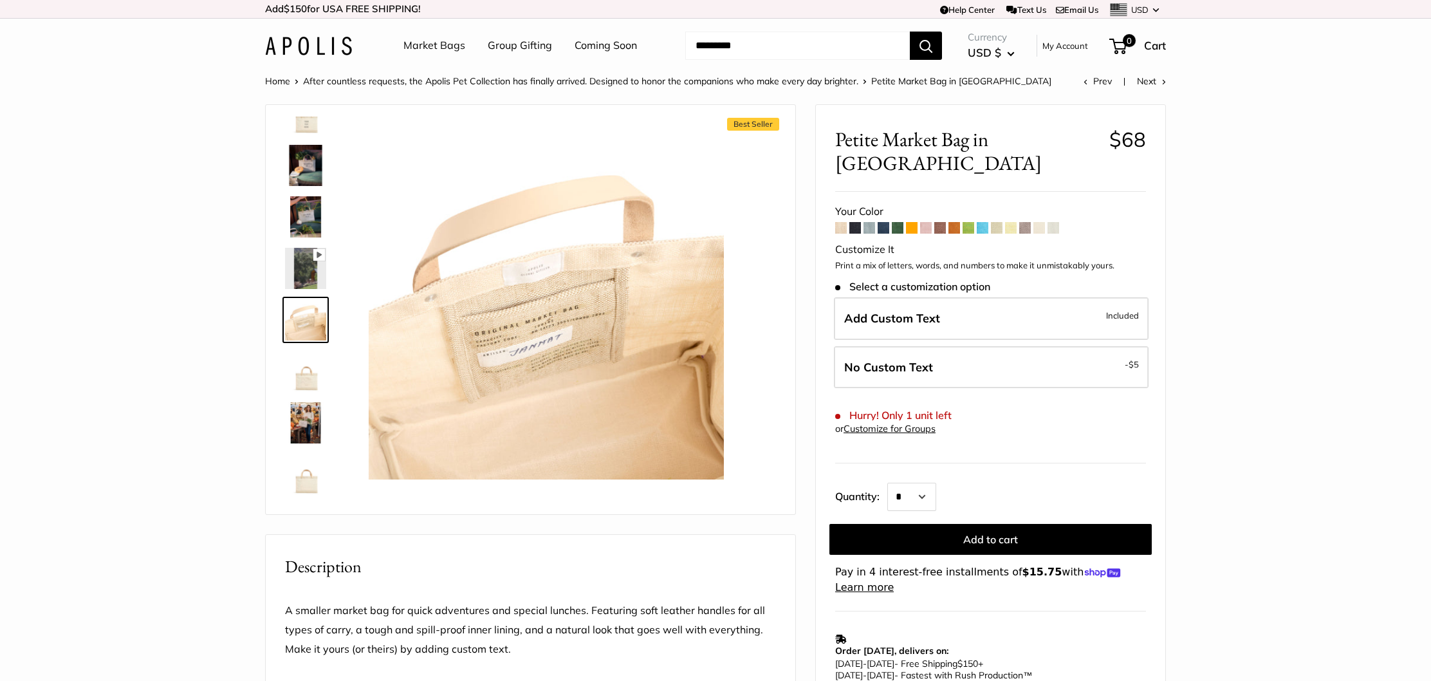
click at [309, 387] on img at bounding box center [305, 371] width 41 height 41
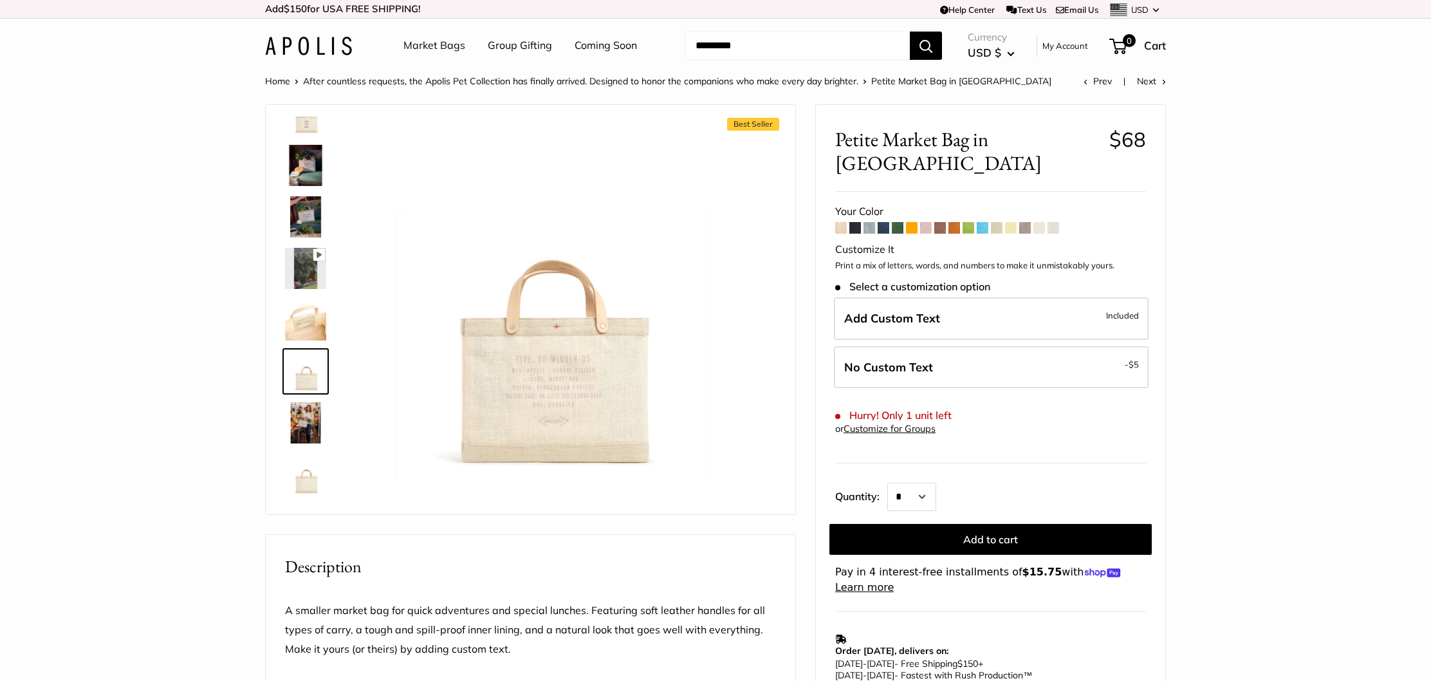
click at [308, 417] on img at bounding box center [305, 422] width 41 height 41
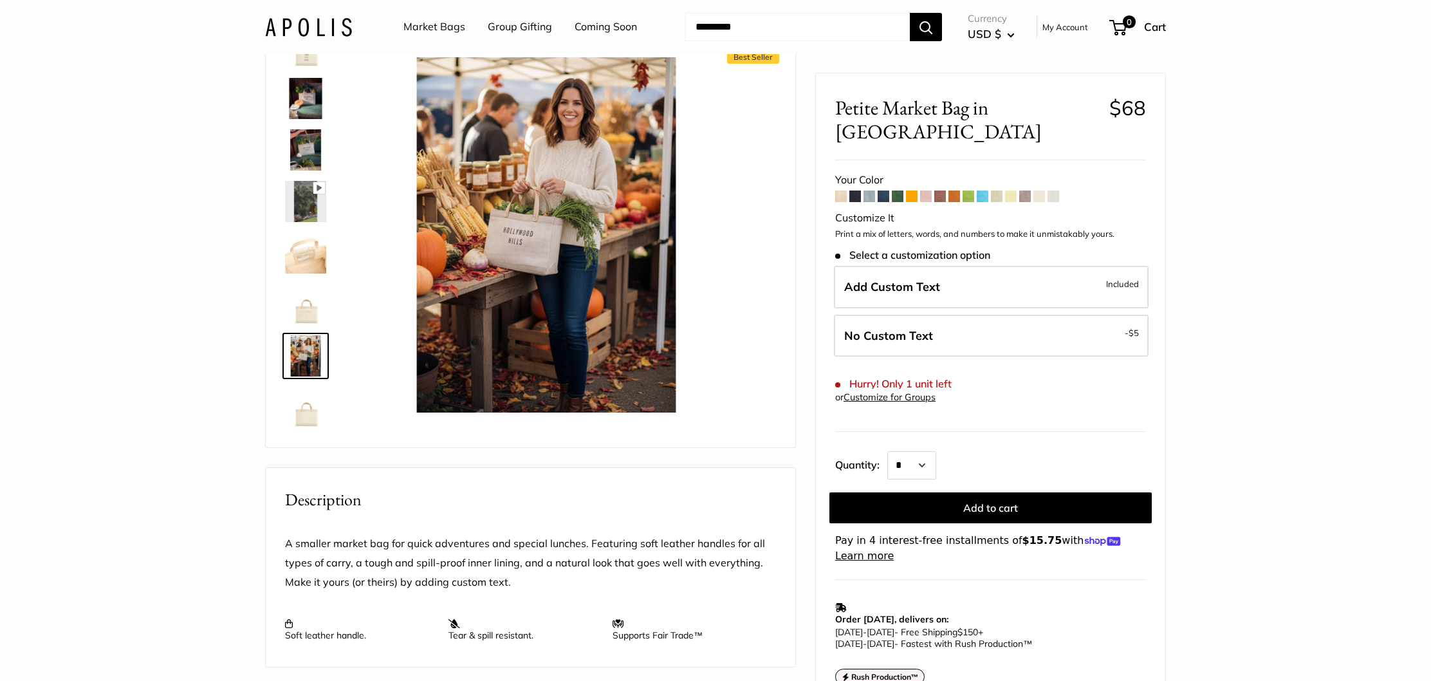
scroll to position [49, 0]
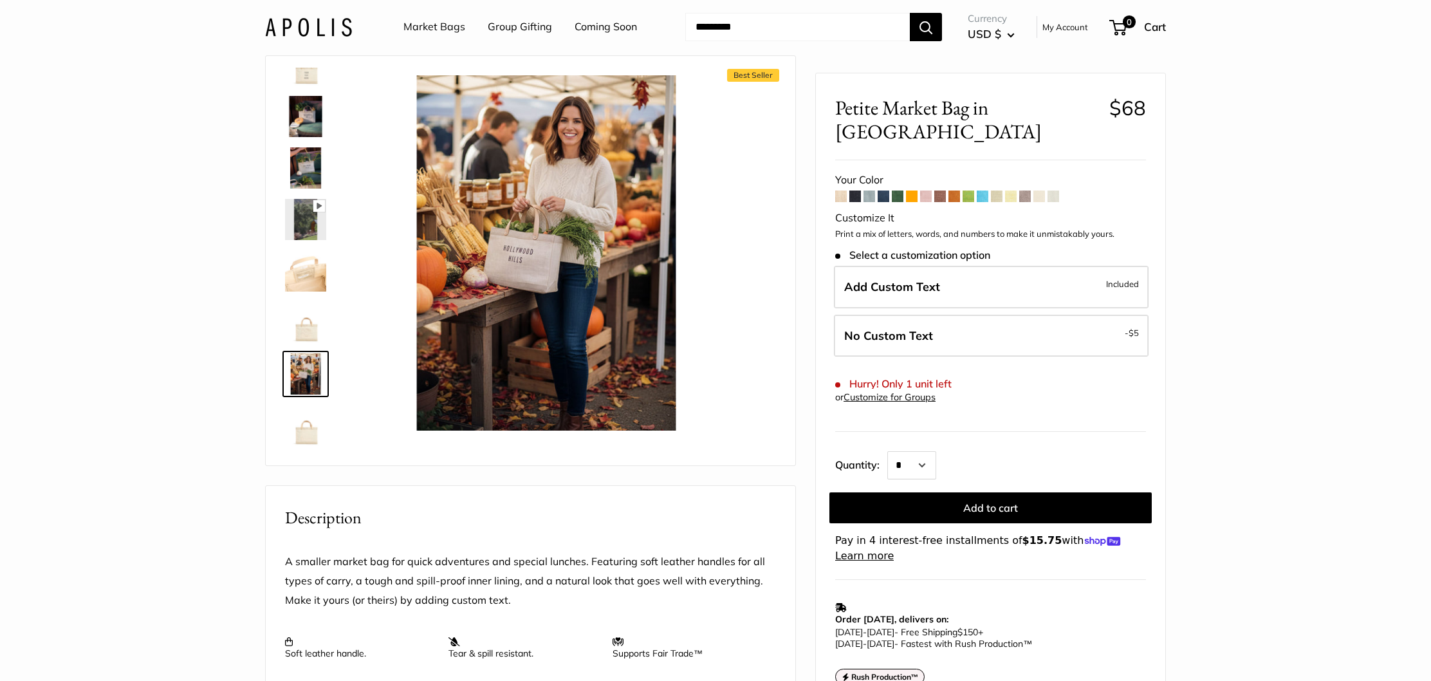
click at [291, 163] on img at bounding box center [305, 167] width 41 height 41
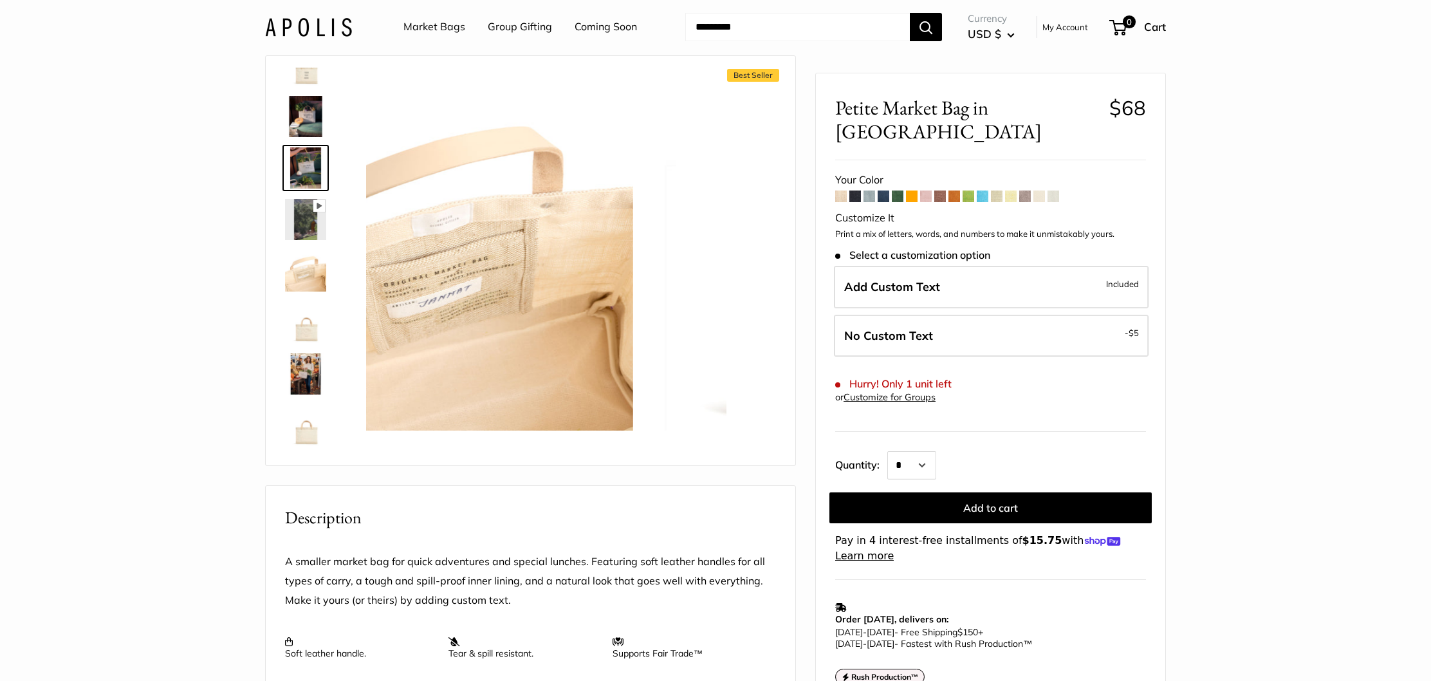
scroll to position [0, 0]
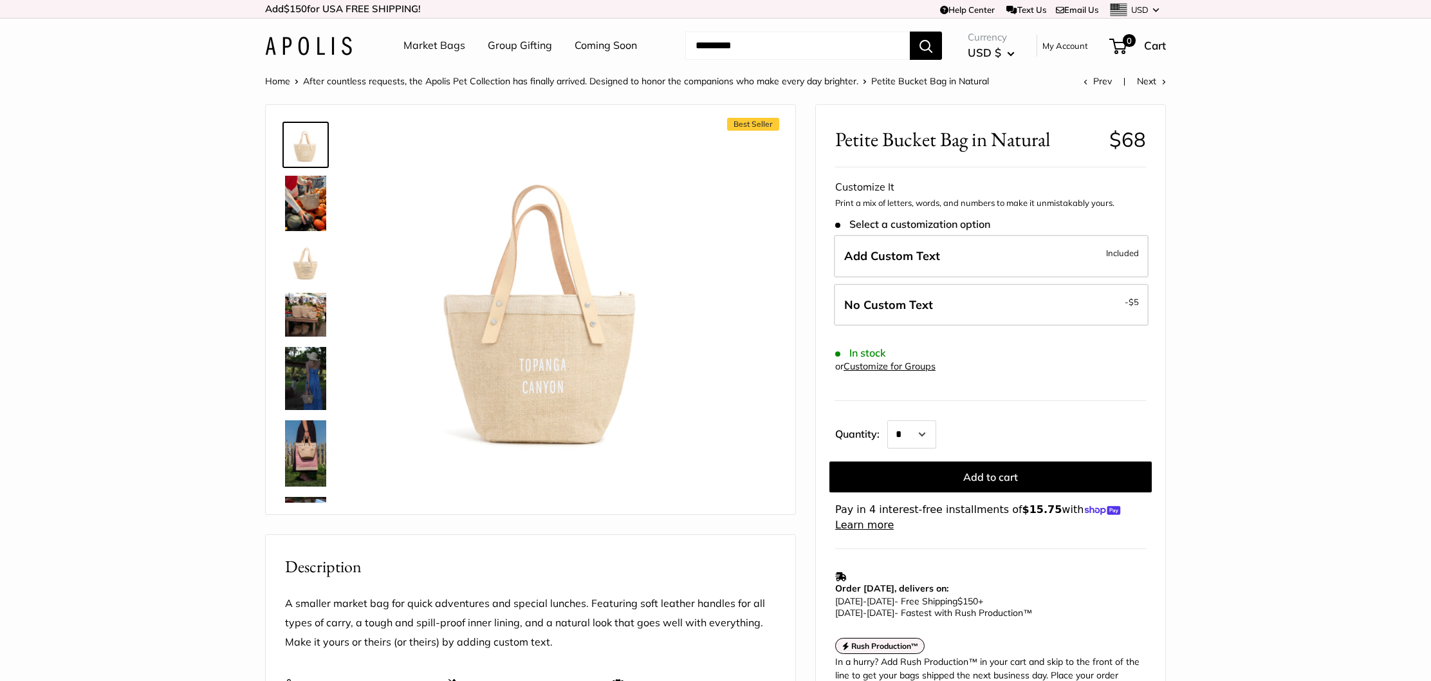
click at [302, 318] on img at bounding box center [305, 315] width 41 height 44
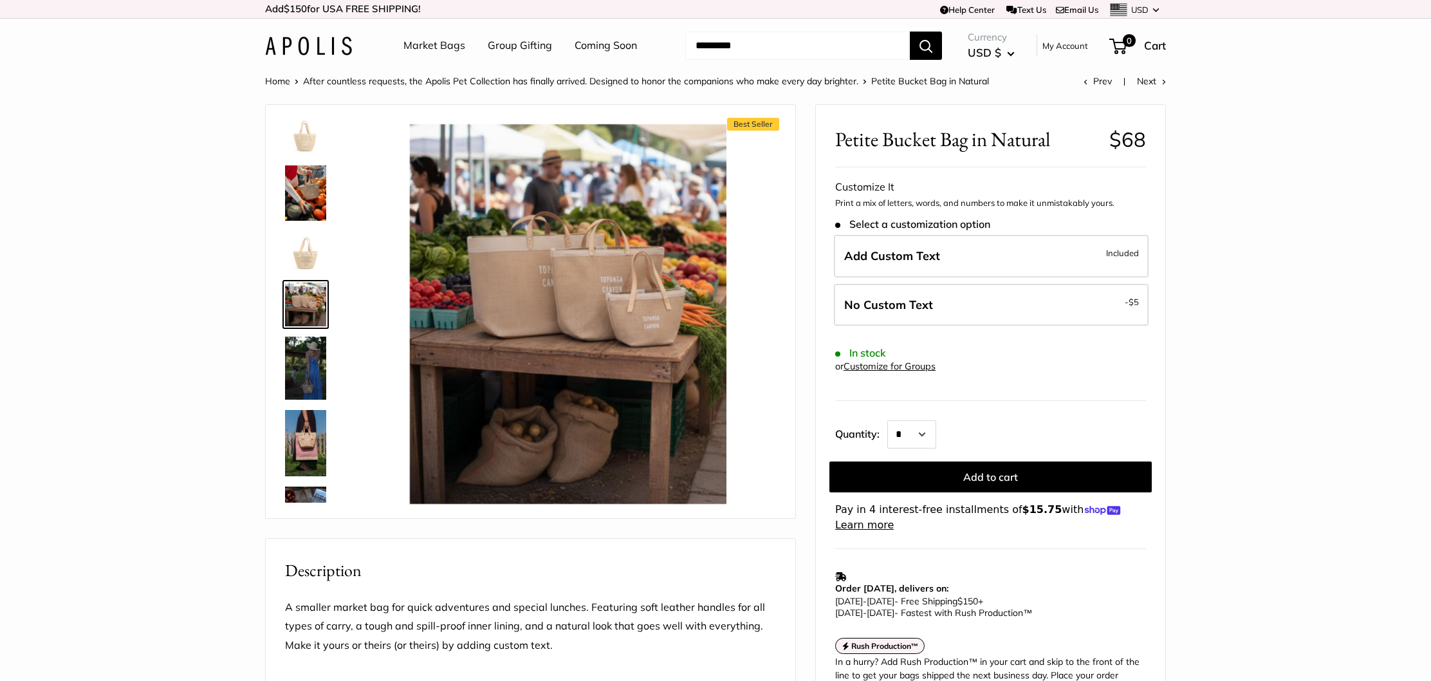
scroll to position [14, 0]
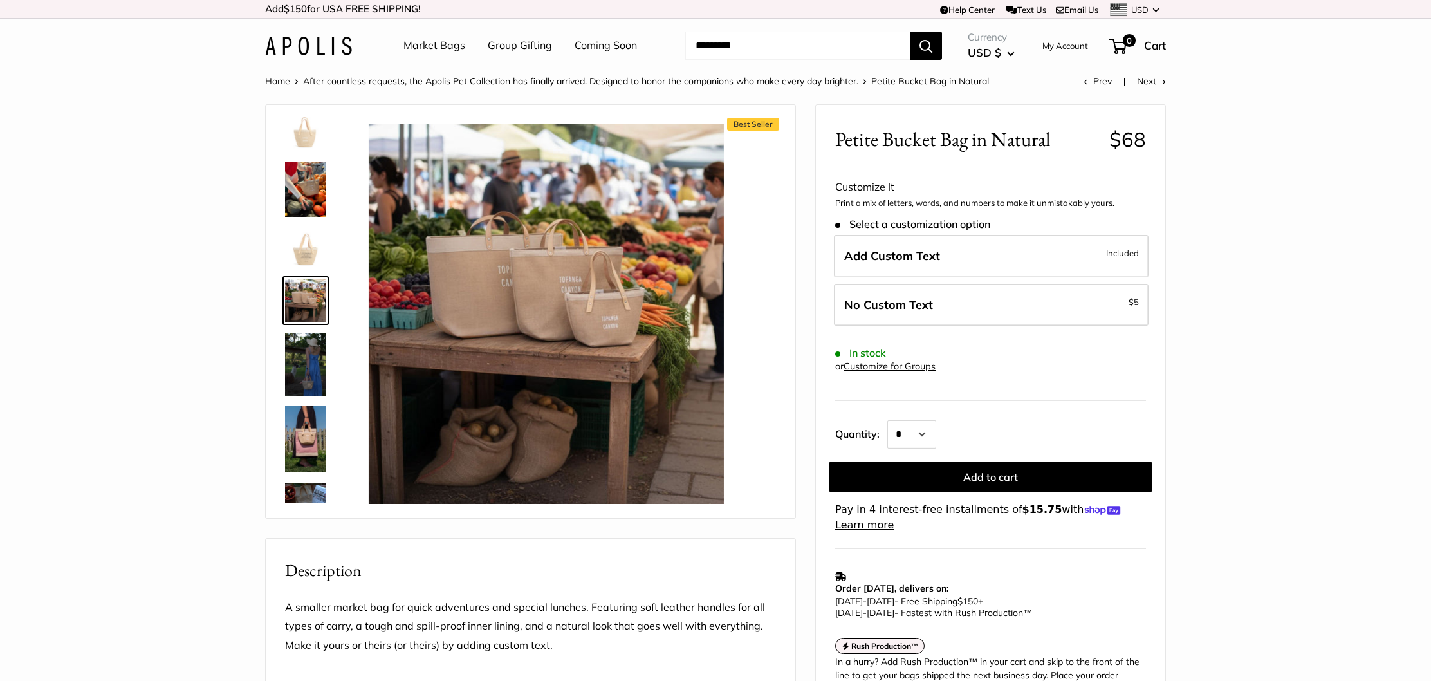
click at [306, 425] on img at bounding box center [305, 439] width 41 height 66
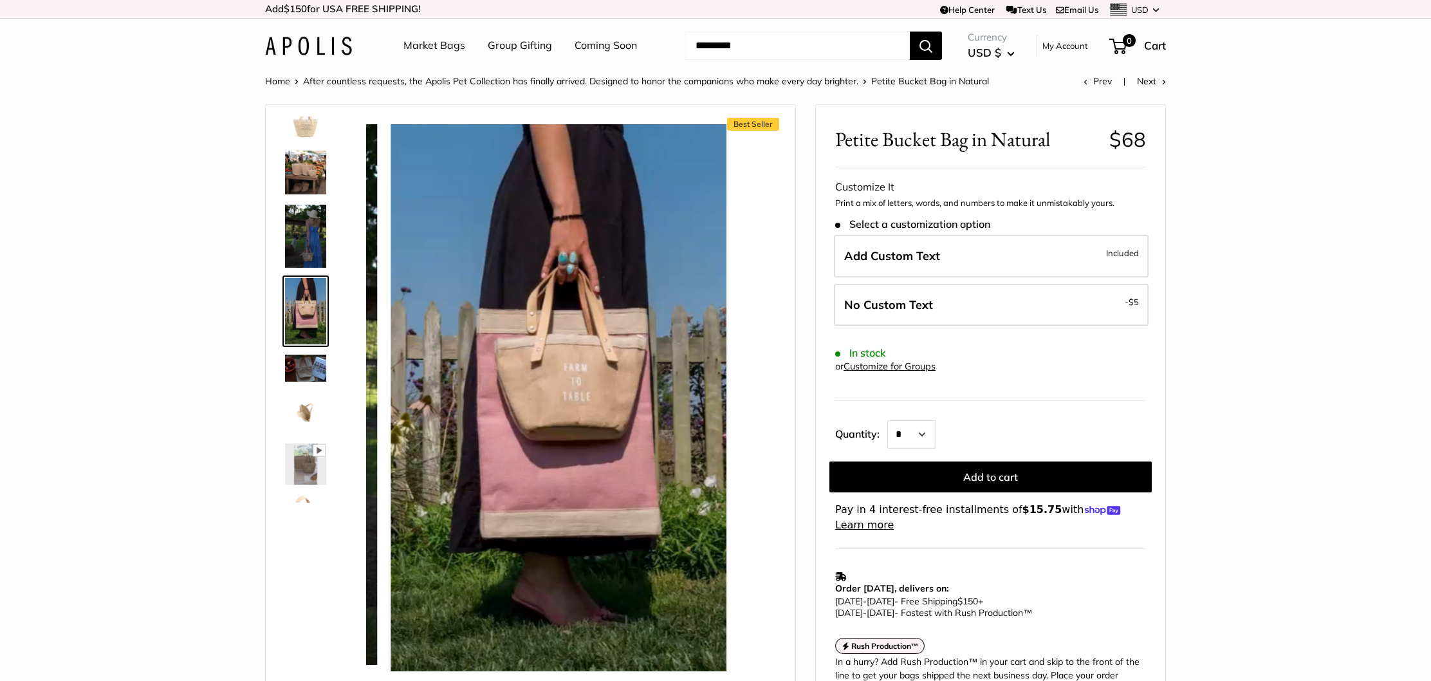
scroll to position [141, 0]
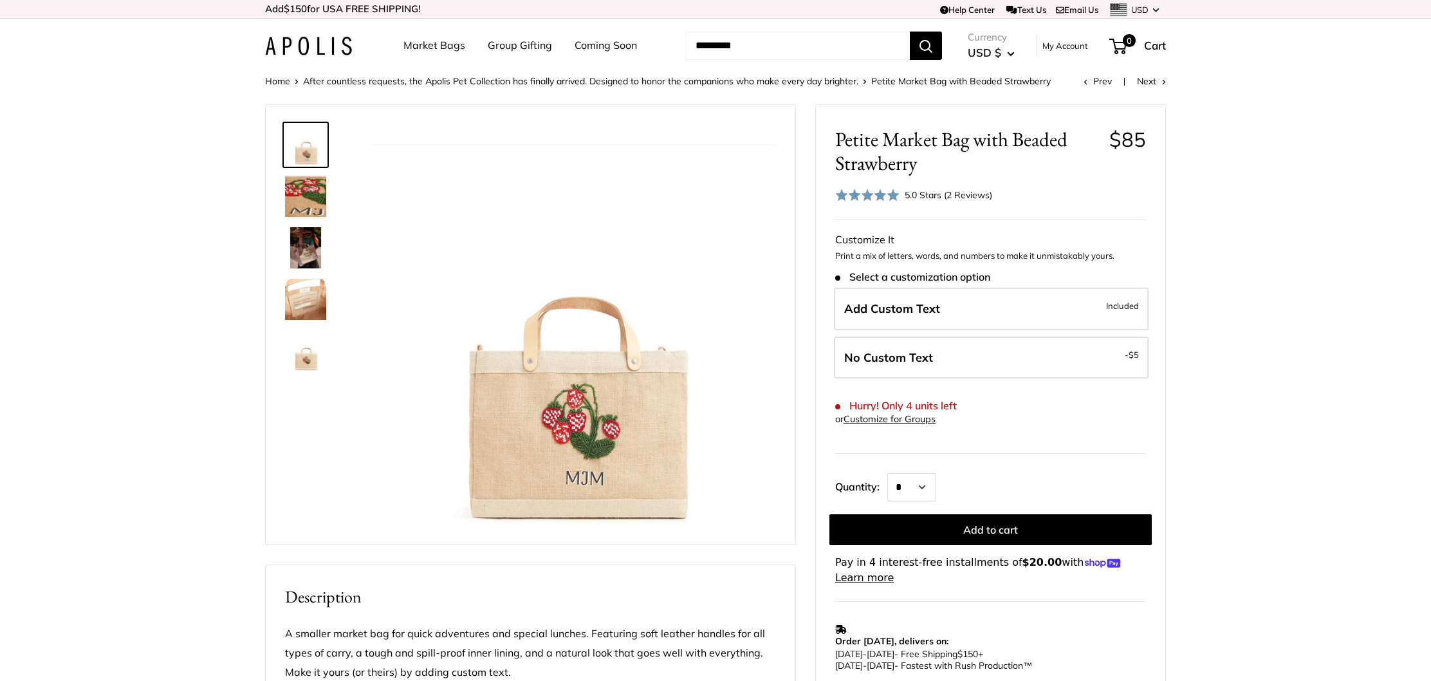
click at [307, 195] on img at bounding box center [305, 196] width 41 height 41
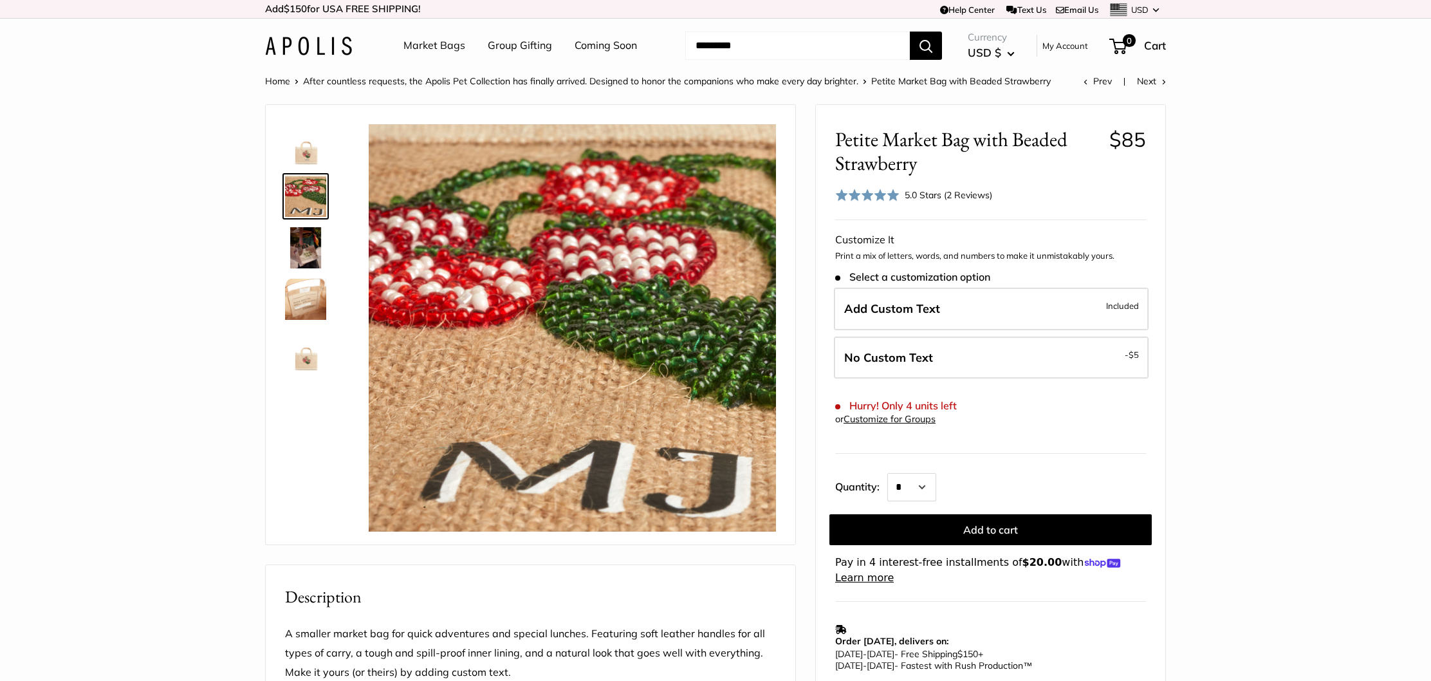
click at [306, 254] on img at bounding box center [305, 247] width 41 height 41
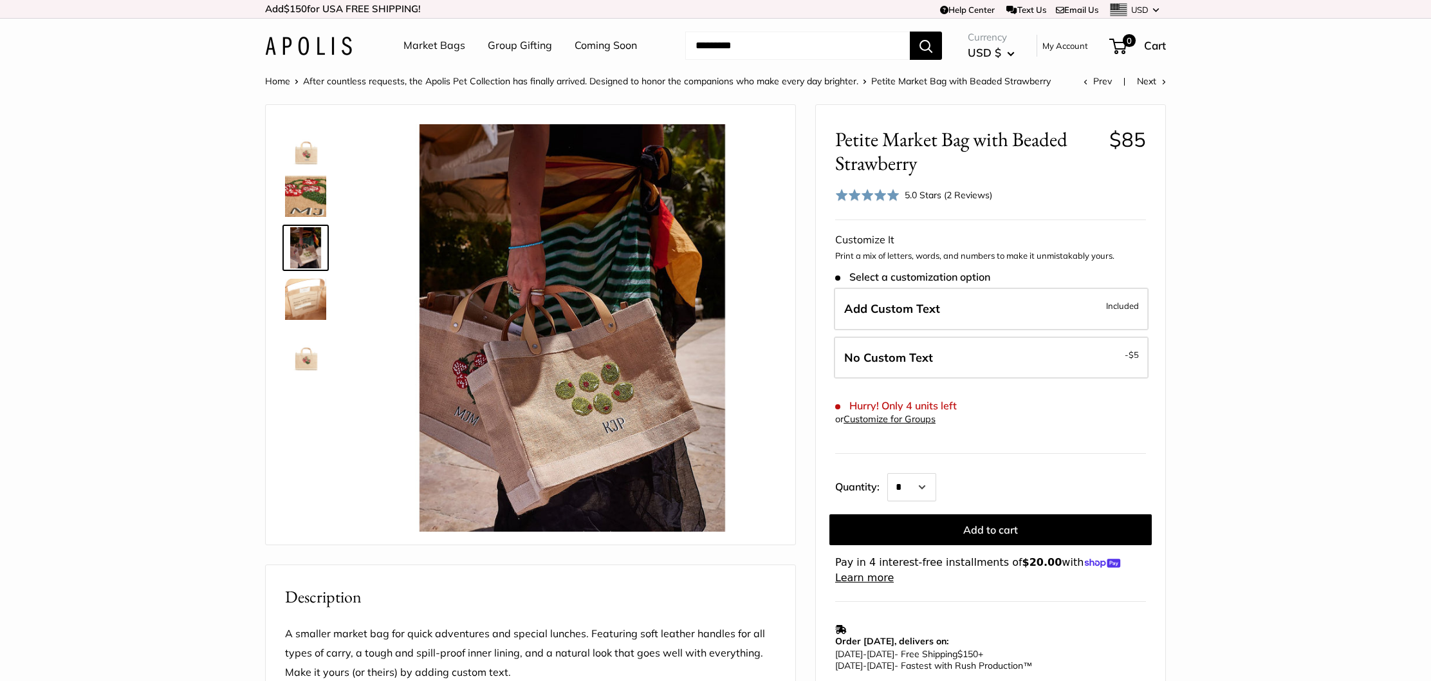
click at [308, 299] on img at bounding box center [305, 299] width 41 height 41
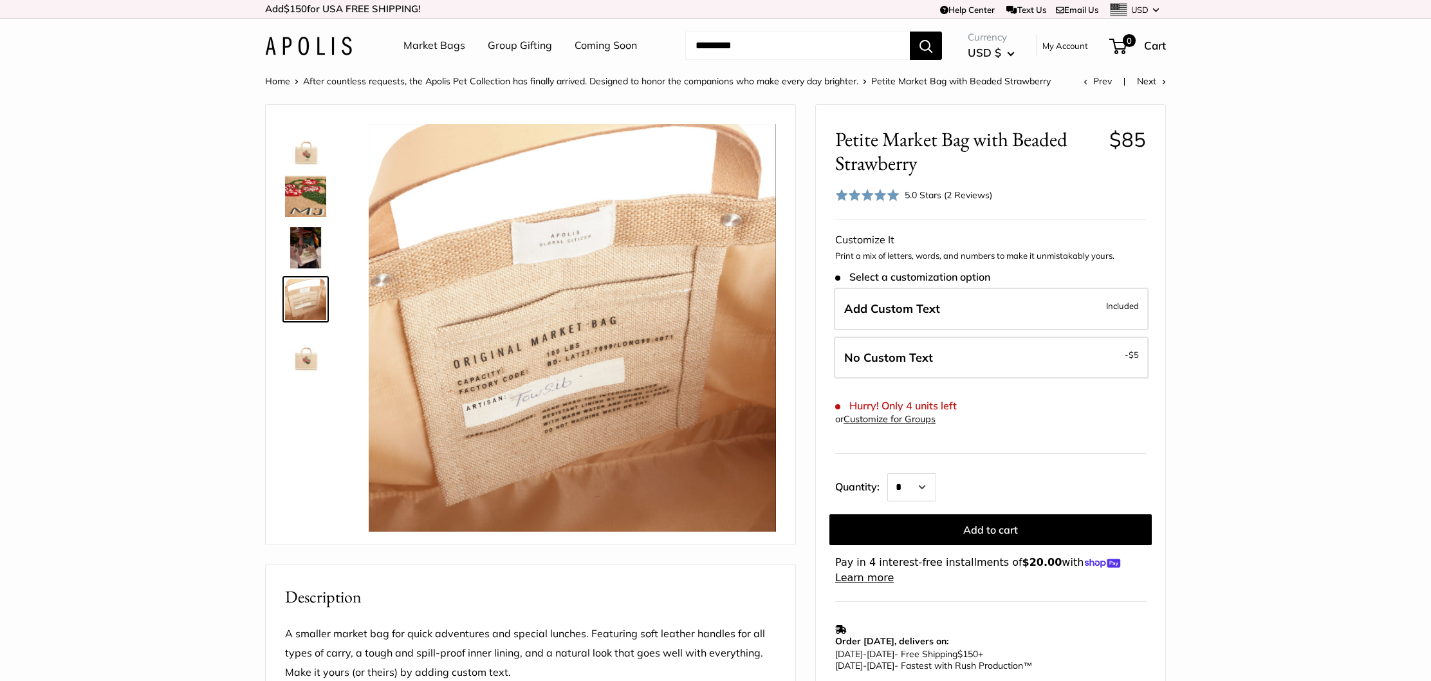
click at [302, 343] on img at bounding box center [305, 350] width 41 height 41
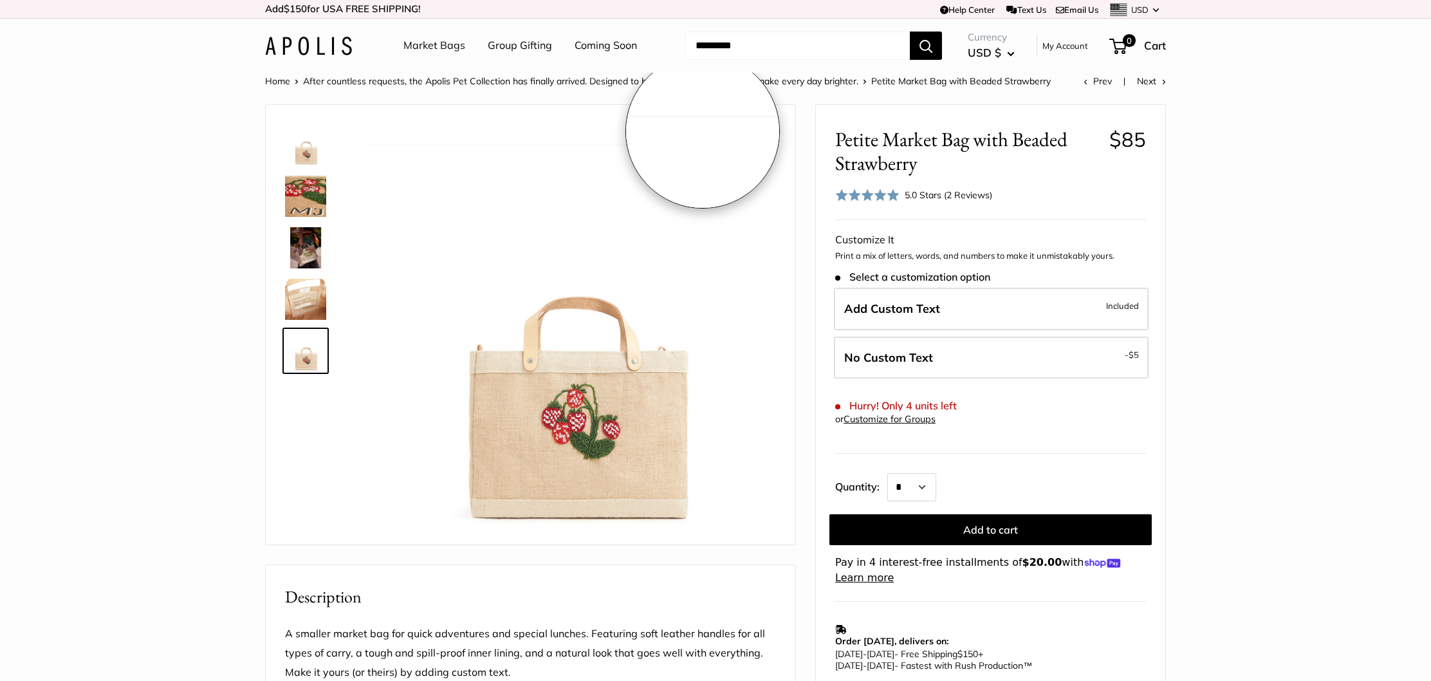
scroll to position [108, 0]
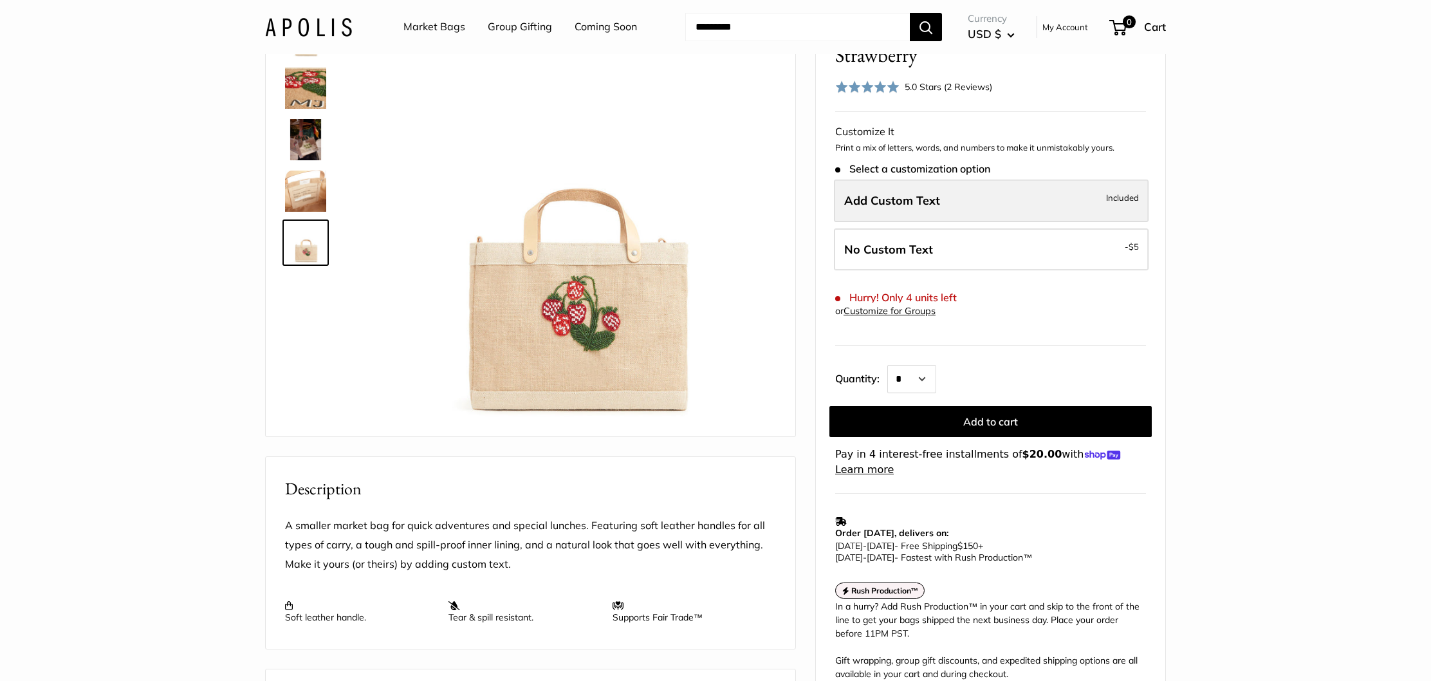
click at [984, 180] on label "Add Custom Text Included" at bounding box center [991, 201] width 315 height 42
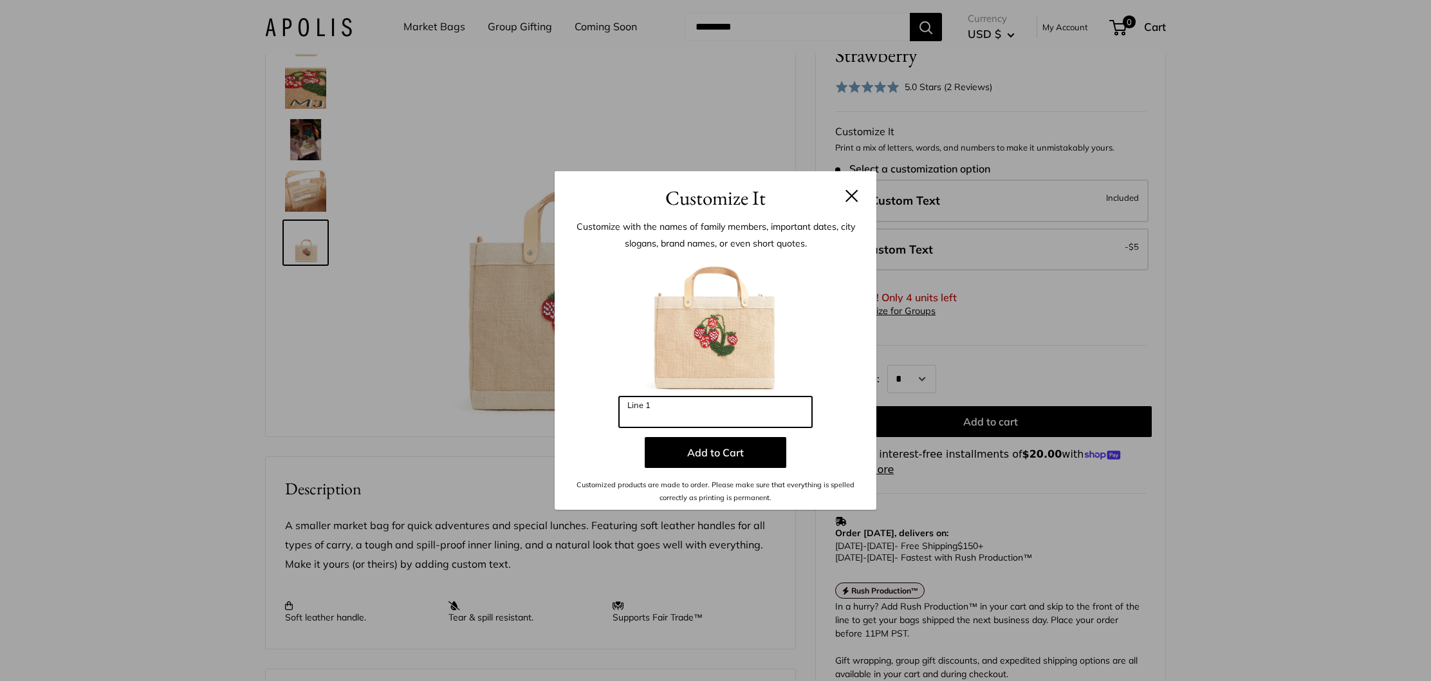
click at [745, 411] on input "Line 1" at bounding box center [715, 411] width 193 height 31
type input "***"
click at [856, 194] on button at bounding box center [851, 195] width 13 height 13
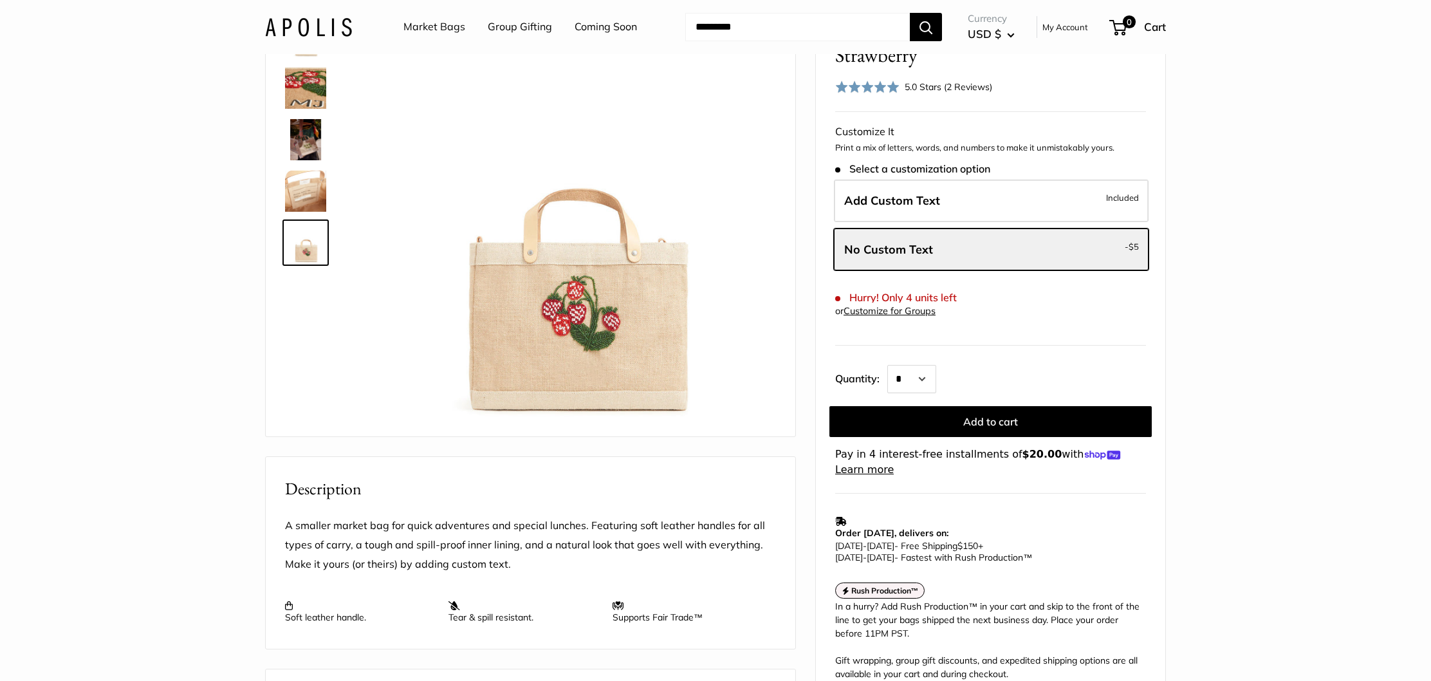
click at [315, 145] on img at bounding box center [305, 139] width 41 height 41
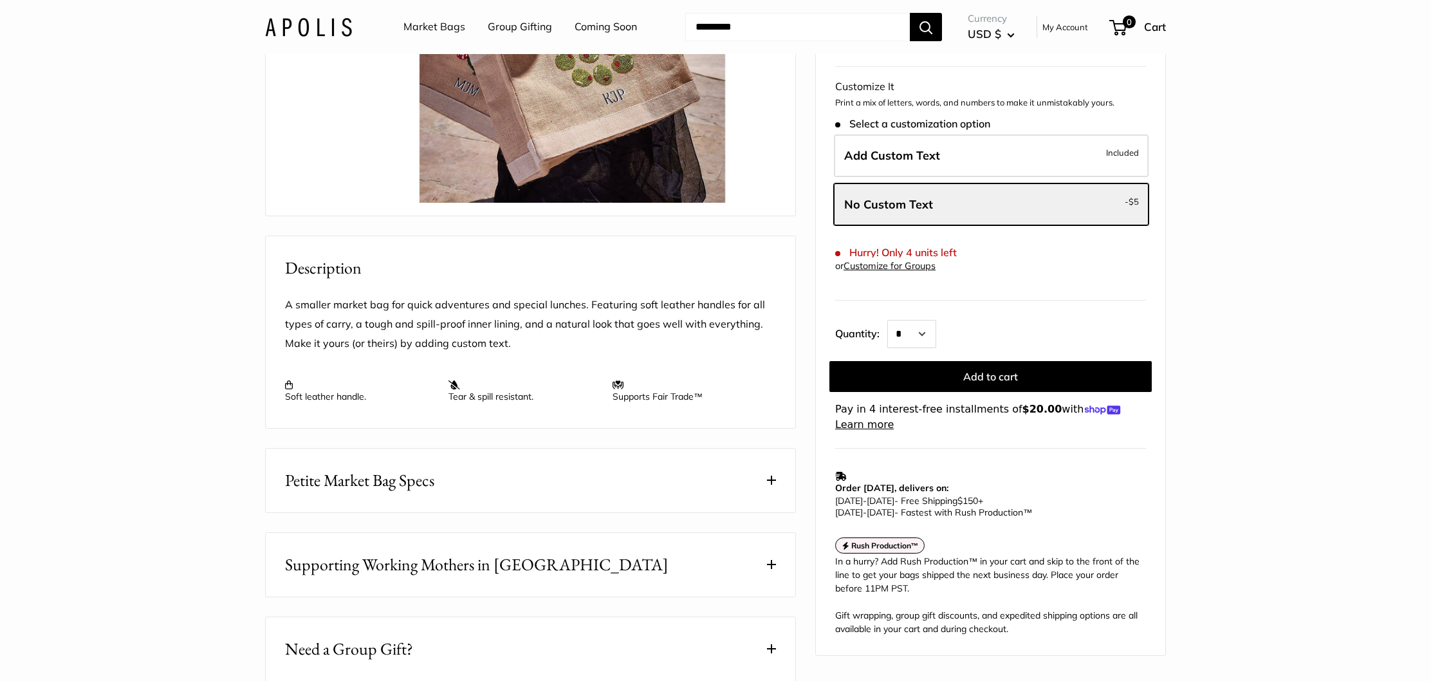
scroll to position [328, 0]
click at [777, 513] on button "Petite Market Bag Specs" at bounding box center [531, 481] width 530 height 64
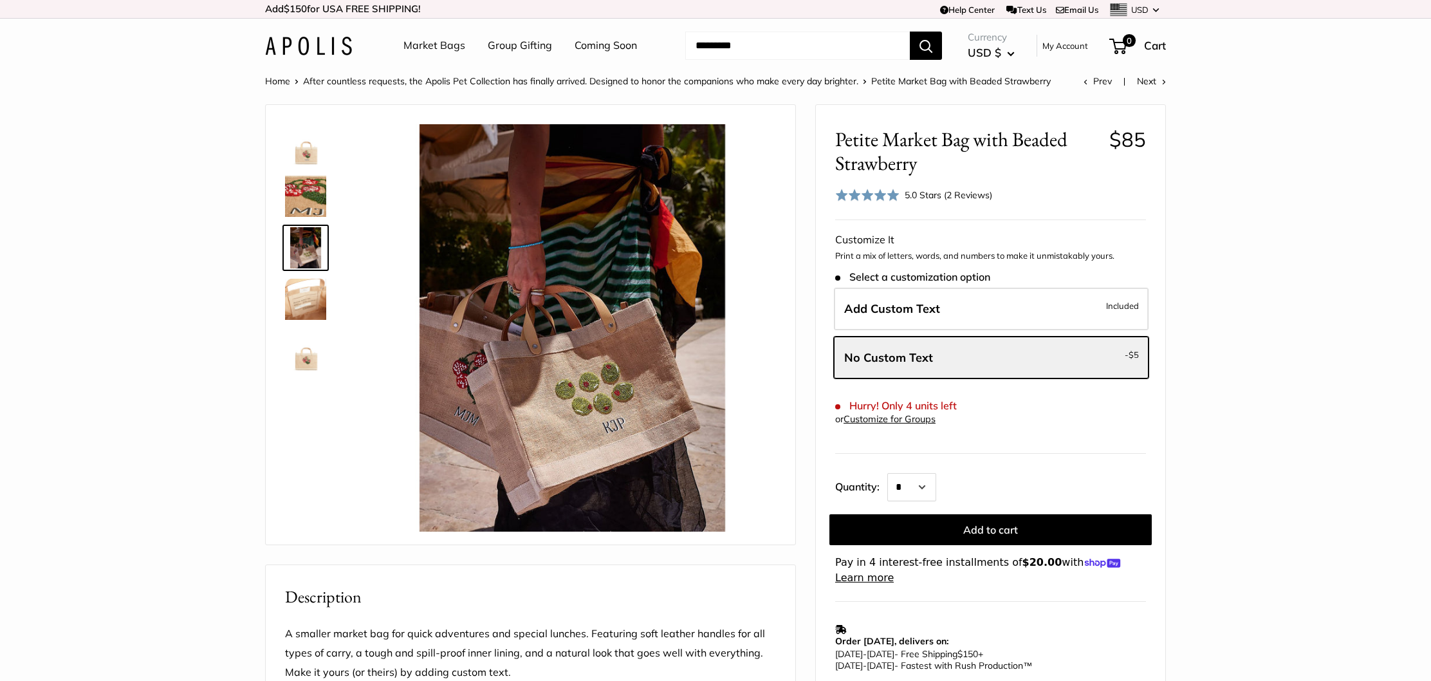
scroll to position [0, 0]
click at [302, 201] on img at bounding box center [305, 196] width 41 height 41
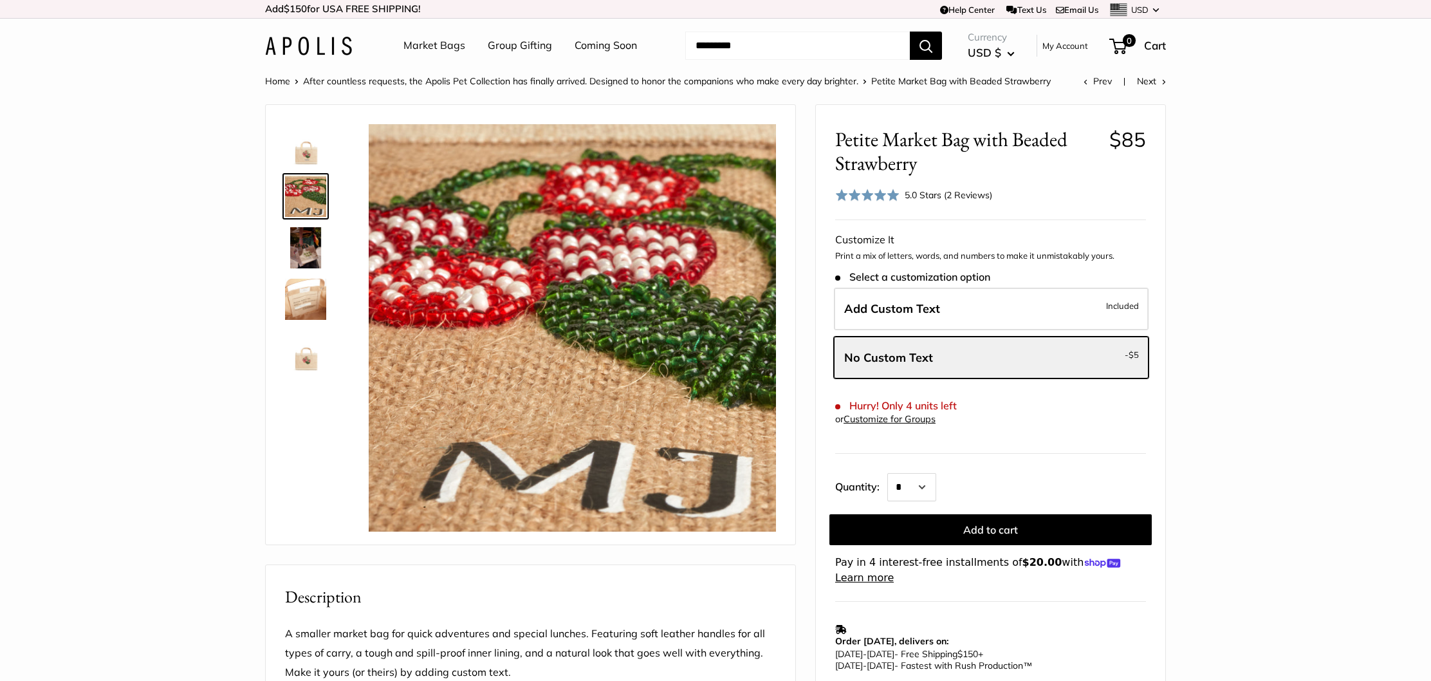
click at [297, 158] on img at bounding box center [305, 144] width 41 height 41
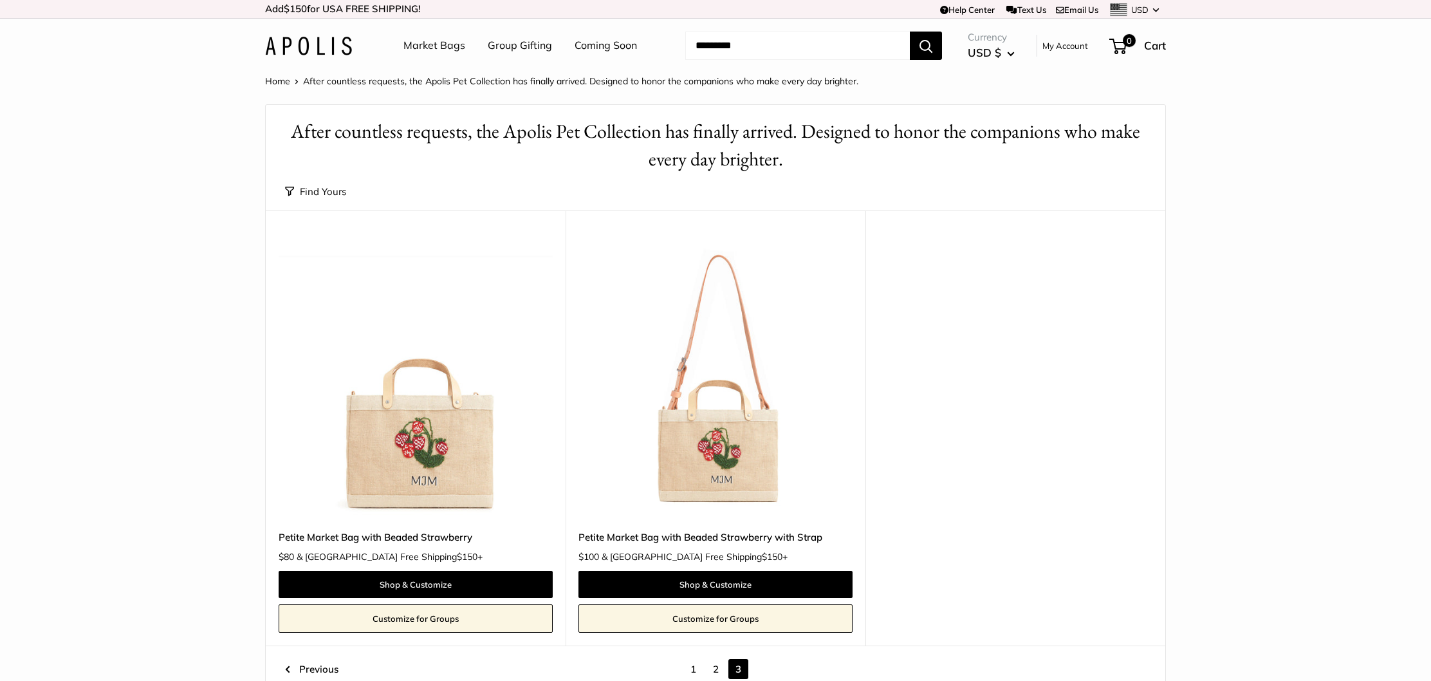
click at [696, 668] on link "1" at bounding box center [693, 669] width 20 height 20
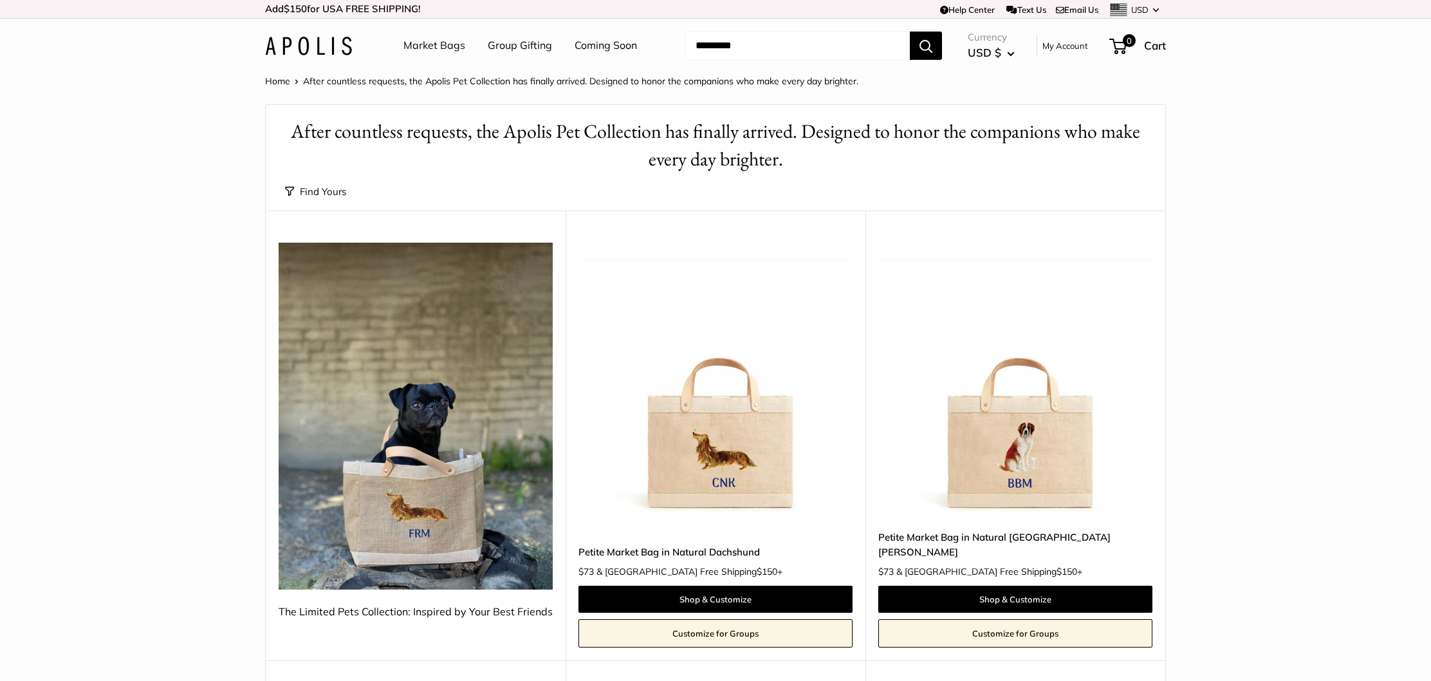
click at [418, 44] on link "Market Bags" at bounding box center [434, 45] width 62 height 19
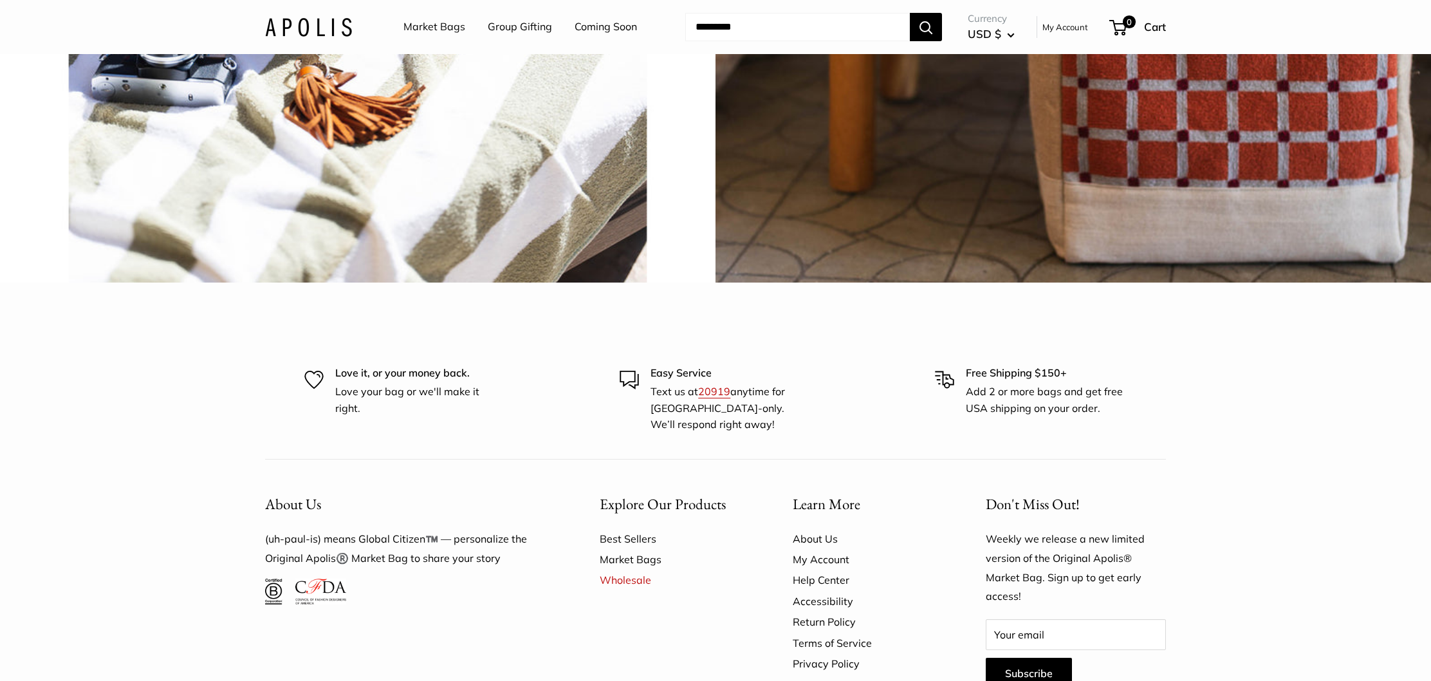
scroll to position [3433, 0]
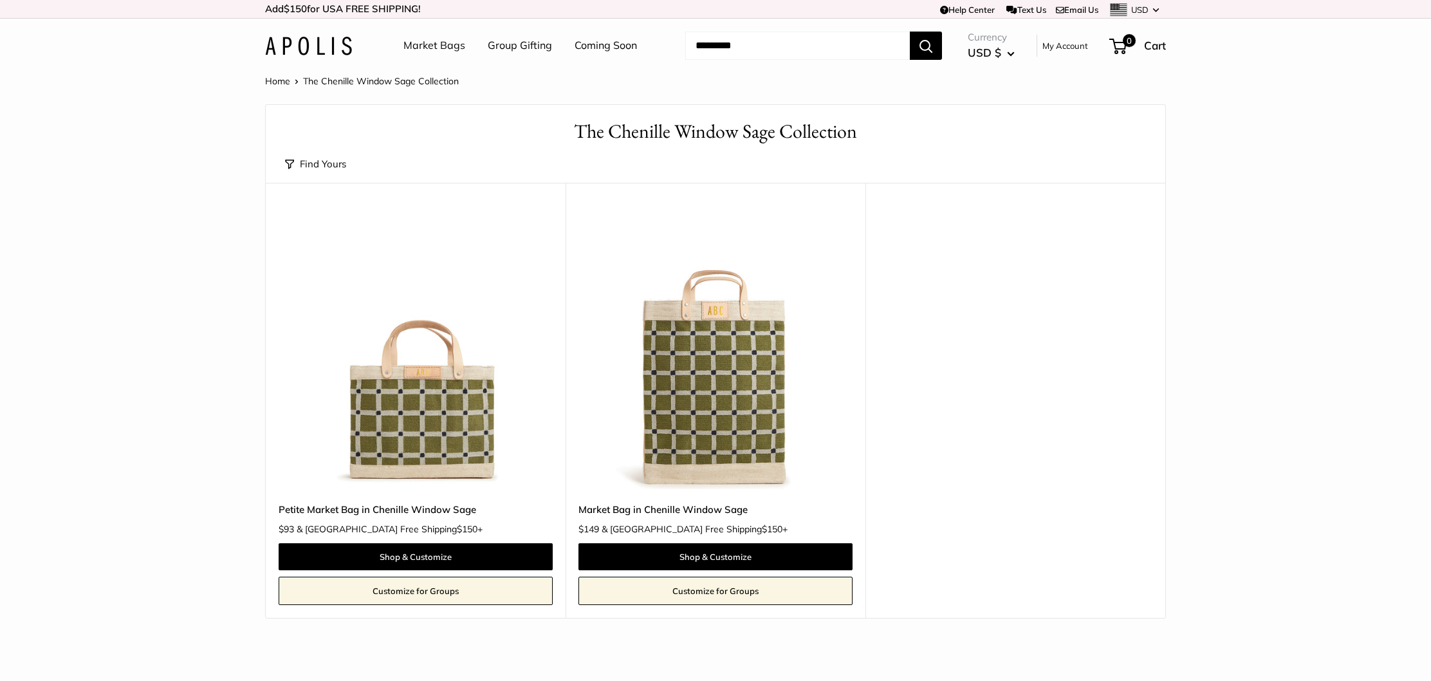
click at [0, 0] on img at bounding box center [0, 0] width 0 height 0
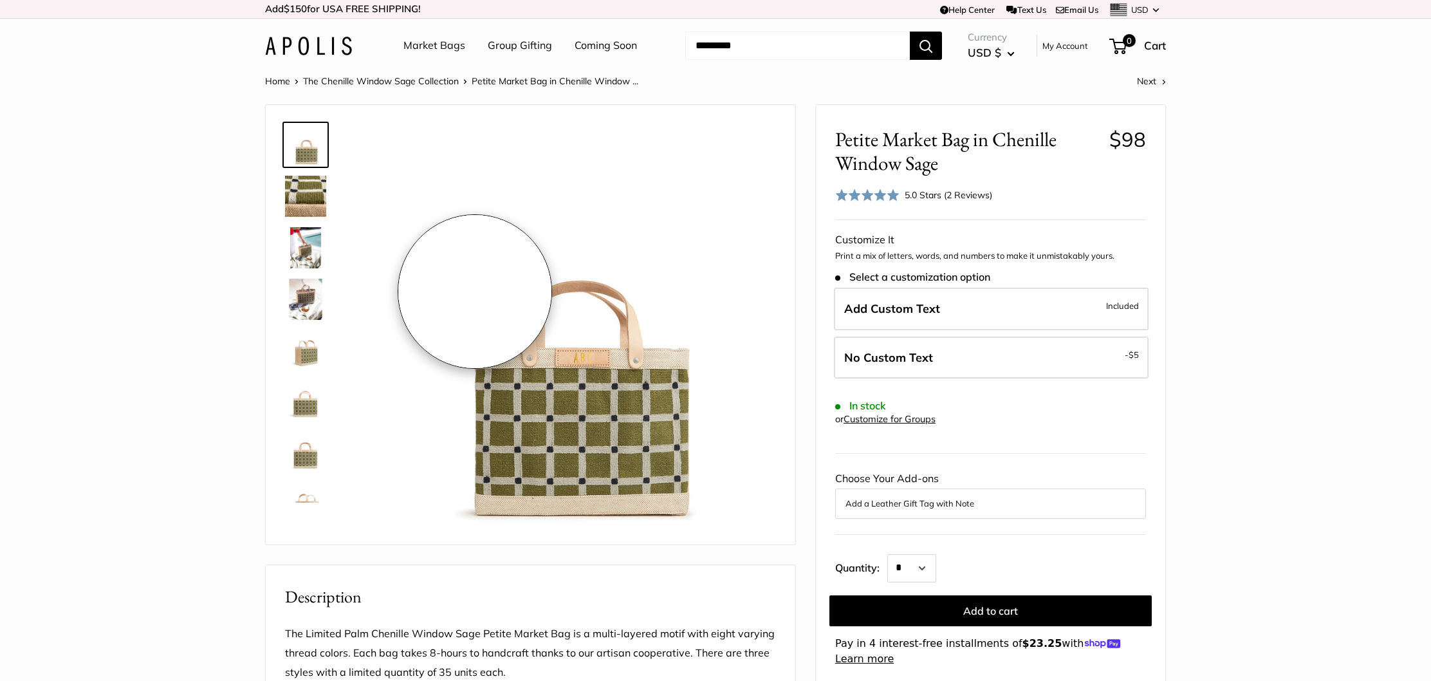
click at [300, 247] on img at bounding box center [305, 247] width 41 height 41
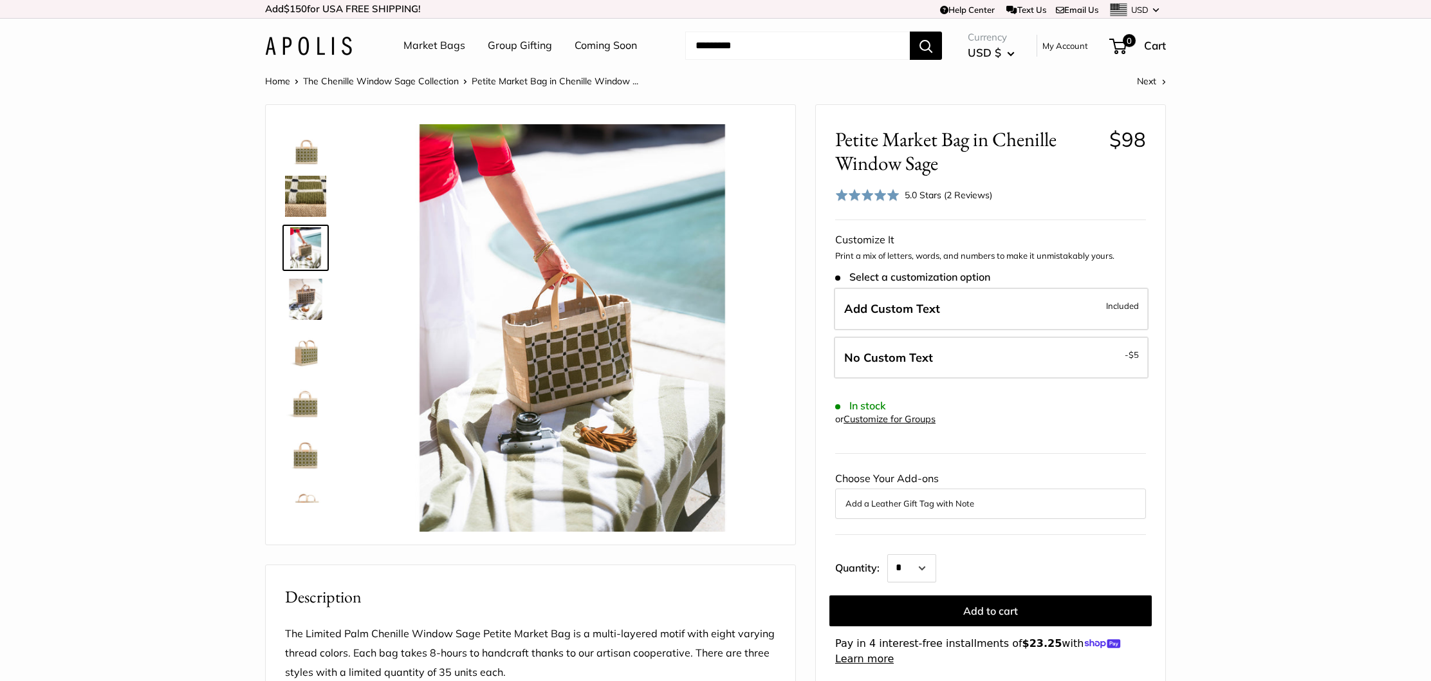
click at [308, 300] on img at bounding box center [305, 299] width 41 height 41
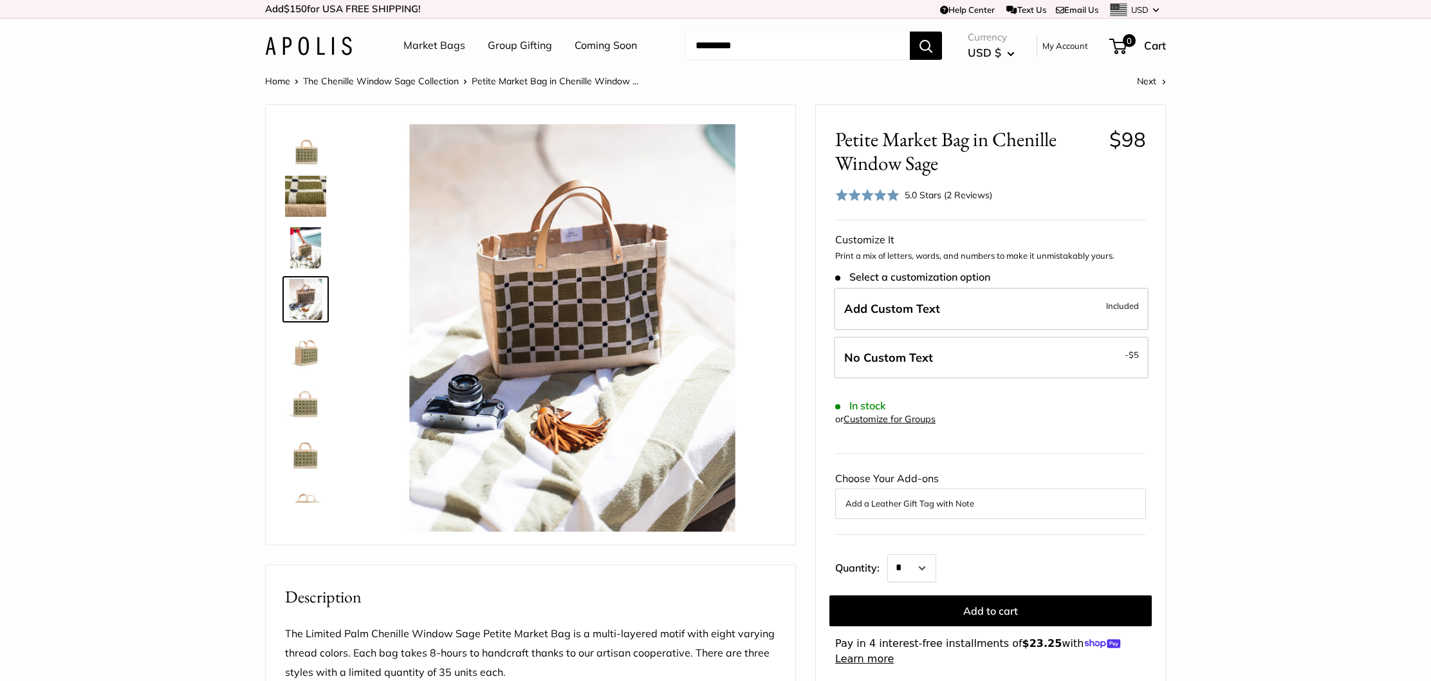
scroll to position [24, 0]
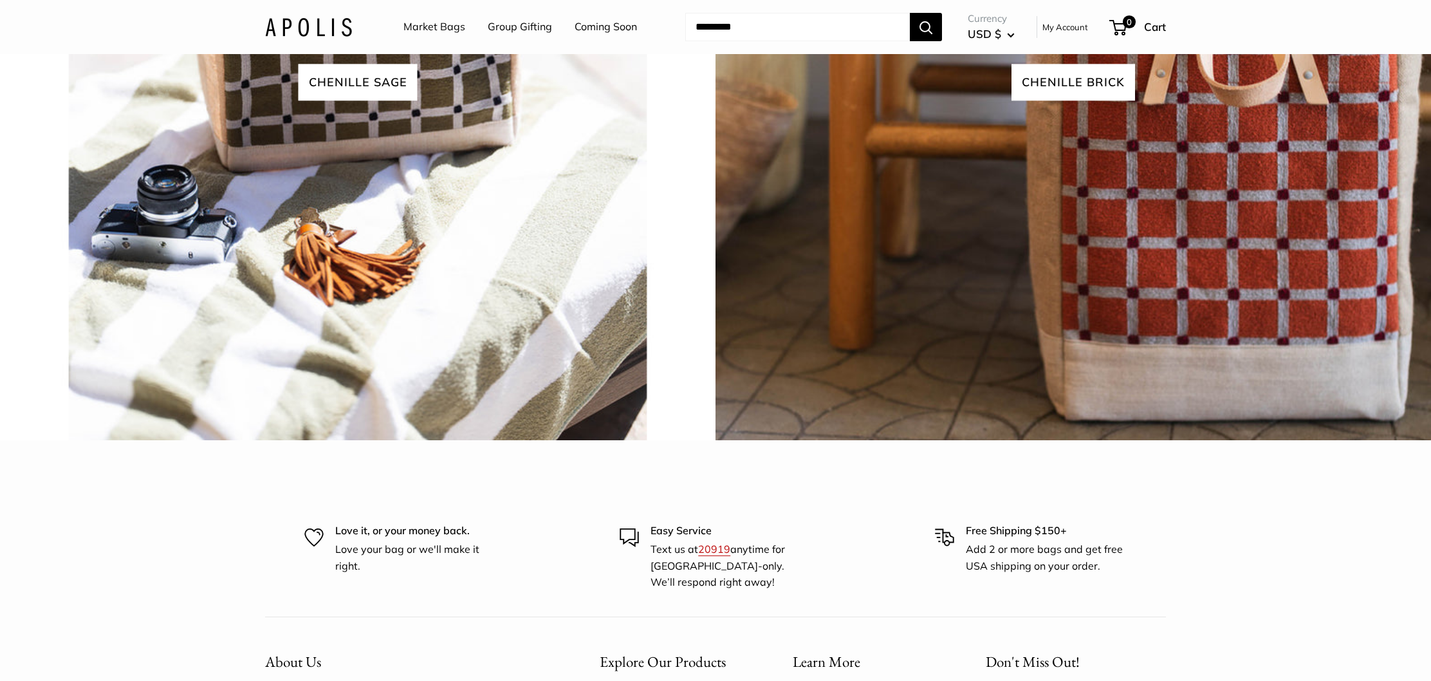
scroll to position [3164, 0]
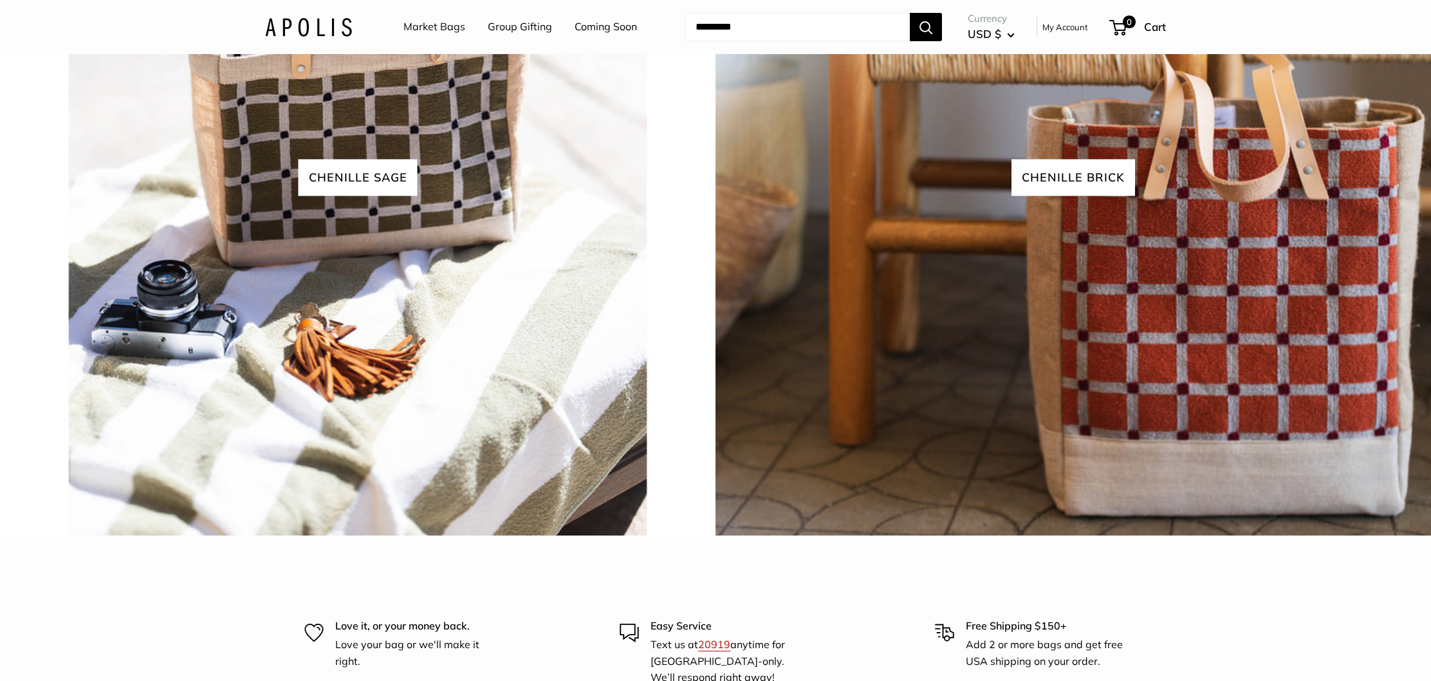
click at [430, 26] on link "Market Bags" at bounding box center [434, 26] width 62 height 19
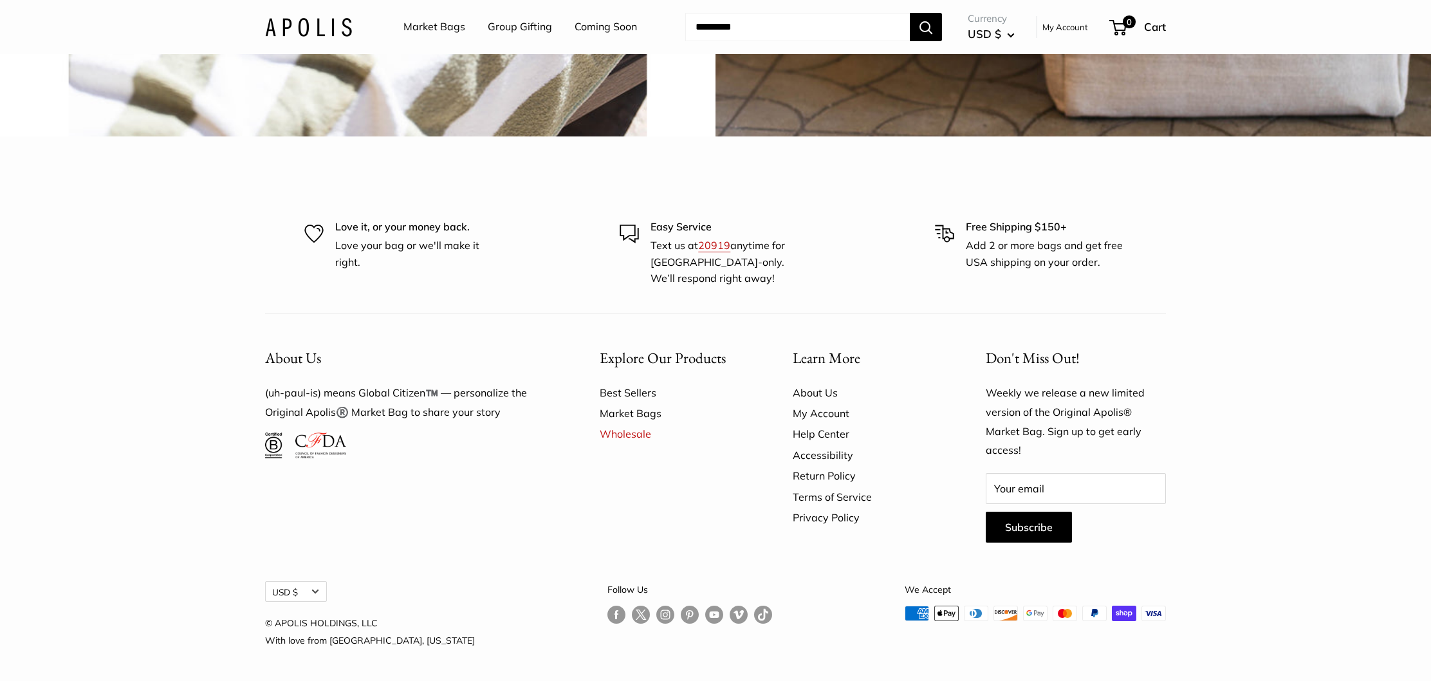
scroll to position [3967, 0]
click at [629, 394] on link "Best Sellers" at bounding box center [674, 392] width 148 height 21
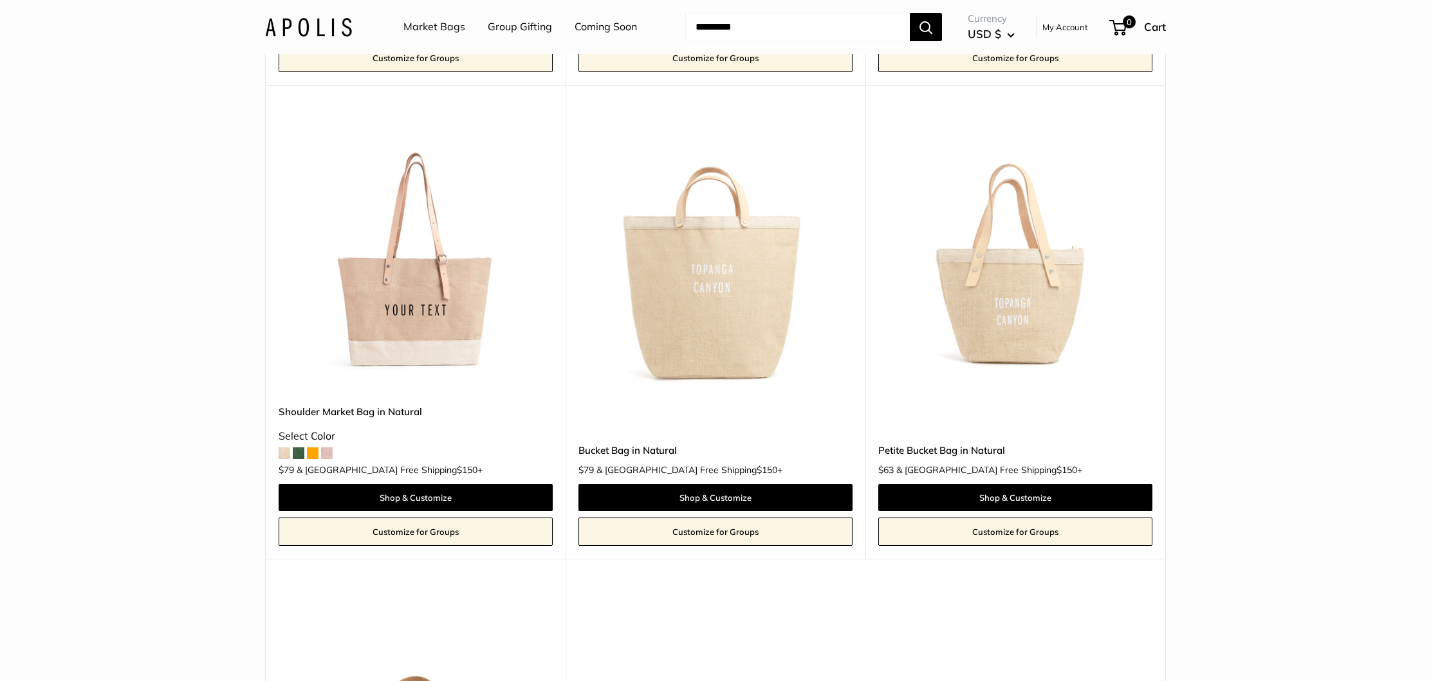
scroll to position [592, 0]
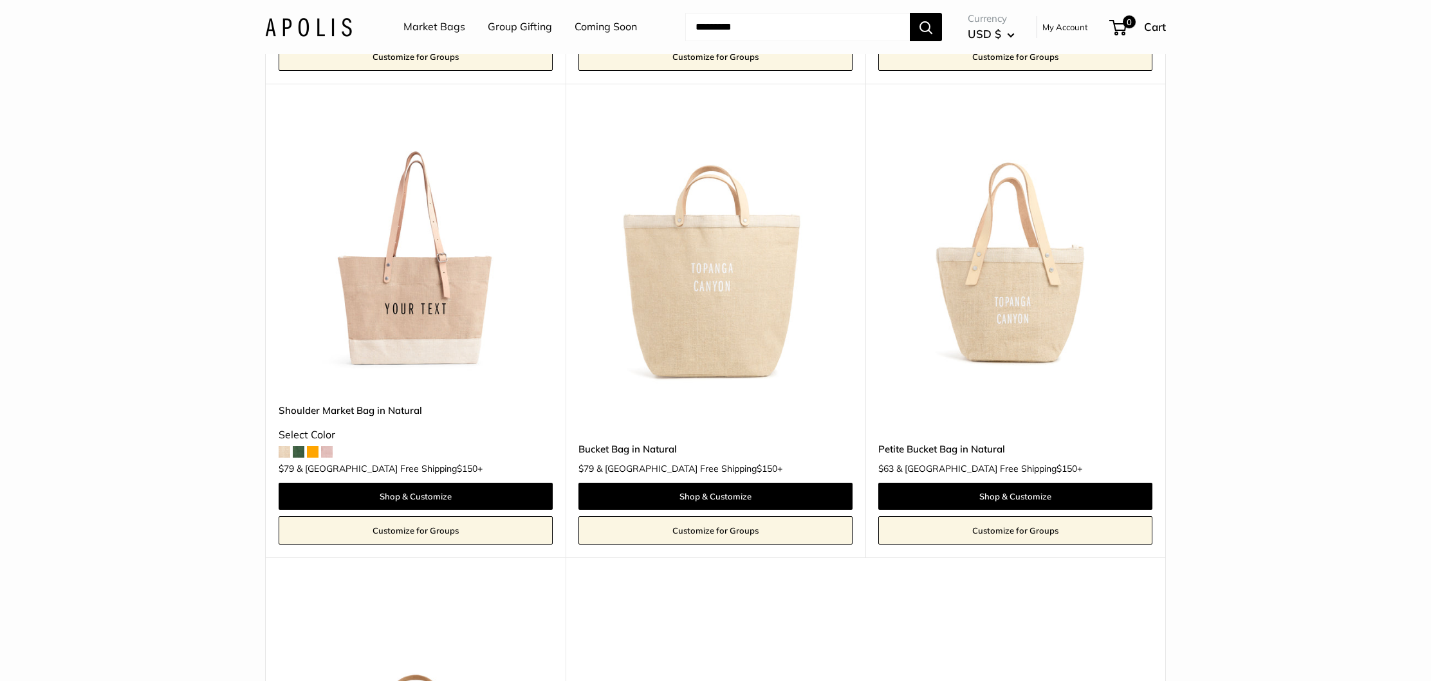
click at [0, 0] on img at bounding box center [0, 0] width 0 height 0
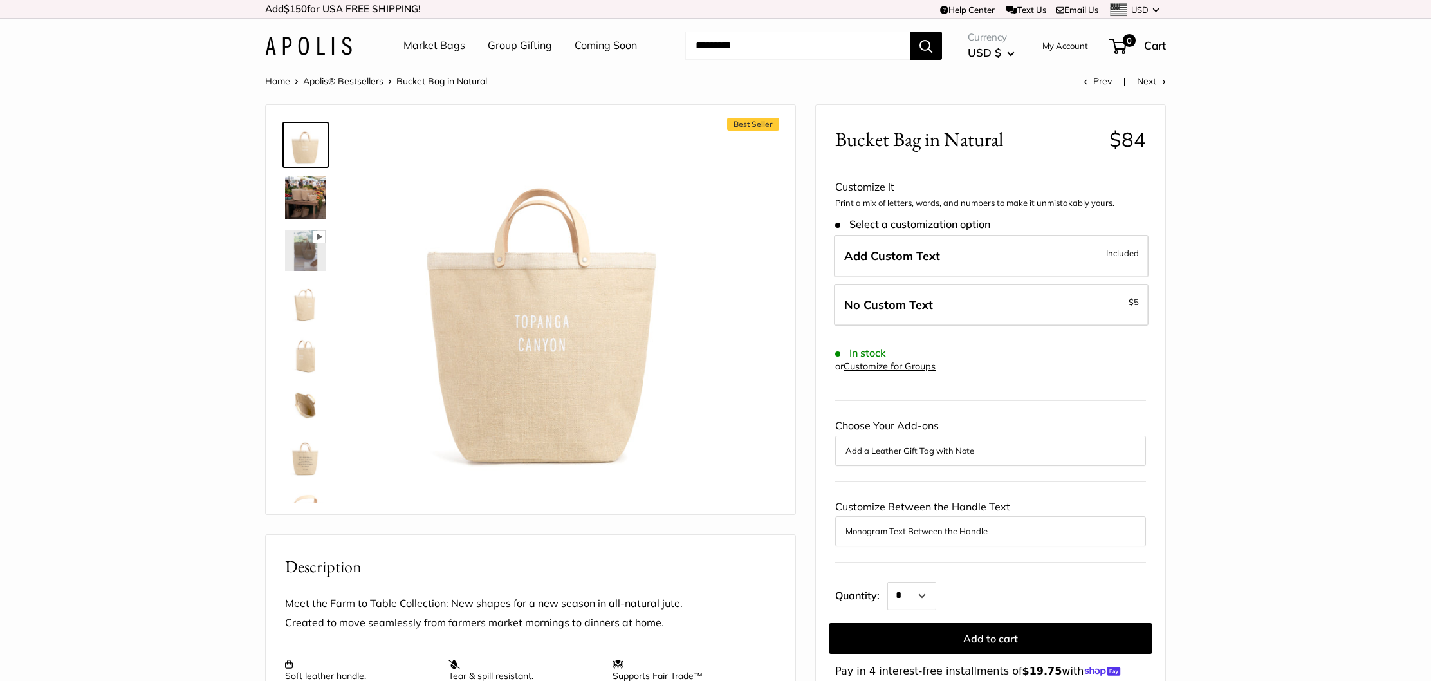
click at [304, 250] on img at bounding box center [305, 250] width 41 height 41
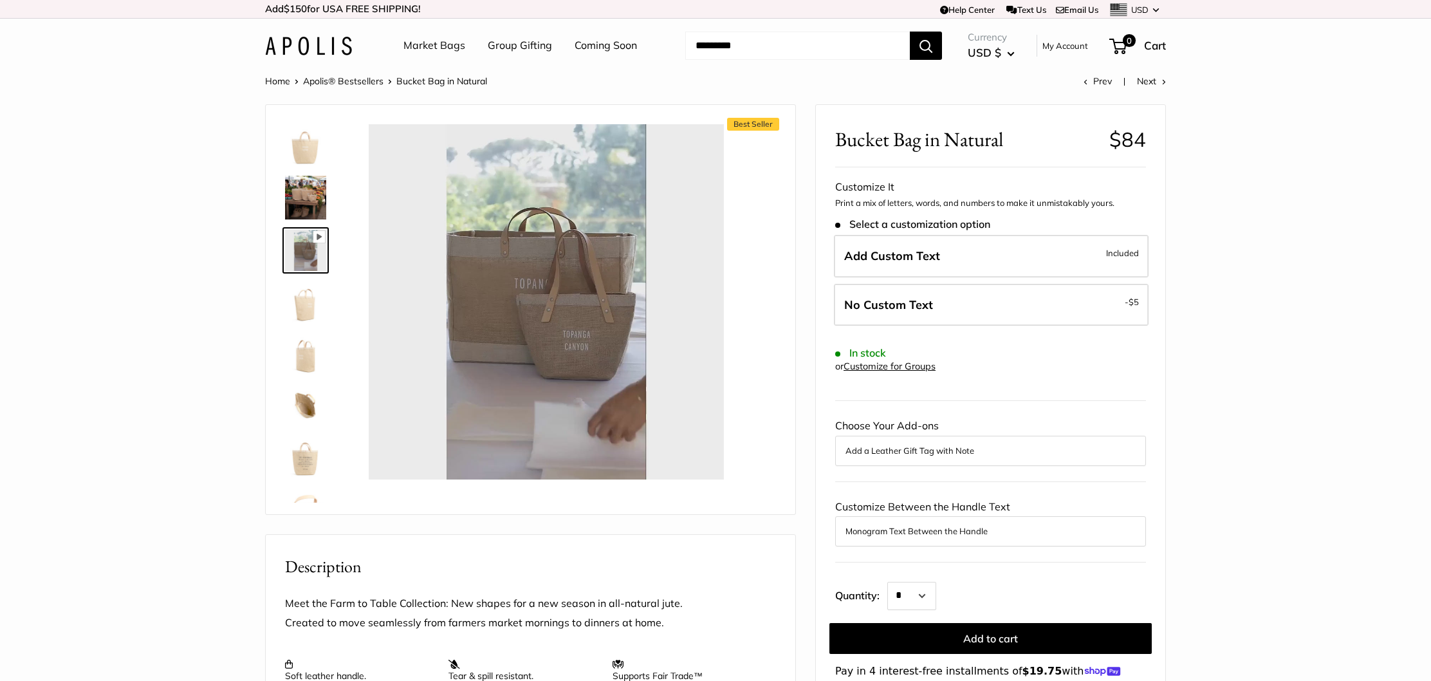
click at [303, 359] on img at bounding box center [305, 353] width 41 height 41
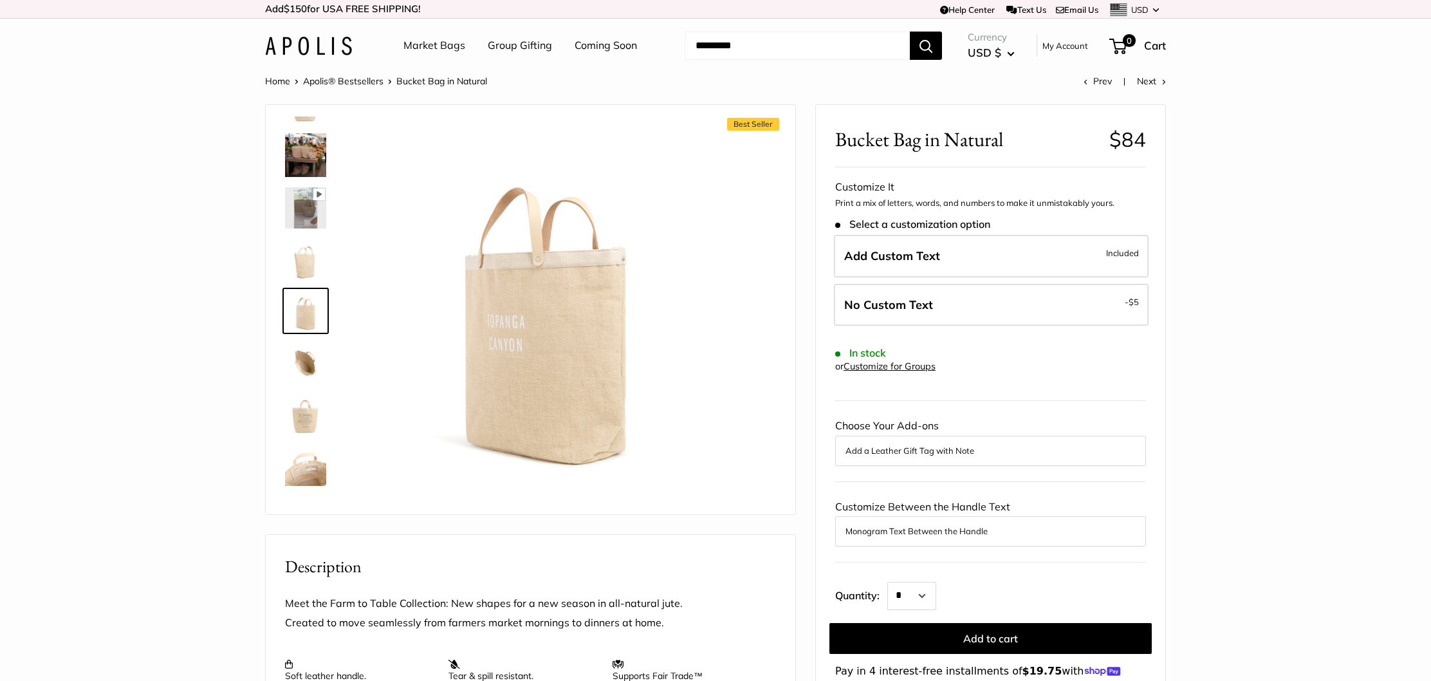
type input "*****"
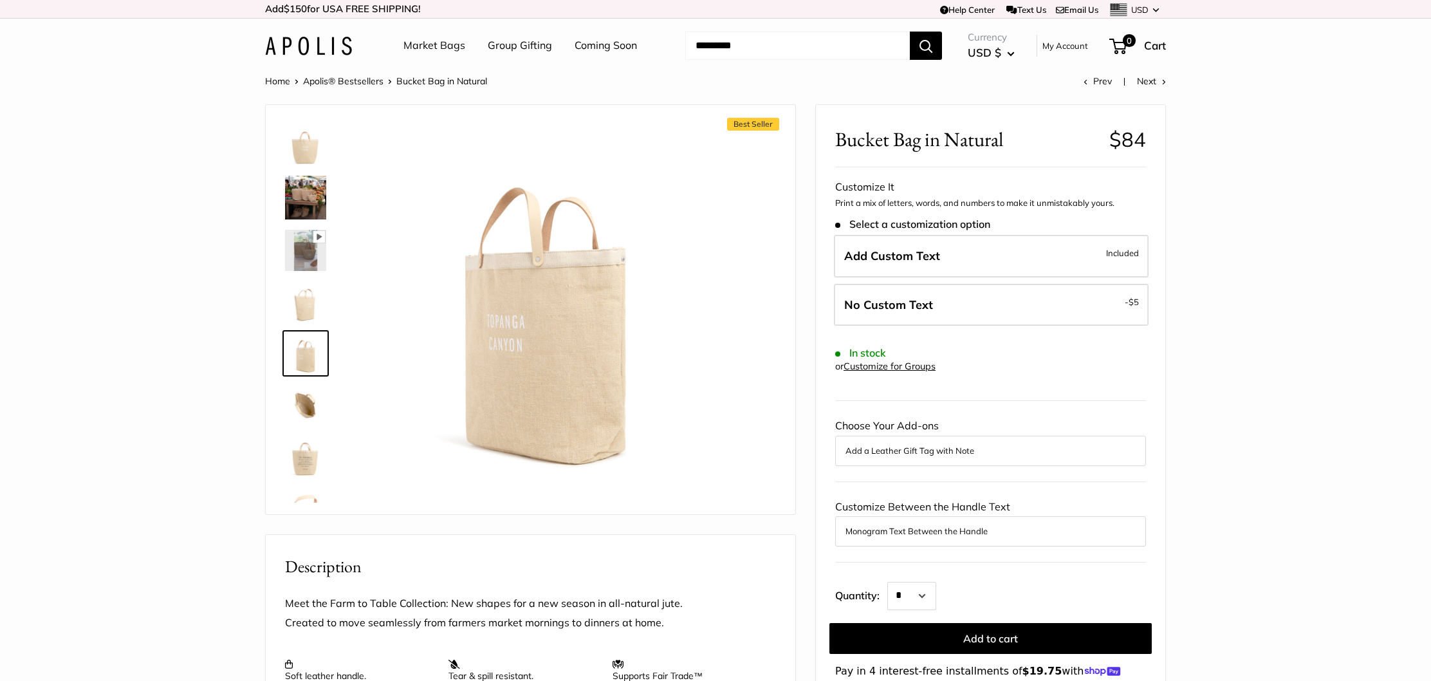
scroll to position [0, 0]
click at [311, 196] on img at bounding box center [305, 194] width 41 height 44
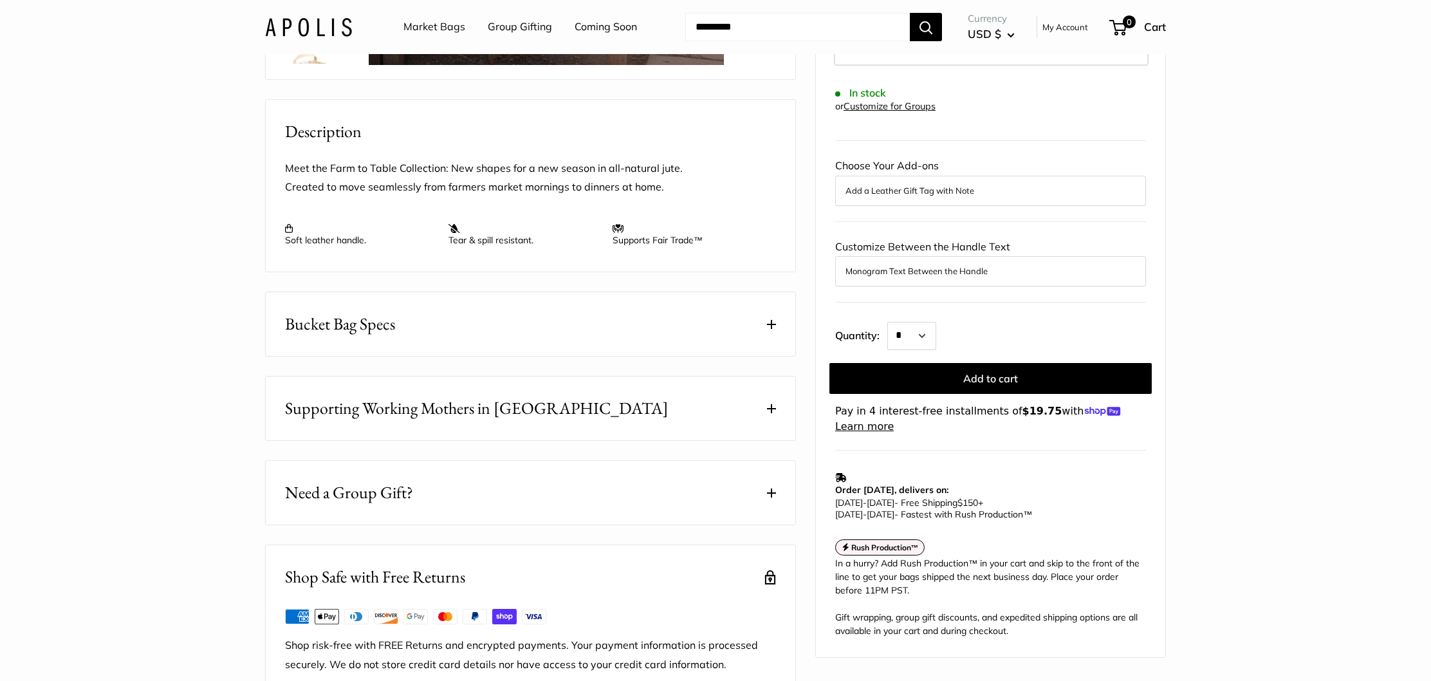
scroll to position [448, 0]
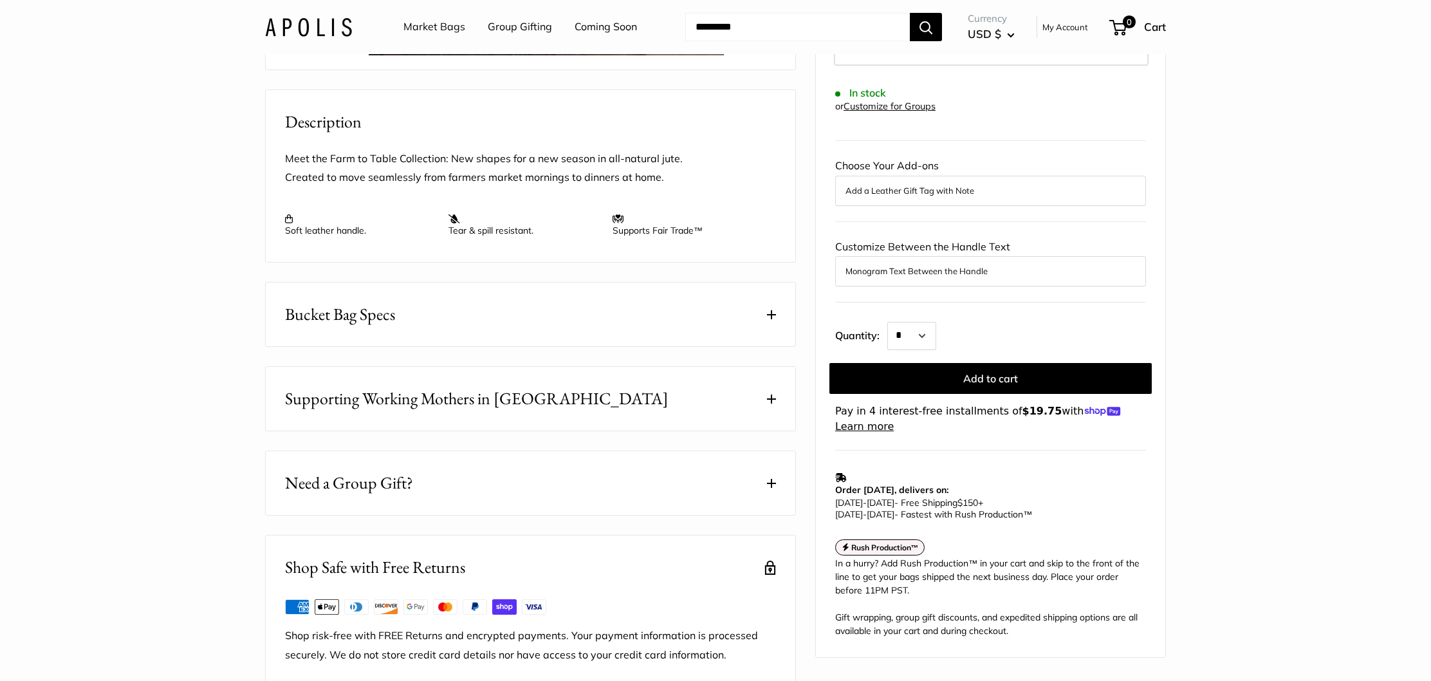
click at [355, 327] on span "Bucket Bag Specs" at bounding box center [340, 314] width 110 height 25
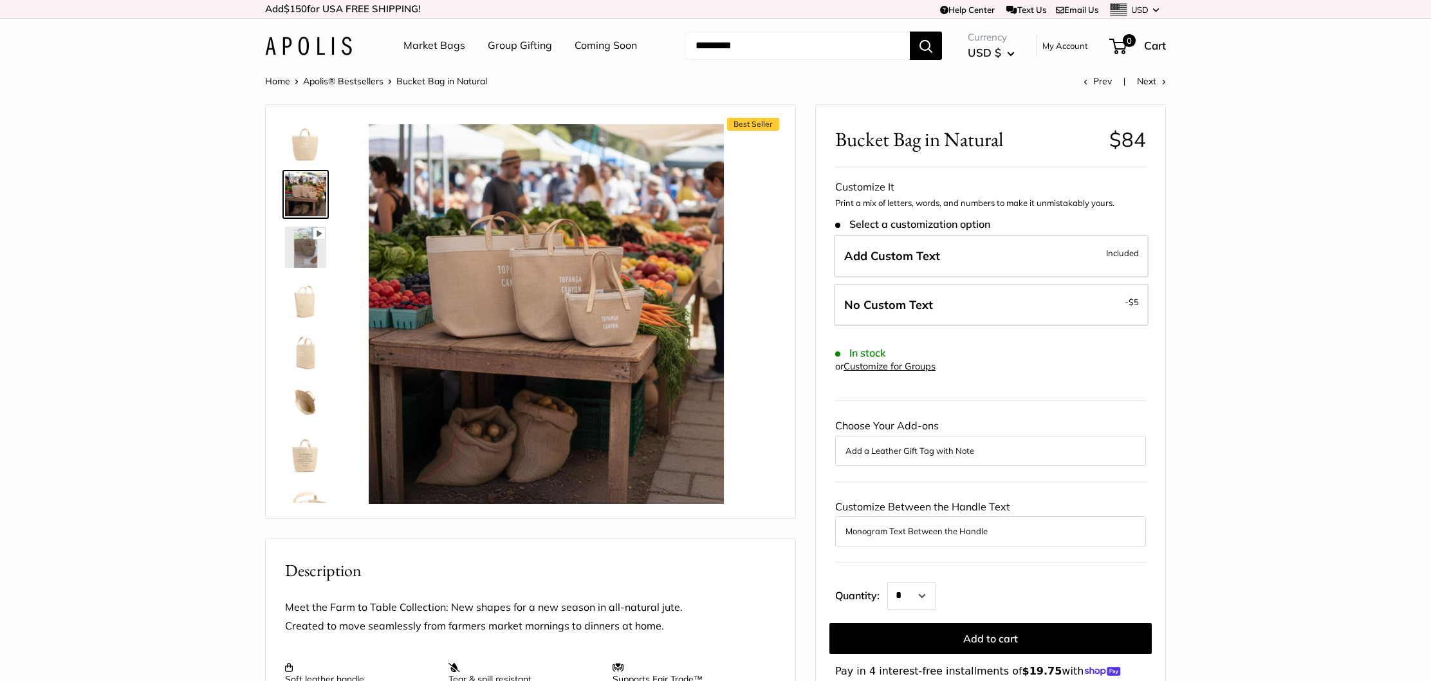
scroll to position [0, 0]
click at [308, 356] on img at bounding box center [305, 349] width 41 height 41
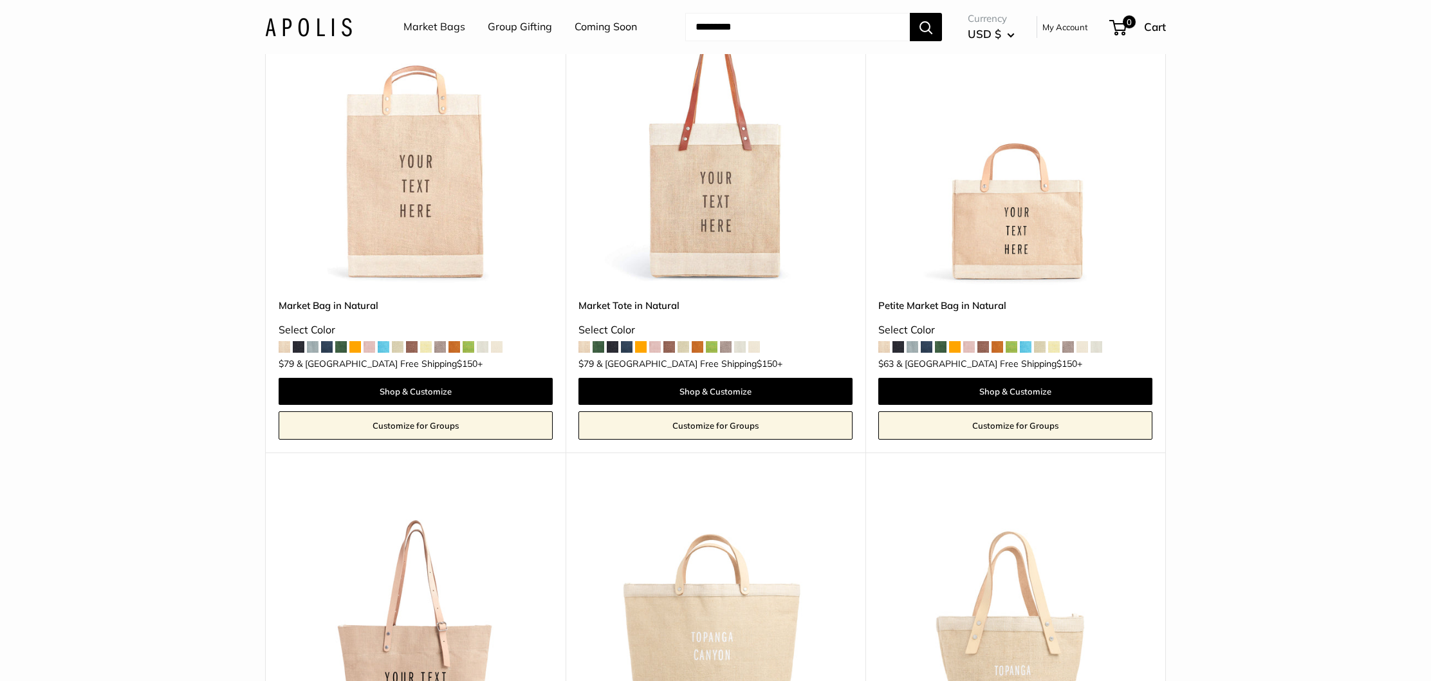
scroll to position [224, 0]
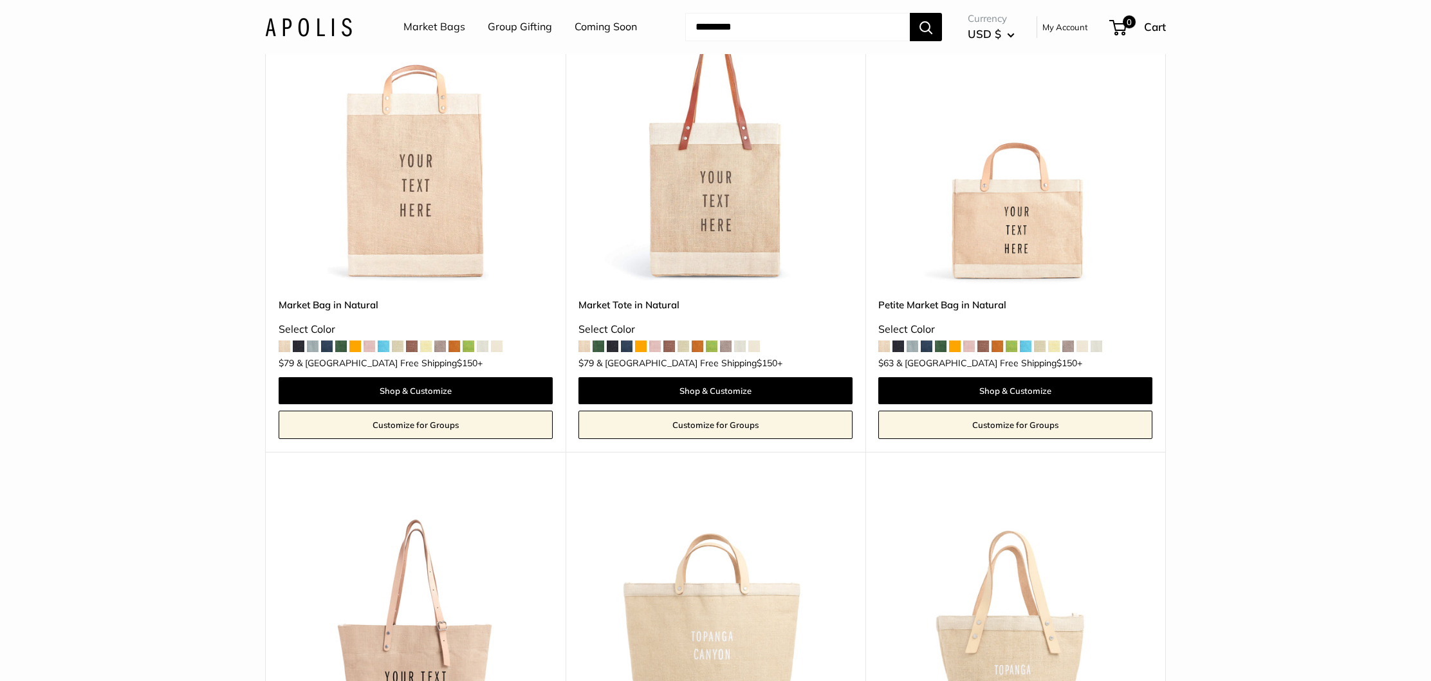
click at [0, 0] on img at bounding box center [0, 0] width 0 height 0
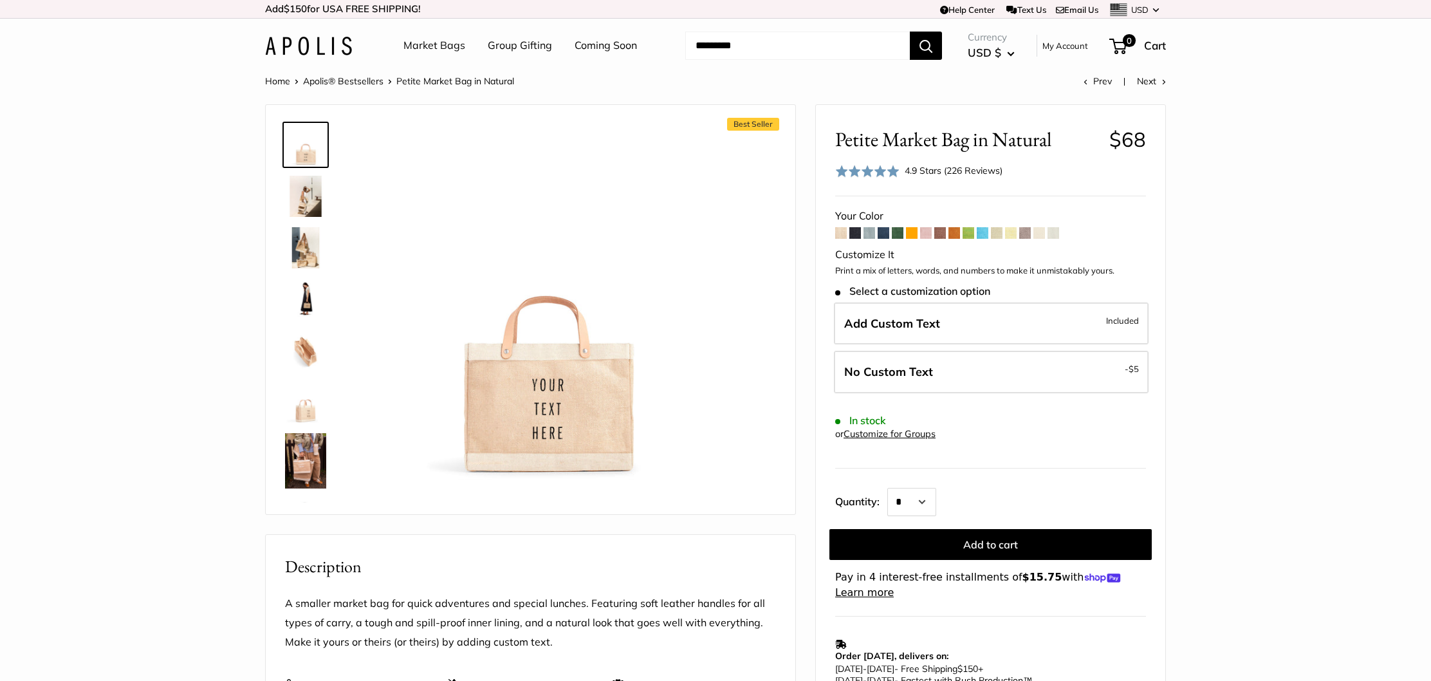
click at [306, 459] on img at bounding box center [305, 460] width 41 height 55
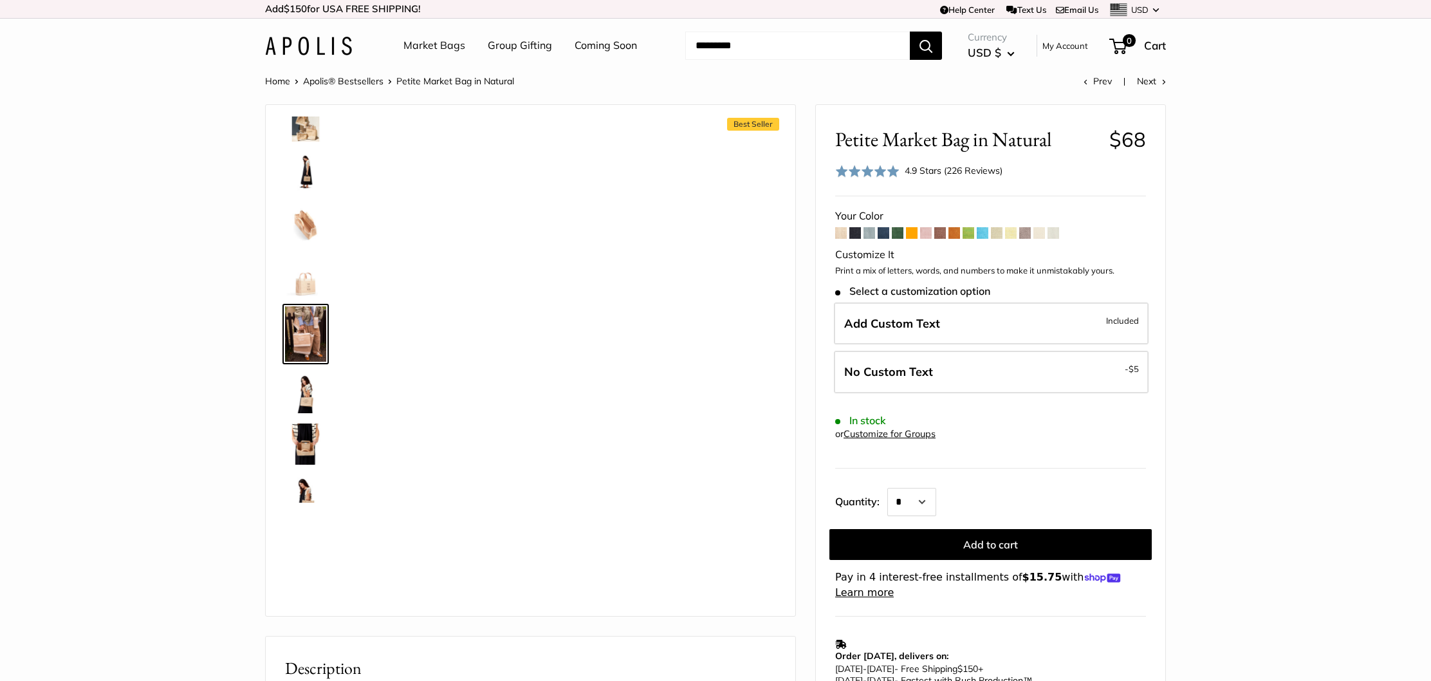
scroll to position [150, 0]
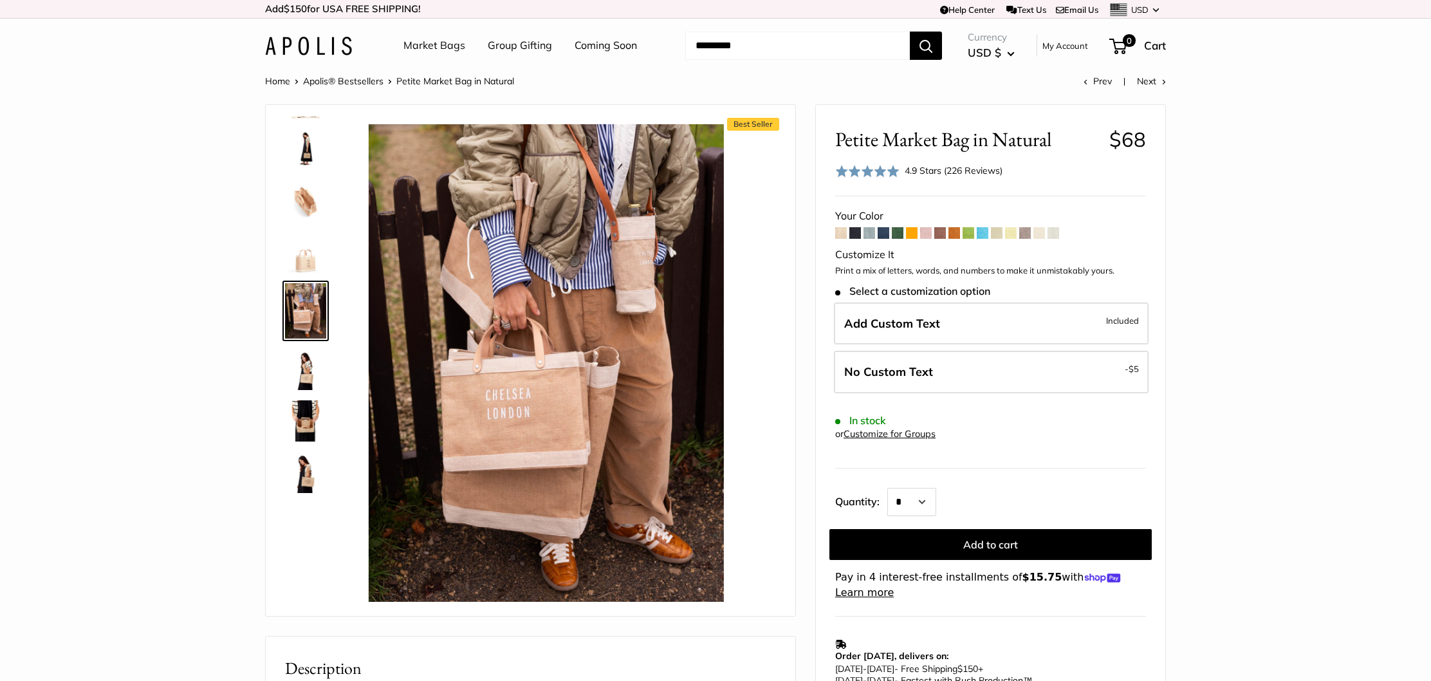
click at [844, 233] on span at bounding box center [841, 233] width 12 height 12
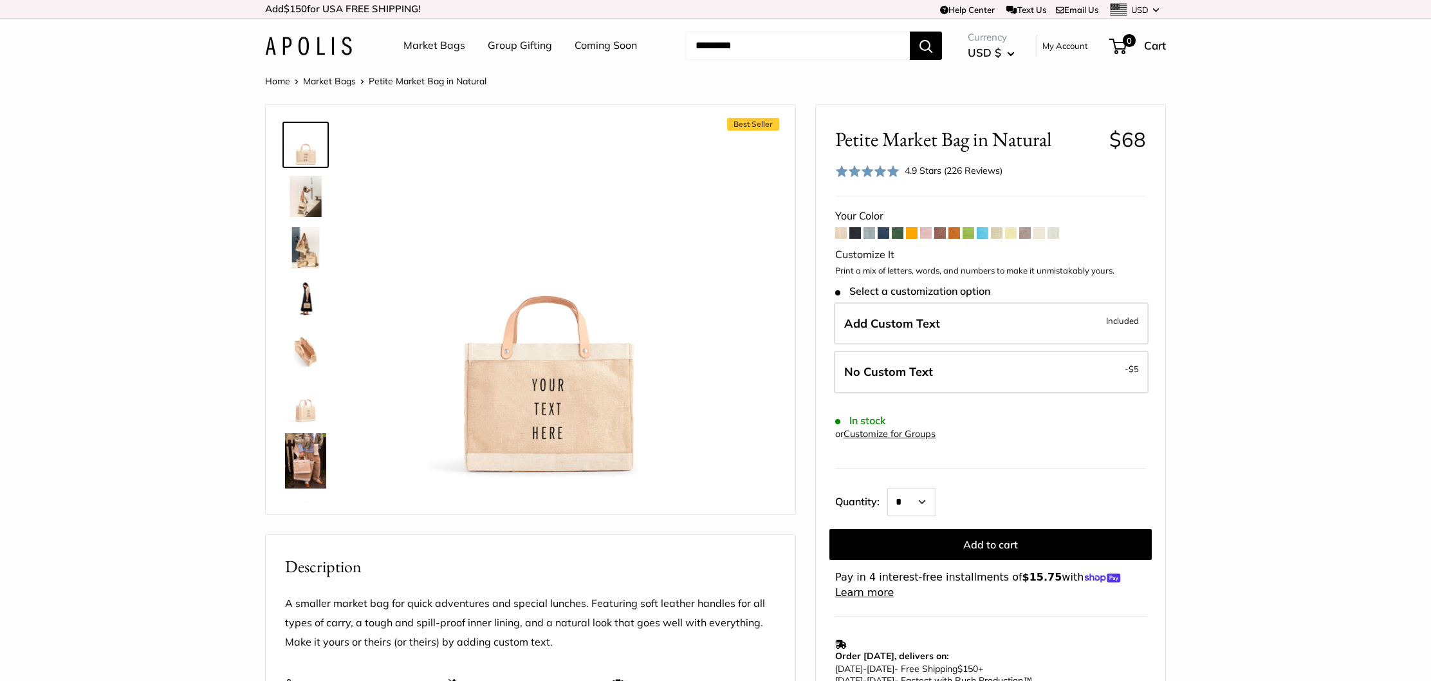
click at [1057, 232] on span at bounding box center [1054, 233] width 12 height 12
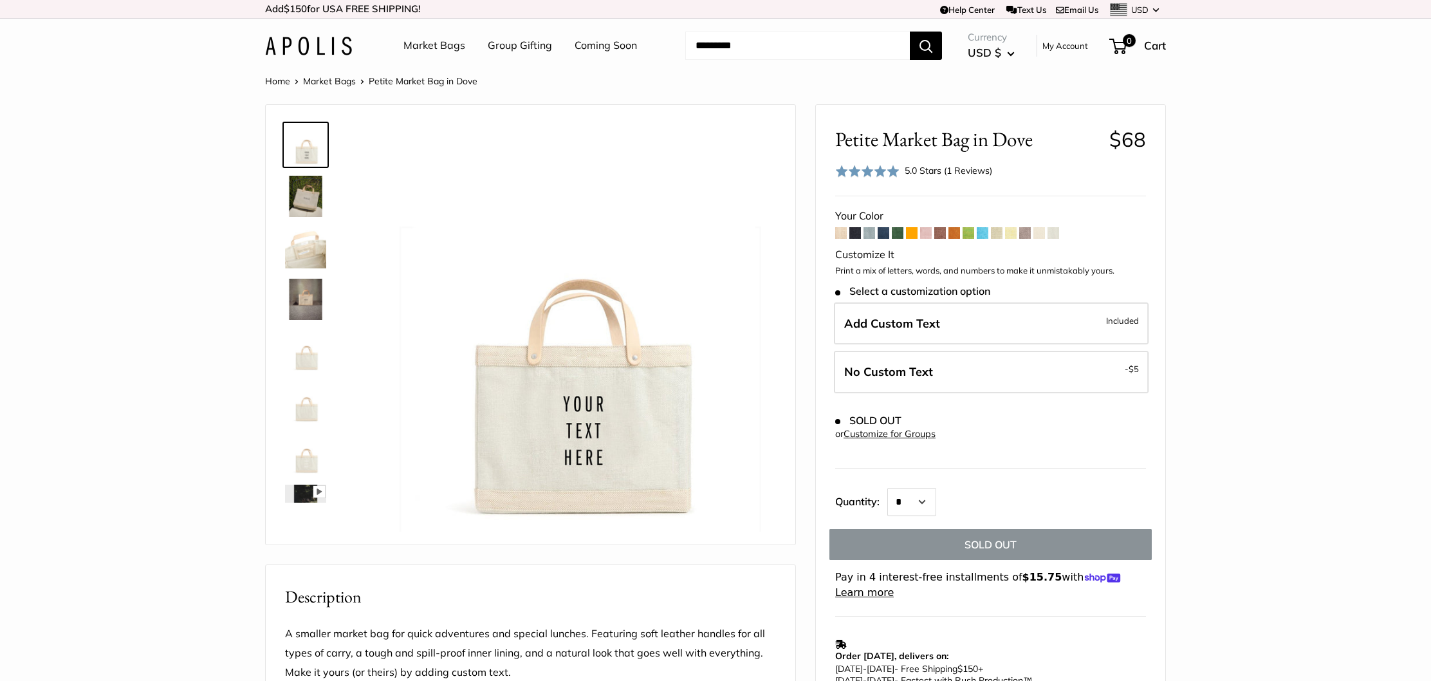
click at [1042, 232] on span at bounding box center [1039, 233] width 12 height 12
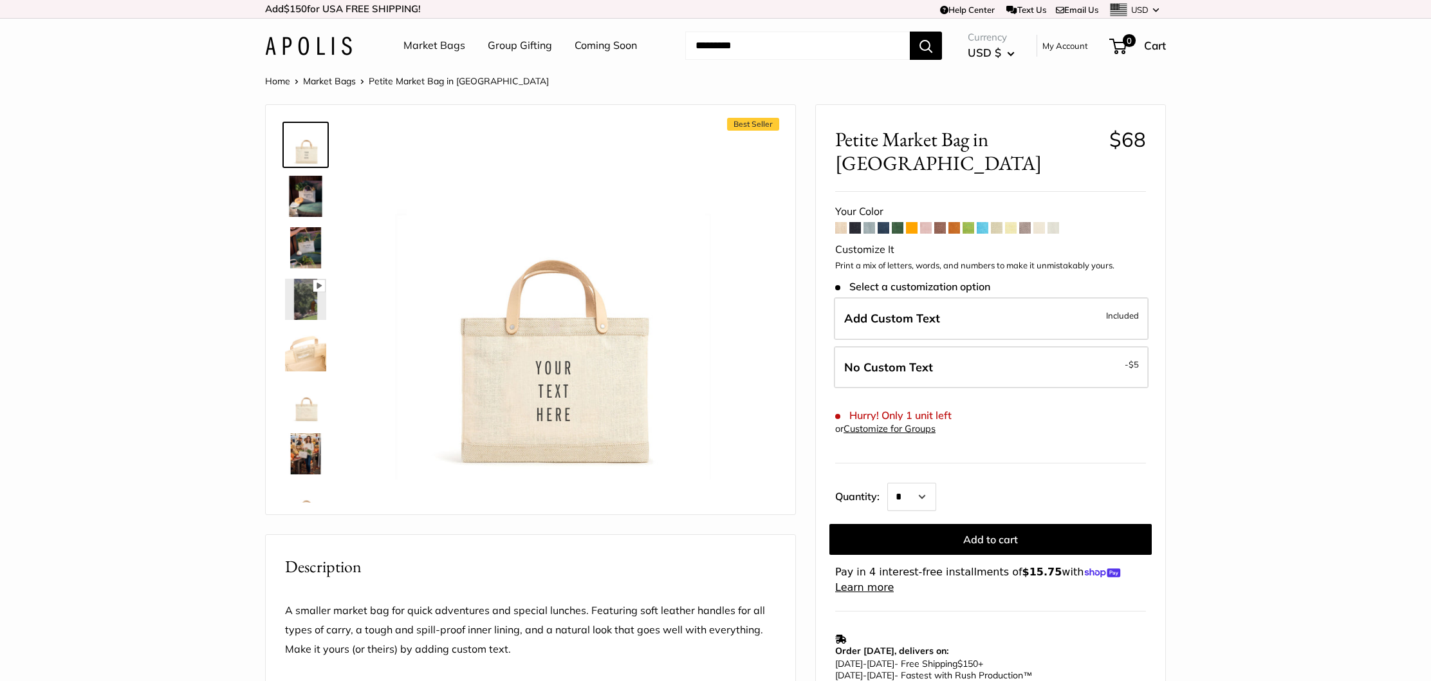
click at [293, 241] on img at bounding box center [305, 247] width 41 height 41
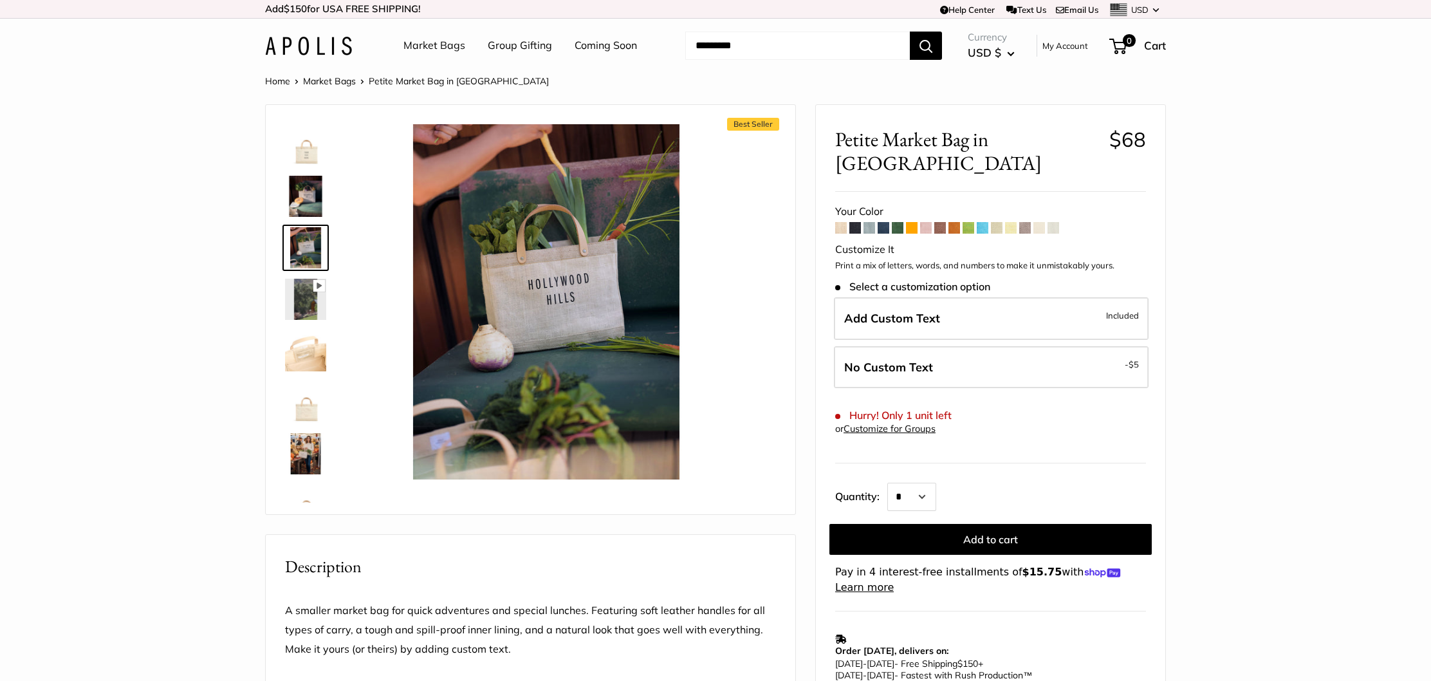
click at [837, 222] on span at bounding box center [841, 228] width 12 height 12
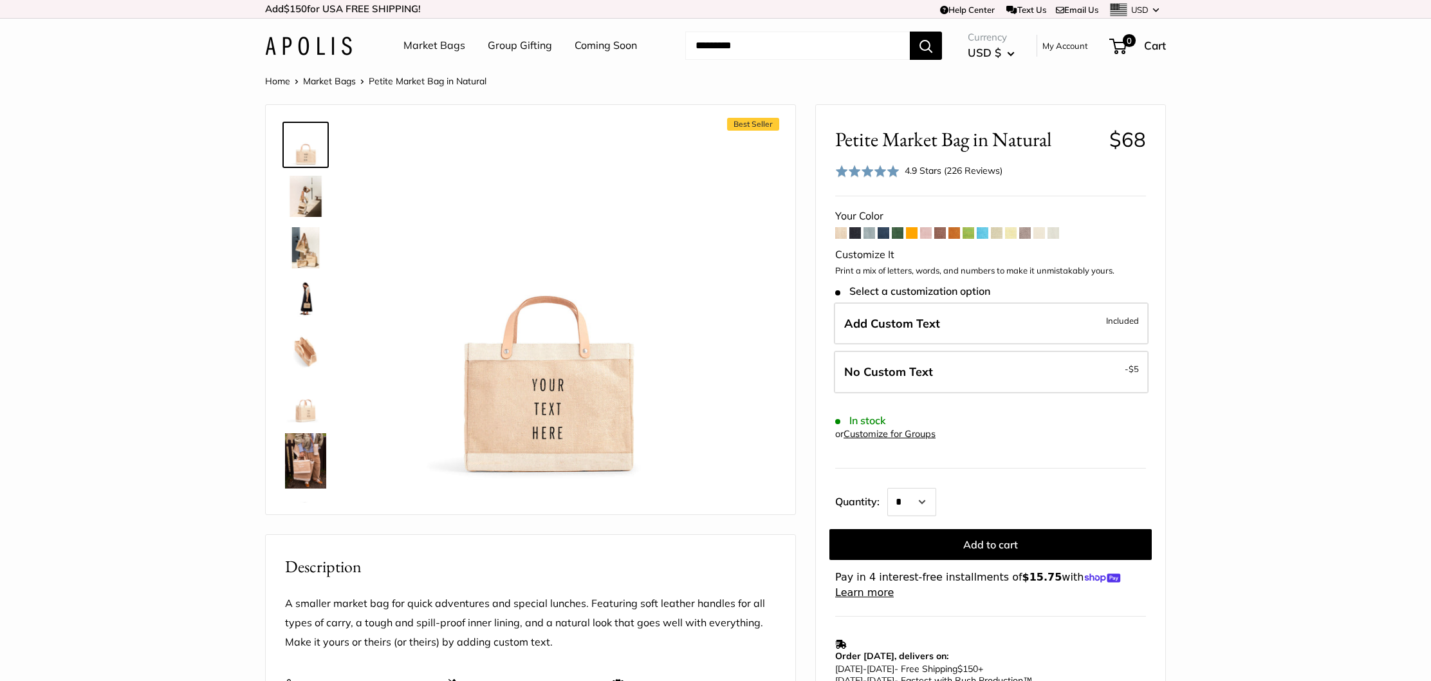
click at [1041, 232] on span at bounding box center [1039, 233] width 12 height 12
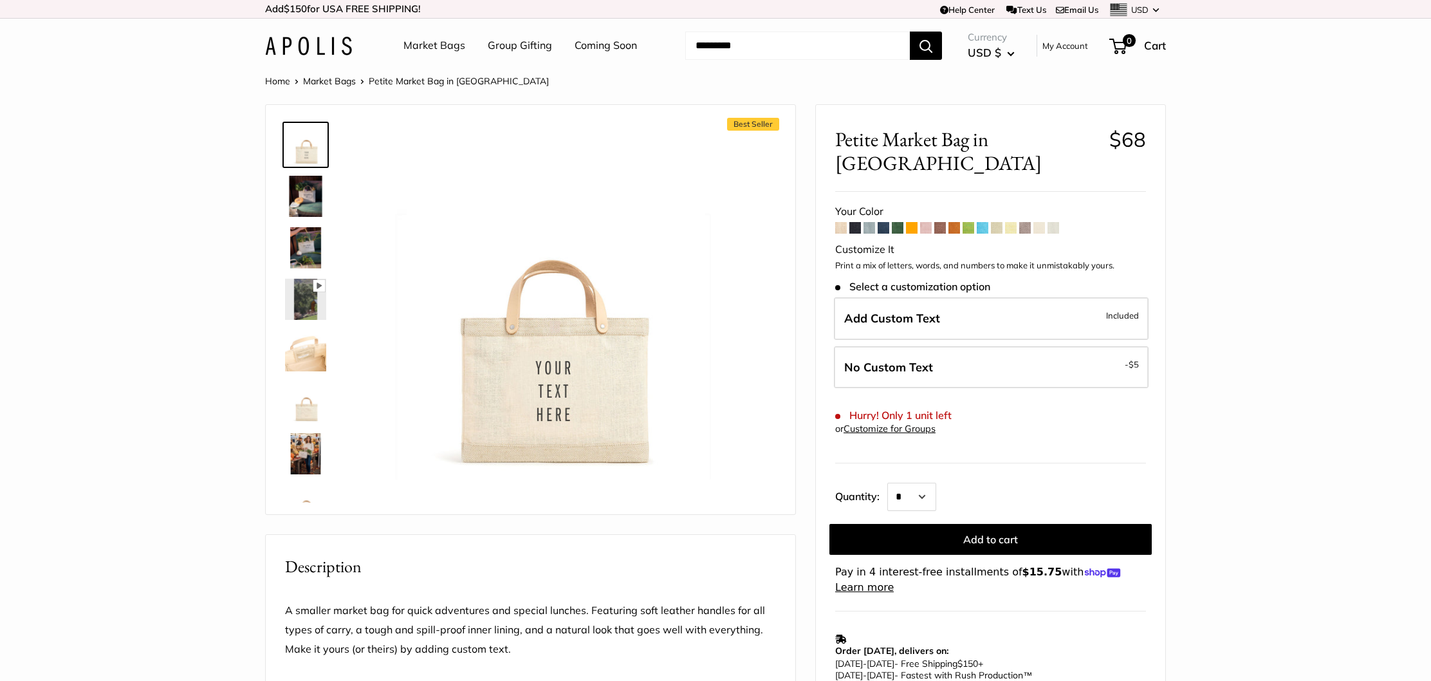
click at [887, 222] on span at bounding box center [884, 228] width 12 height 12
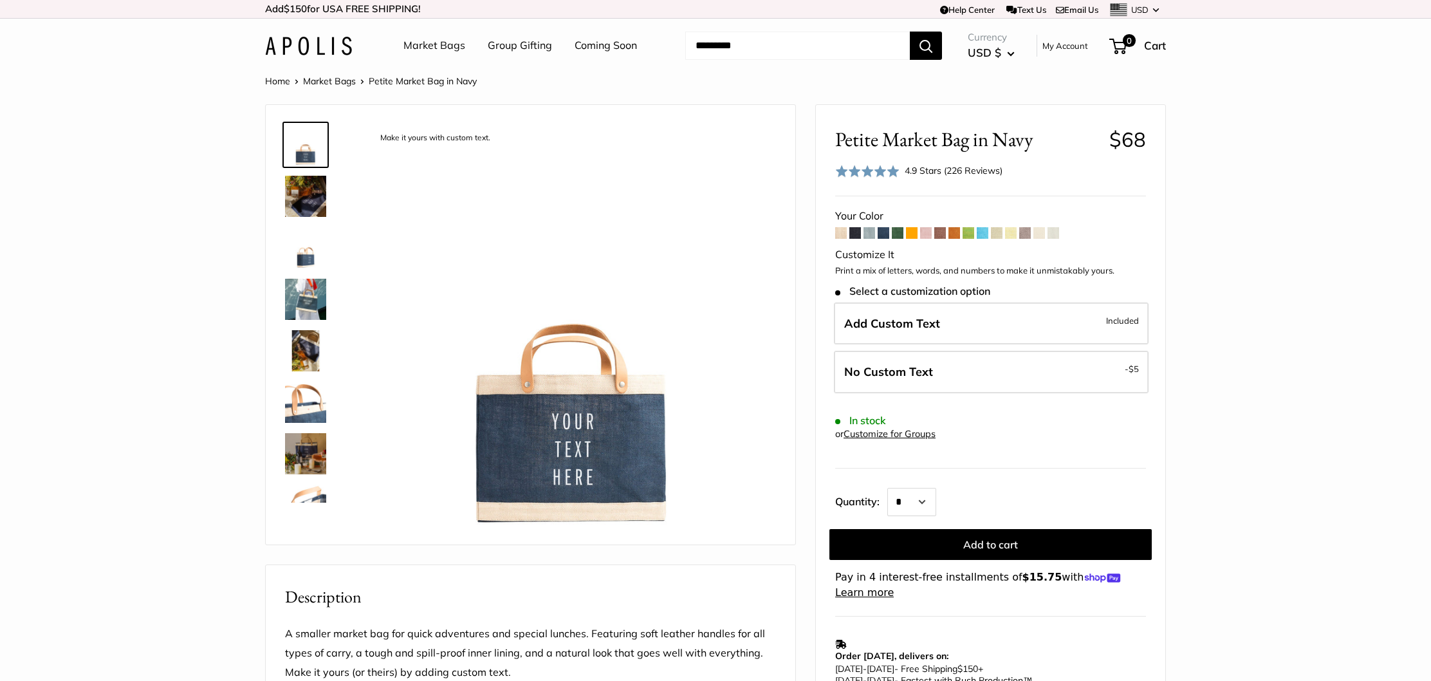
click at [305, 295] on img at bounding box center [305, 299] width 41 height 41
